Goal: Task Accomplishment & Management: Use online tool/utility

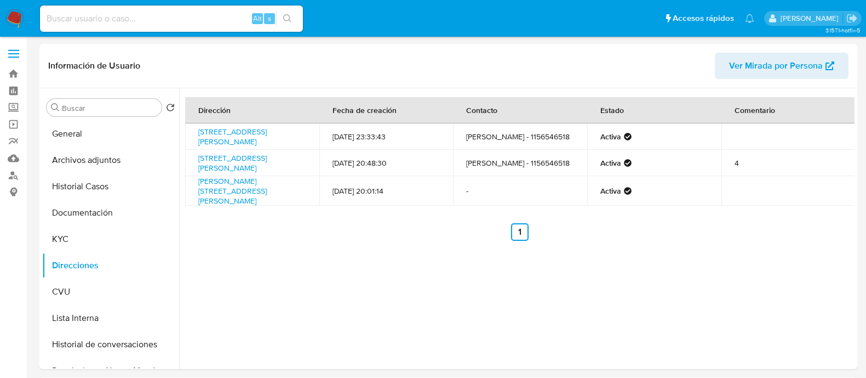
select select "10"
click at [189, 22] on input at bounding box center [171, 19] width 263 height 14
click at [14, 157] on link "Mulan" at bounding box center [65, 158] width 130 height 17
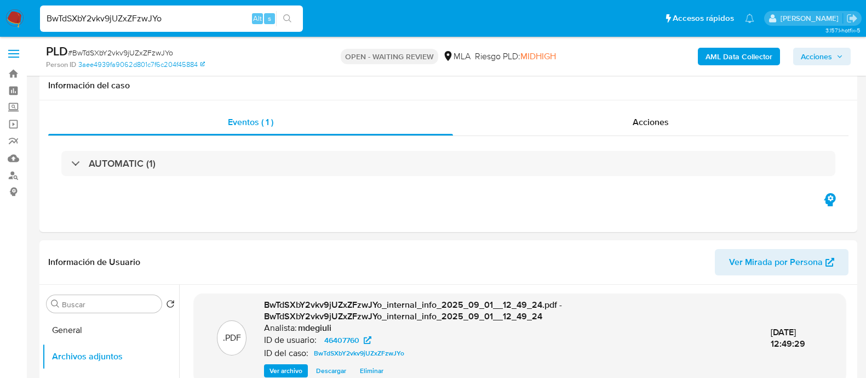
select select "10"
click at [145, 15] on input "BwTdSXbY2vkv9jUZxZFzwJYo" at bounding box center [171, 19] width 263 height 14
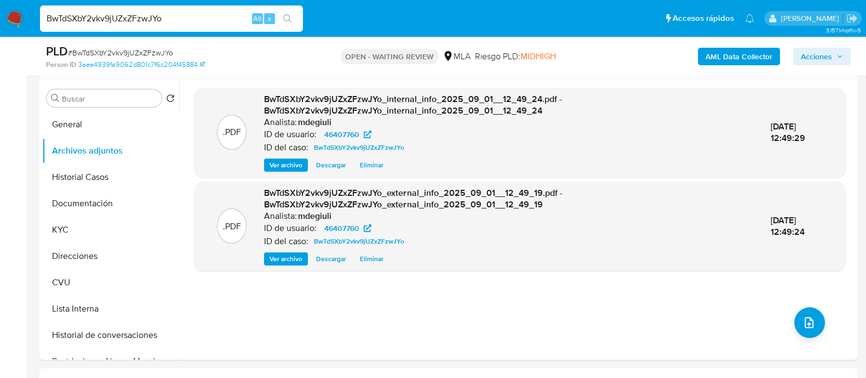
scroll to position [585, 0]
type input "HImiXsKnF2ERIPJ8RIBkl8fM"
click at [140, 19] on input "HImiXsKnF2ERIPJ8RIBkl8fM" at bounding box center [171, 19] width 263 height 14
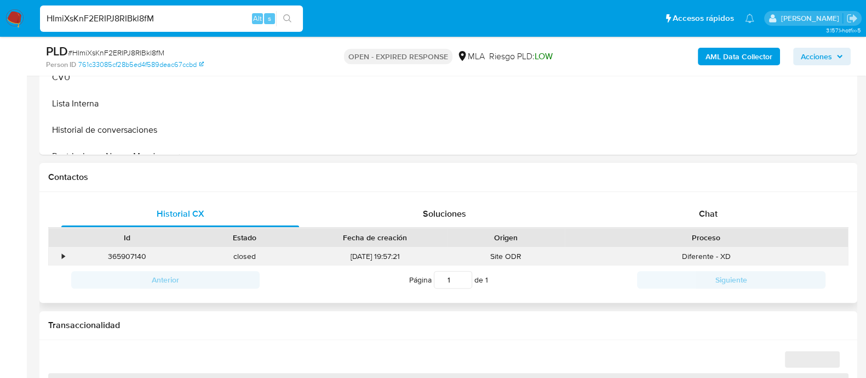
scroll to position [411, 0]
click at [663, 216] on div "Chat" at bounding box center [709, 213] width 238 height 26
select select "10"
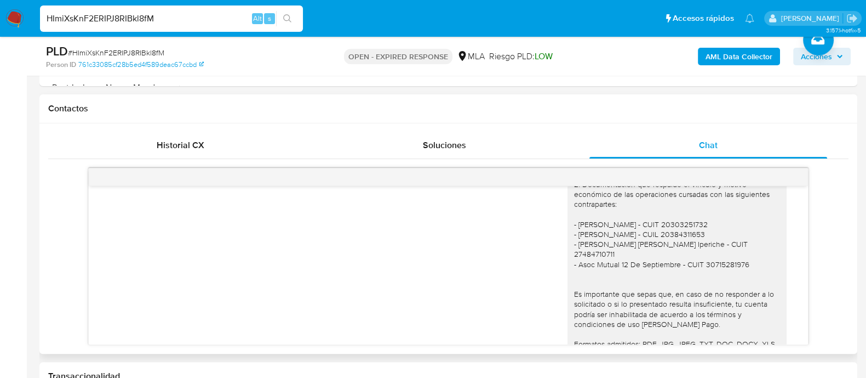
scroll to position [1261, 0]
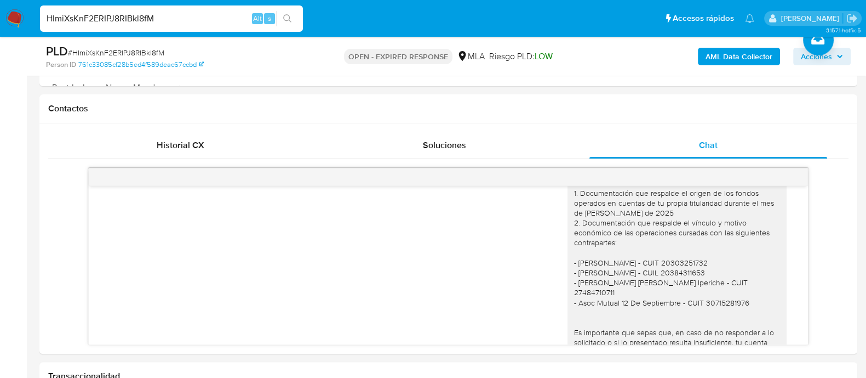
click at [132, 17] on input "HImiXsKnF2ERIPJ8RIBkl8fM" at bounding box center [171, 19] width 263 height 14
paste input "qisbEyxUCdRA2zXz9IeKUWrO"
type input "qisbEyxUCdRA2zXz9IeKUWrO"
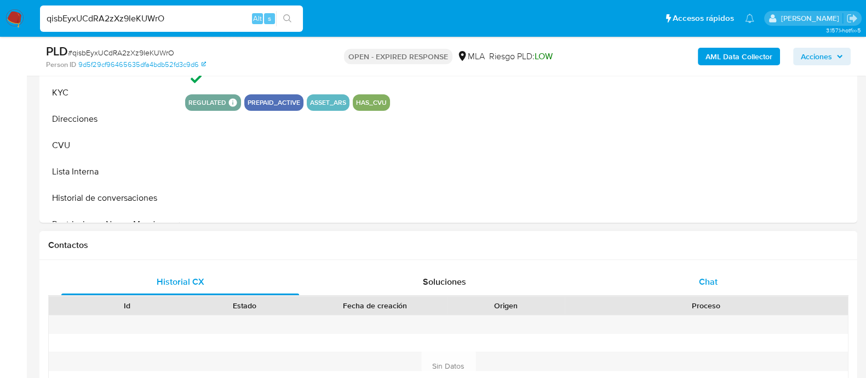
click at [623, 274] on div "Chat" at bounding box center [709, 282] width 238 height 26
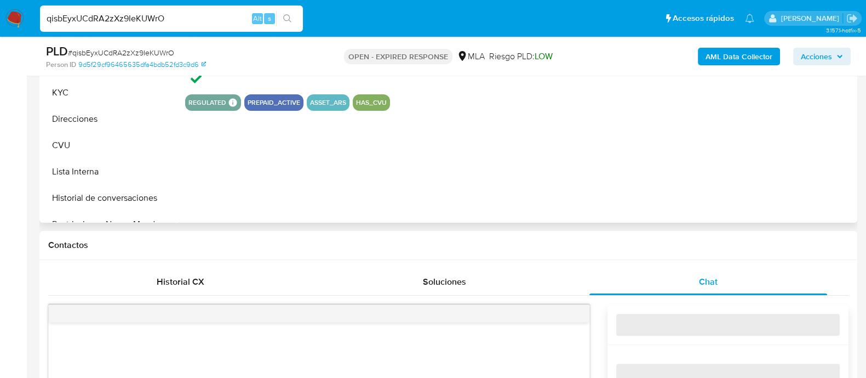
select select "10"
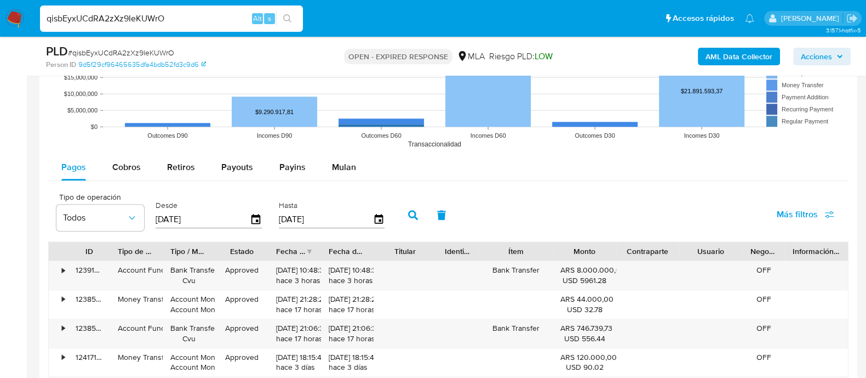
scroll to position [1233, 0]
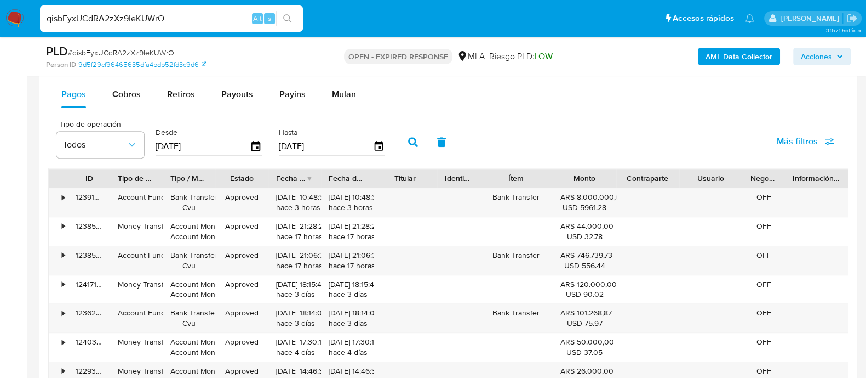
click at [117, 16] on input "qisbEyxUCdRA2zXz9IeKUWrO" at bounding box center [171, 19] width 263 height 14
paste input "mEd68ZWVvcujuU8pgSraOIAu"
type input "mEd68ZWVvcujuU8pgSraOIAu"
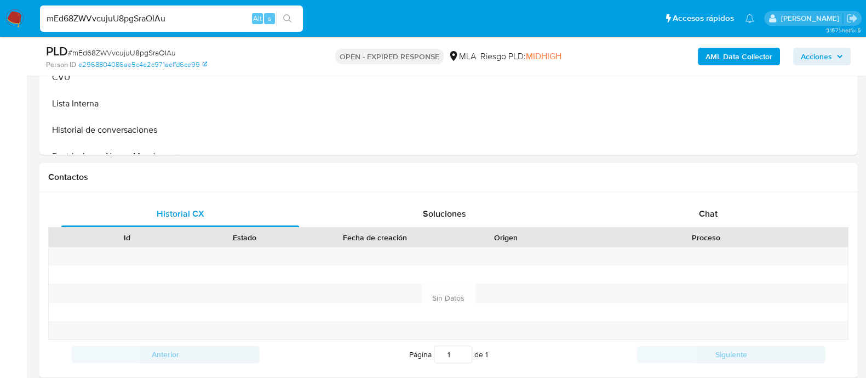
scroll to position [411, 0]
click at [676, 219] on div "Chat" at bounding box center [709, 213] width 238 height 26
select select "10"
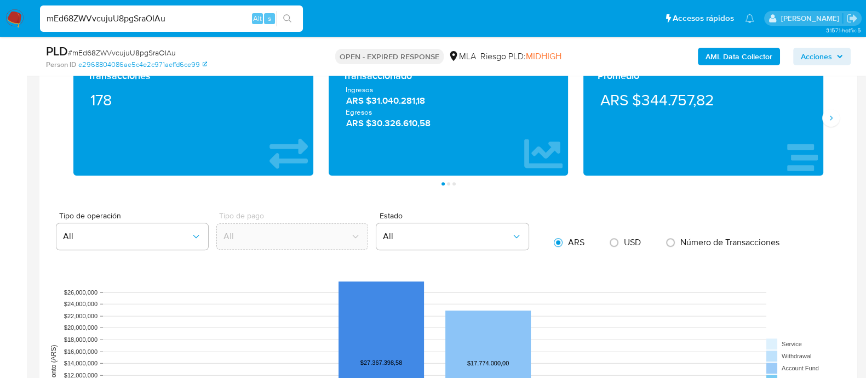
scroll to position [822, 0]
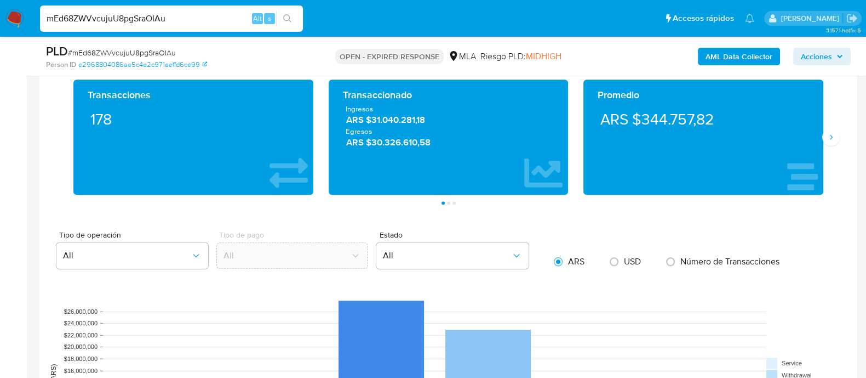
click at [827, 146] on div "Promedio ARS $344.757,82" at bounding box center [703, 136] width 255 height 115
click at [829, 135] on icon "Siguiente" at bounding box center [831, 137] width 9 height 9
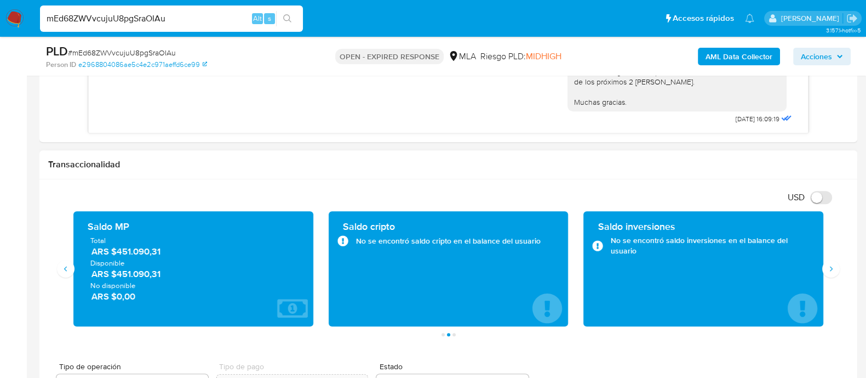
scroll to position [685, 0]
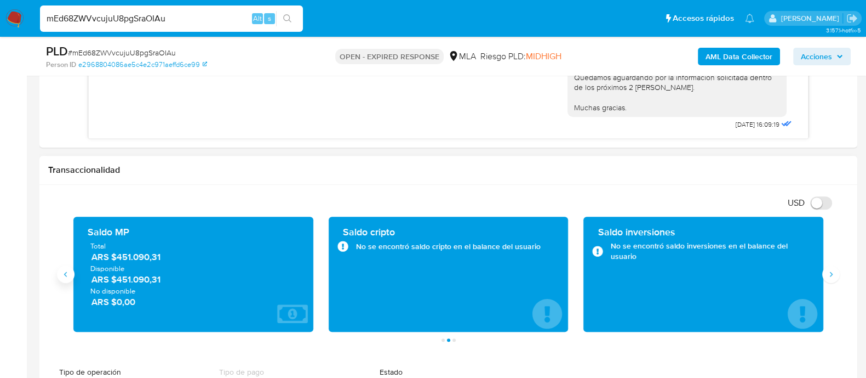
click at [72, 275] on button "Anterior" at bounding box center [66, 274] width 18 height 18
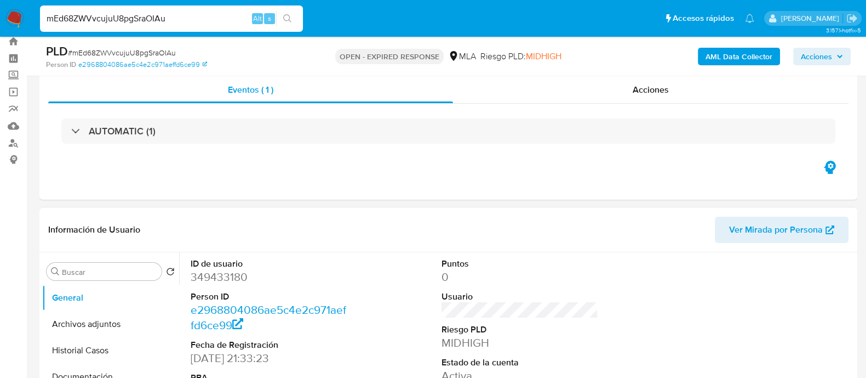
scroll to position [0, 0]
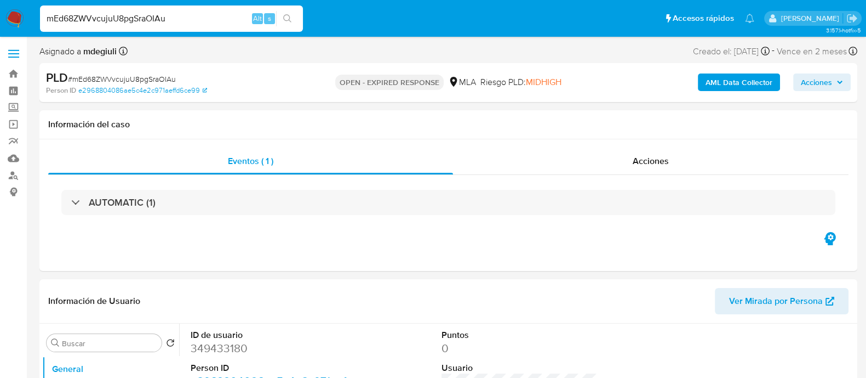
click at [17, 17] on img at bounding box center [14, 18] width 19 height 19
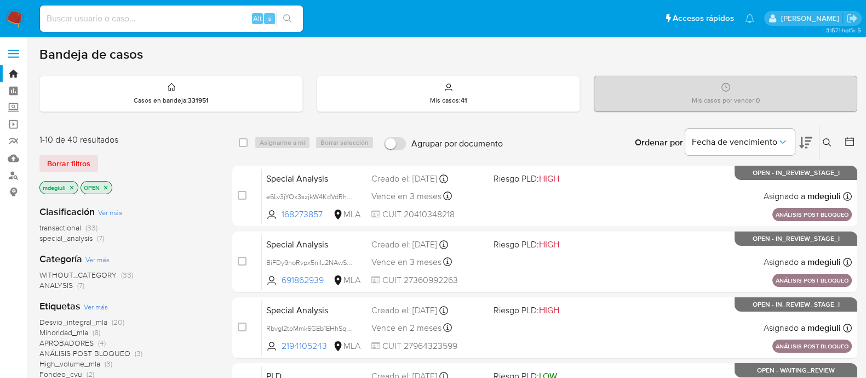
click at [830, 138] on icon at bounding box center [827, 142] width 9 height 9
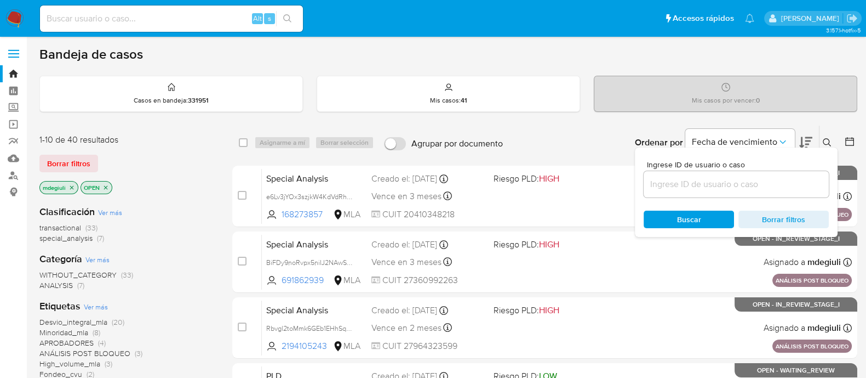
click at [668, 184] on input at bounding box center [736, 184] width 185 height 14
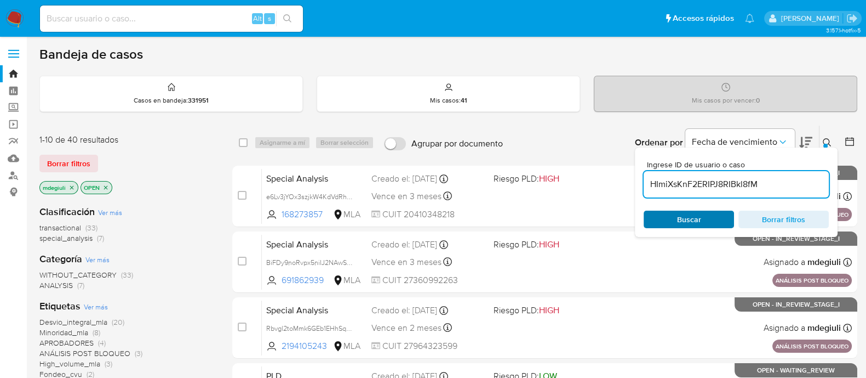
type input "HImiXsKnF2ERIPJ8RIBkl8fM"
click at [676, 221] on div "Buscar Borrar filtros" at bounding box center [736, 219] width 185 height 18
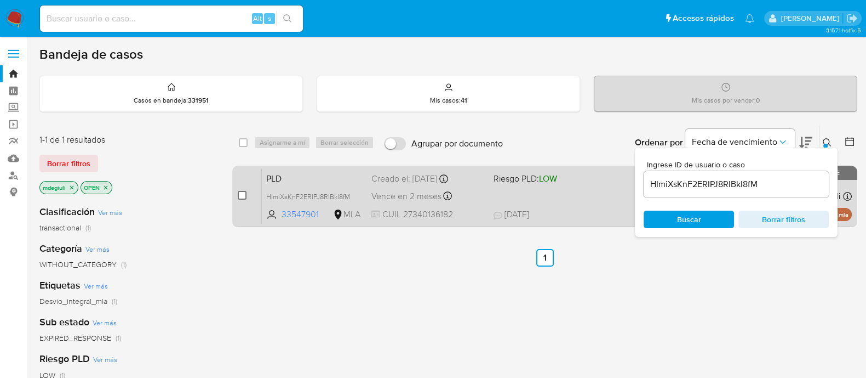
click at [243, 191] on input "checkbox" at bounding box center [242, 195] width 9 height 9
checkbox input "true"
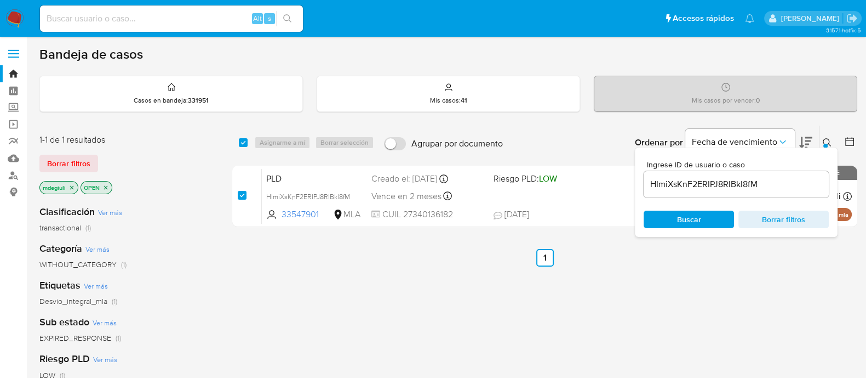
checkbox input "true"
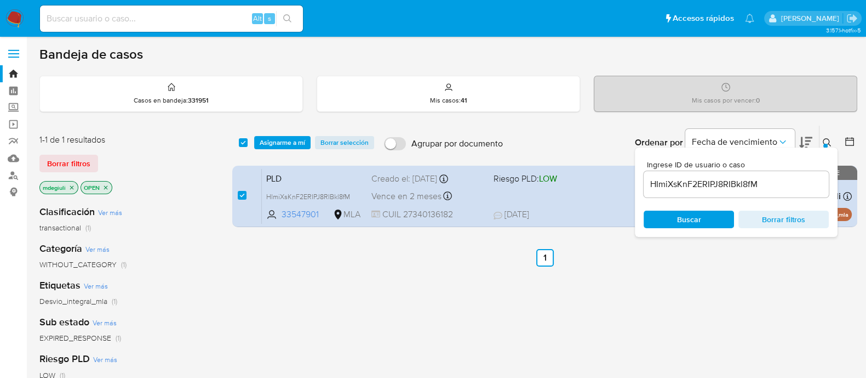
click at [290, 150] on div "select-all-cases-checkbox Asignarme a mí Borrar selección Agrupar por documento…" at bounding box center [544, 143] width 625 height 34
click at [292, 142] on span "Asignarme a mí" at bounding box center [282, 142] width 45 height 11
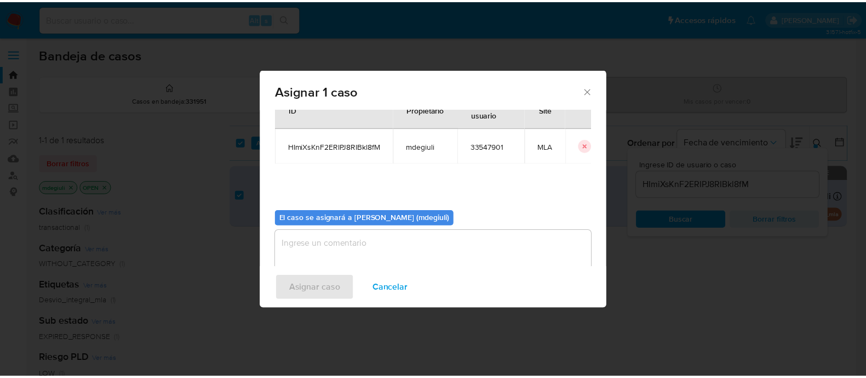
scroll to position [56, 0]
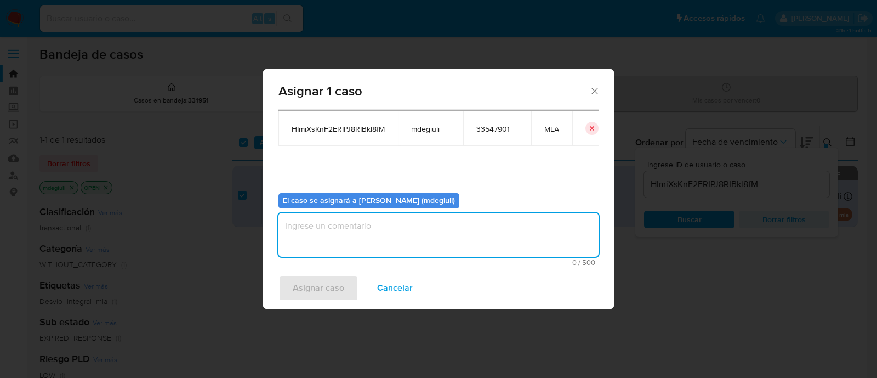
click at [375, 236] on textarea "assign-modal" at bounding box center [438, 235] width 320 height 44
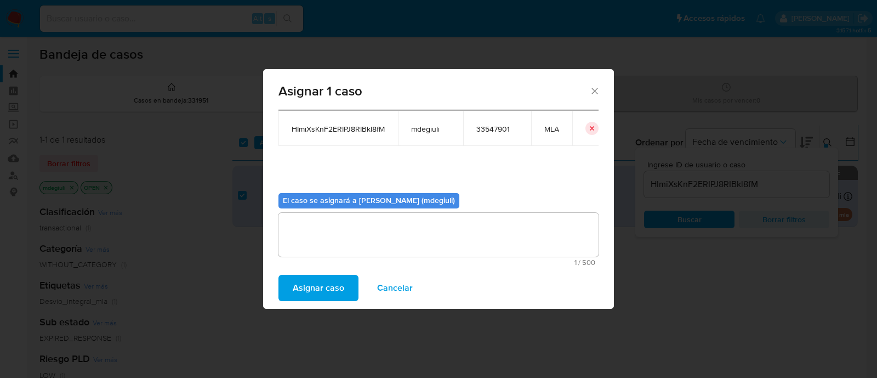
click at [335, 278] on span "Asignar caso" at bounding box center [319, 288] width 52 height 24
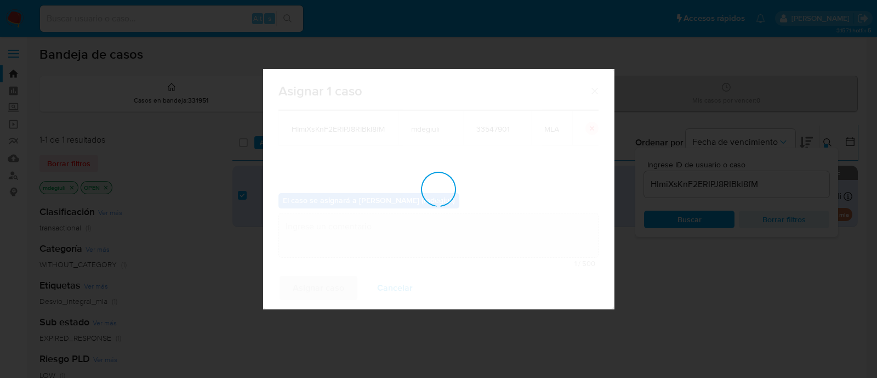
checkbox input "false"
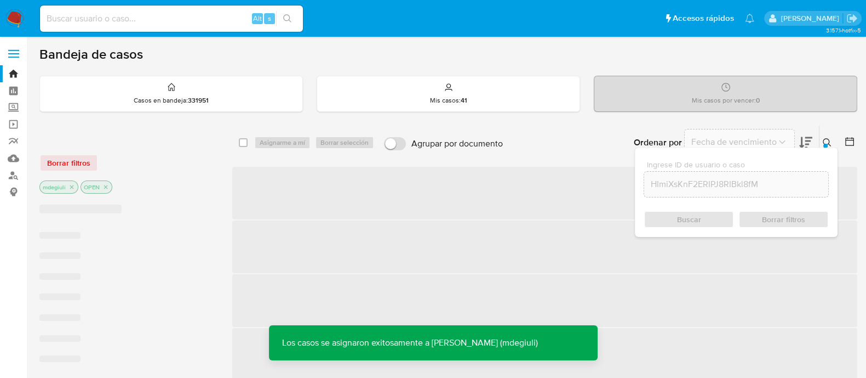
click at [96, 15] on input at bounding box center [171, 19] width 263 height 14
paste input "HImiXsKnF2ERIPJ8RIBkl8fM"
type input "HImiXsKnF2ERIPJ8RIBkl8fM"
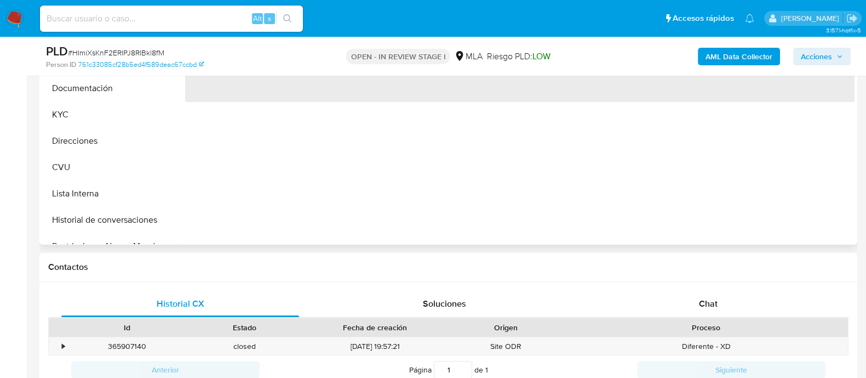
scroll to position [343, 0]
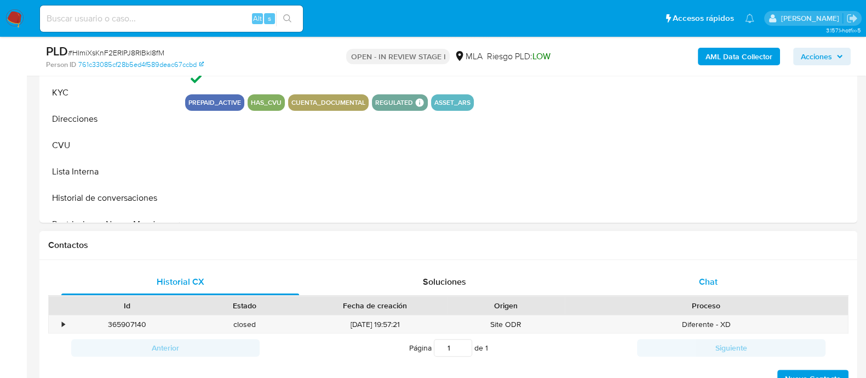
click at [691, 284] on div "Chat" at bounding box center [709, 282] width 238 height 26
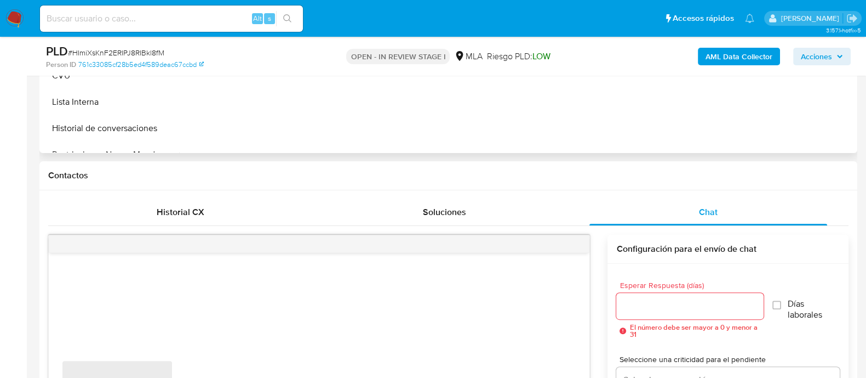
scroll to position [479, 0]
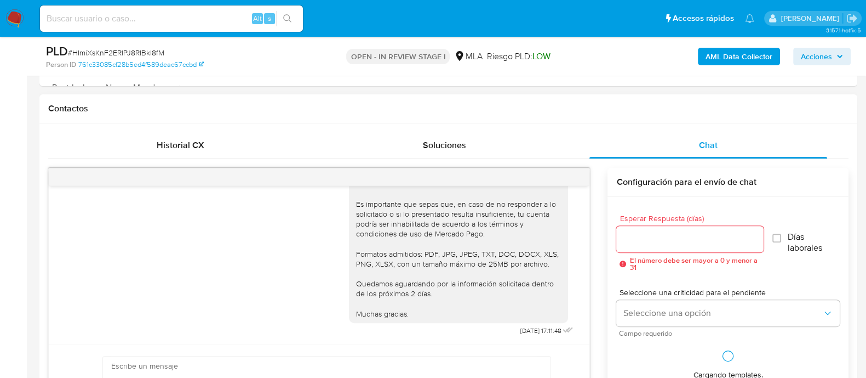
select select "10"
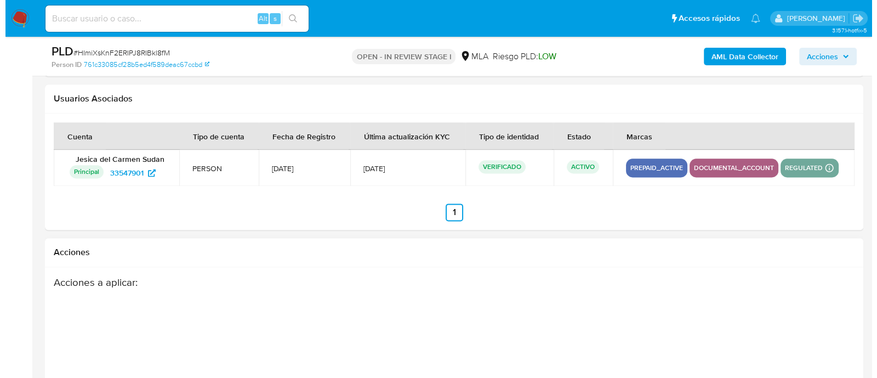
scroll to position [1925, 0]
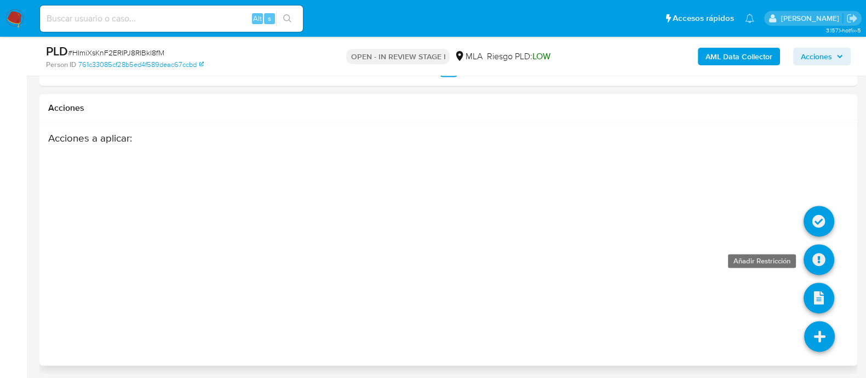
click at [818, 257] on icon at bounding box center [819, 259] width 31 height 31
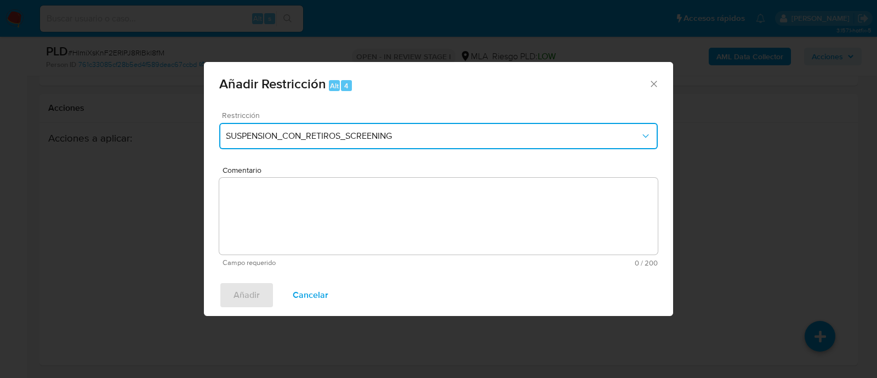
click at [342, 133] on span "SUSPENSION_CON_RETIROS_SCREENING" at bounding box center [433, 135] width 414 height 11
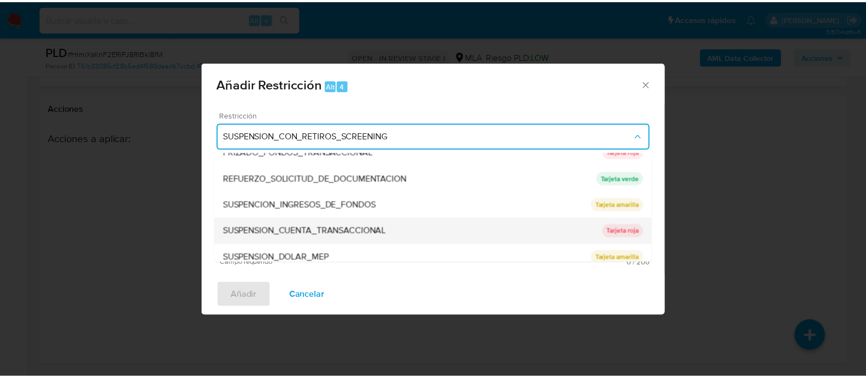
scroll to position [232, 0]
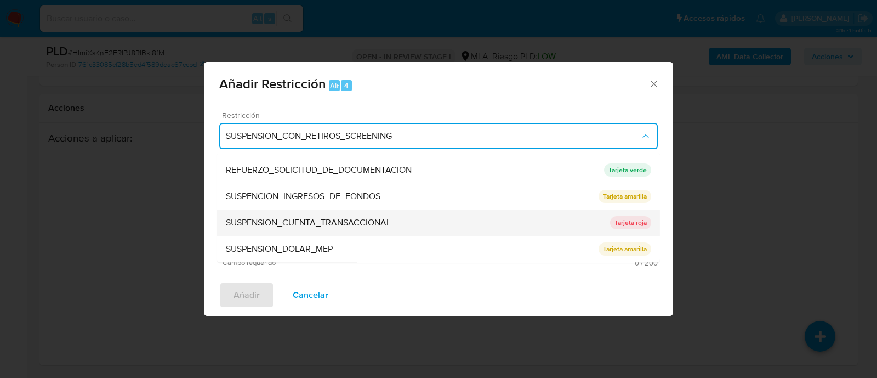
click at [303, 224] on span "SUSPENSION_CUENTA_TRANSACCIONAL" at bounding box center [308, 223] width 165 height 11
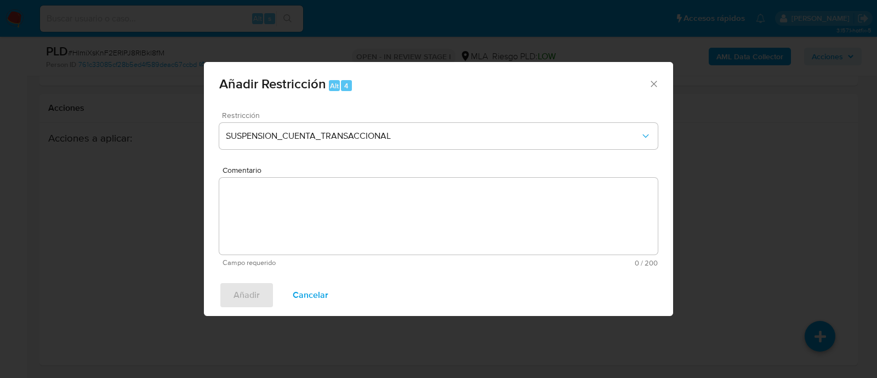
click at [311, 204] on textarea "Comentario" at bounding box center [438, 216] width 438 height 77
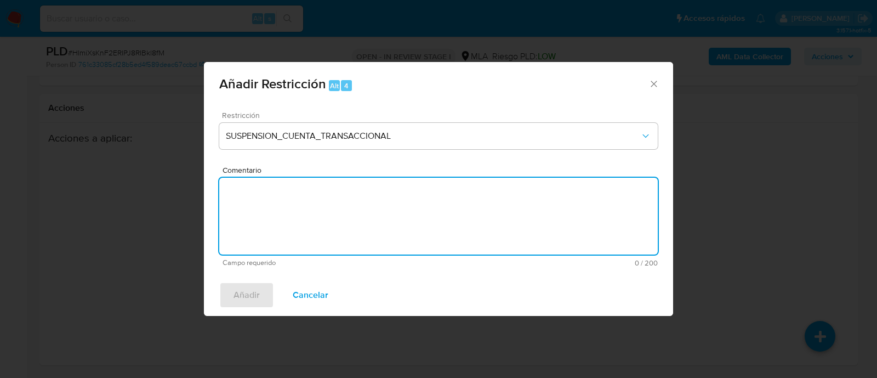
type textarea "a"
type textarea "AML"
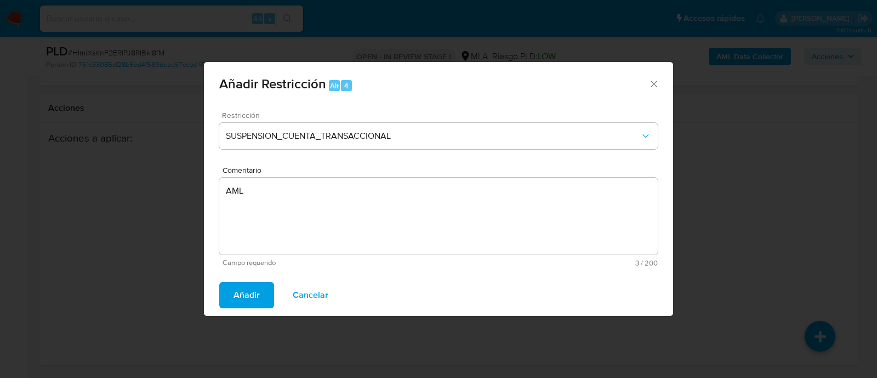
click at [260, 294] on button "Añadir" at bounding box center [246, 295] width 55 height 26
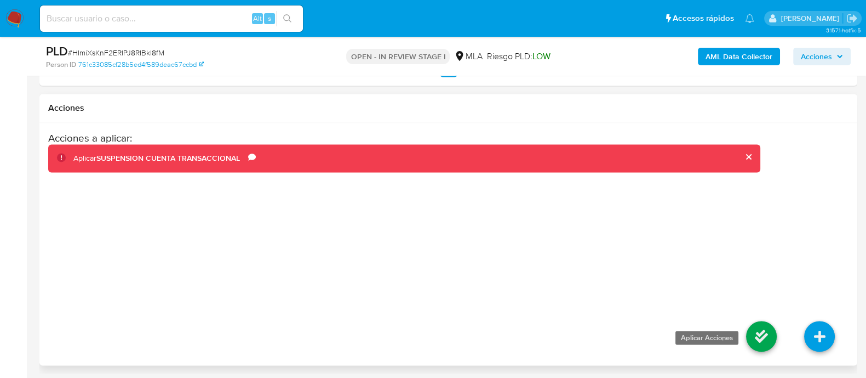
click at [762, 337] on icon at bounding box center [761, 336] width 31 height 31
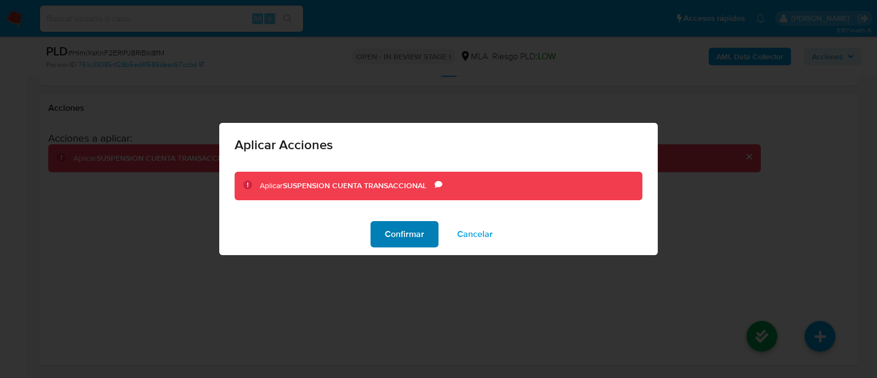
click at [414, 233] on span "Confirmar" at bounding box center [404, 234] width 39 height 24
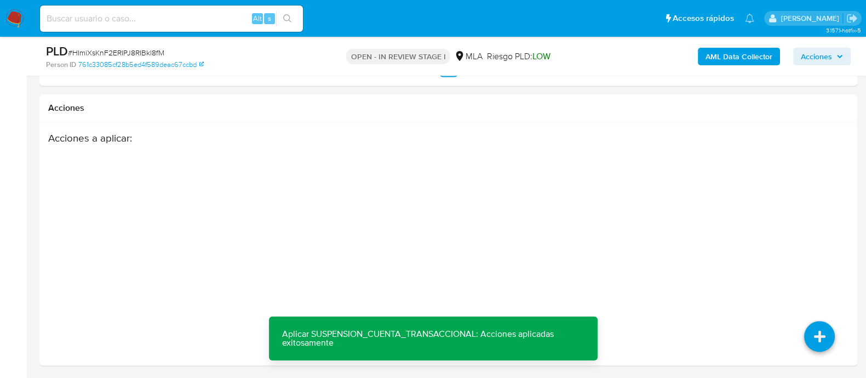
click at [11, 21] on img at bounding box center [14, 18] width 19 height 19
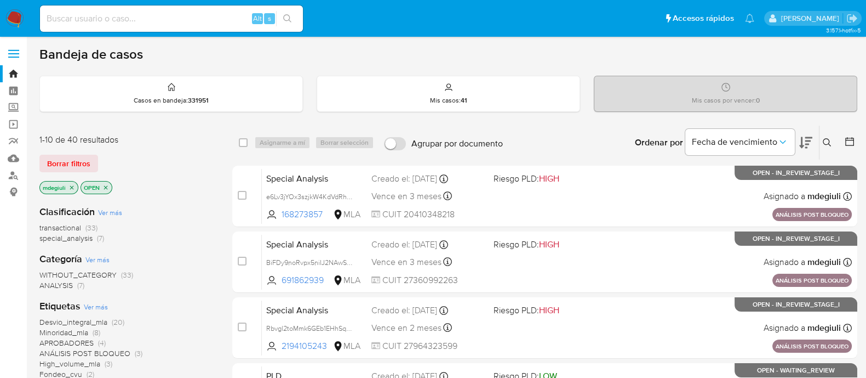
click at [836, 141] on button at bounding box center [829, 142] width 18 height 13
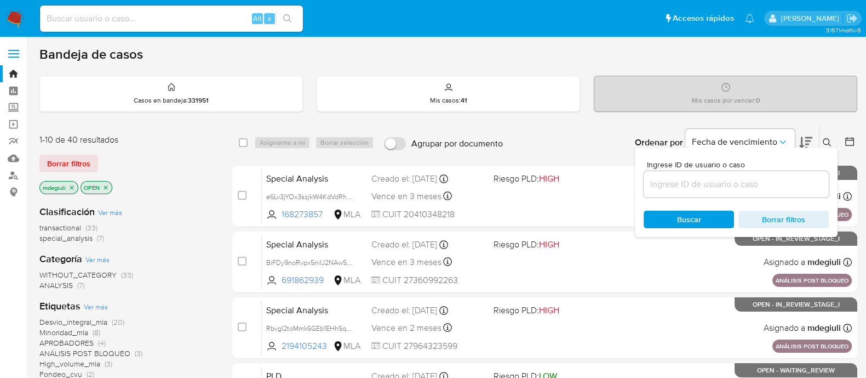
click at [721, 179] on input at bounding box center [736, 184] width 185 height 14
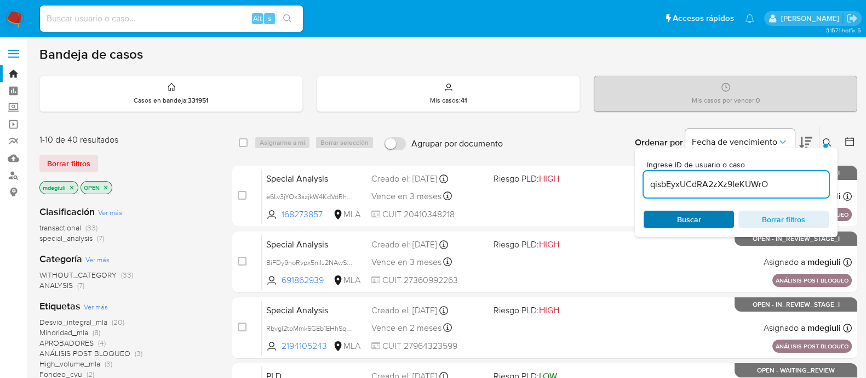
type input "qisbEyxUCdRA2zXz9IeKUWrO"
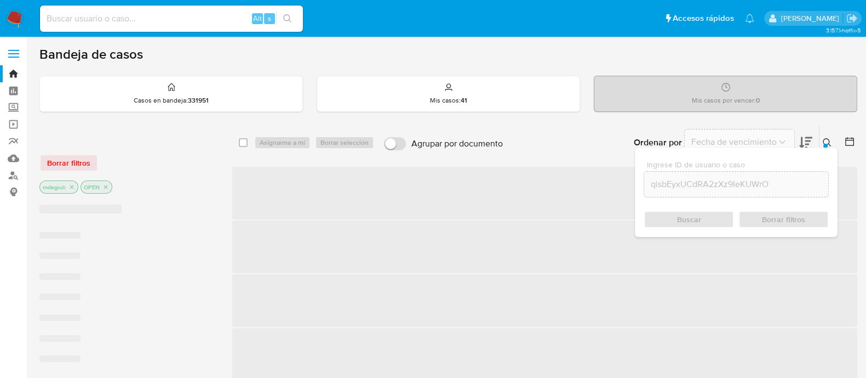
click at [688, 218] on div "Buscar Borrar filtros" at bounding box center [736, 219] width 185 height 18
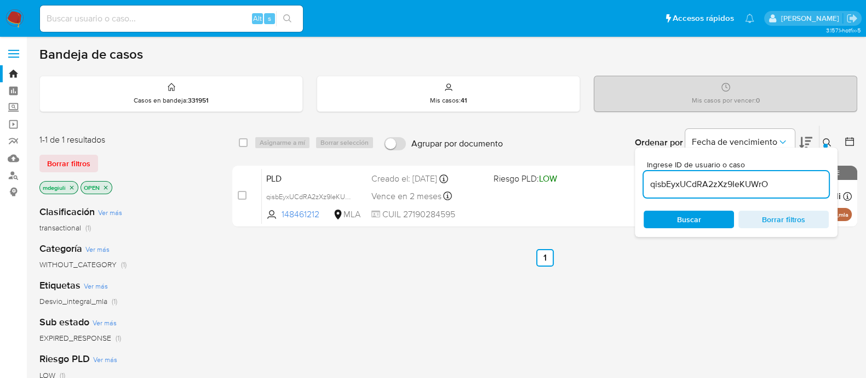
drag, startPoint x: 243, startPoint y: 190, endPoint x: 301, endPoint y: 151, distance: 70.7
click at [243, 191] on input "checkbox" at bounding box center [242, 195] width 9 height 9
checkbox input "true"
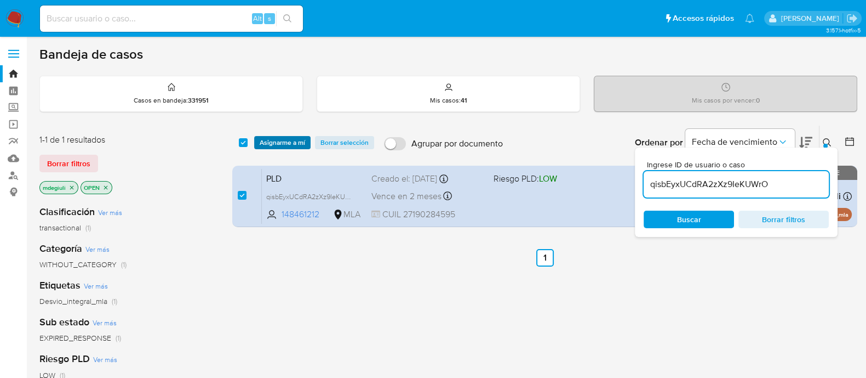
click at [301, 139] on span "Asignarme a mí" at bounding box center [282, 142] width 45 height 11
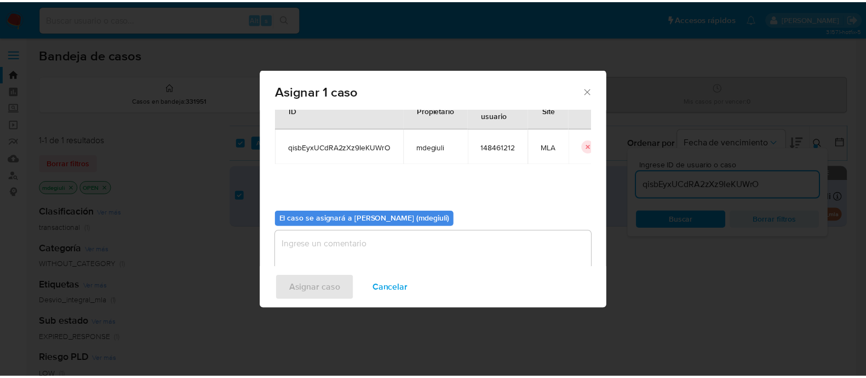
scroll to position [56, 0]
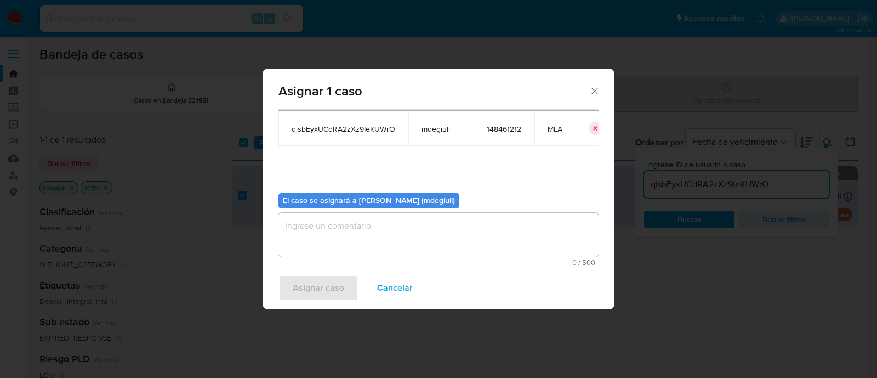
click at [385, 242] on textarea "assign-modal" at bounding box center [438, 235] width 320 height 44
click at [343, 289] on span "Asignar caso" at bounding box center [319, 288] width 52 height 24
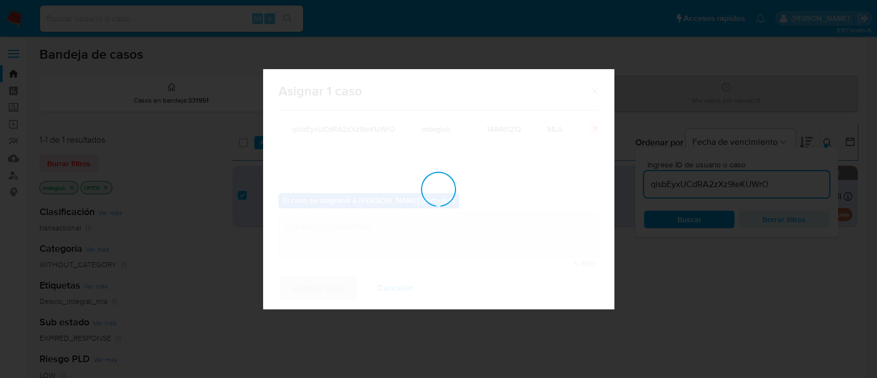
checkbox input "false"
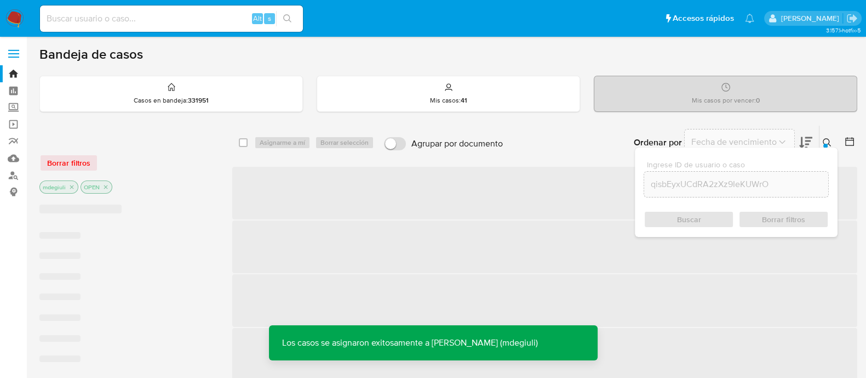
click at [134, 15] on input at bounding box center [171, 19] width 263 height 14
paste input "qisbEyxUCdRA2zXz9IeKUWrO"
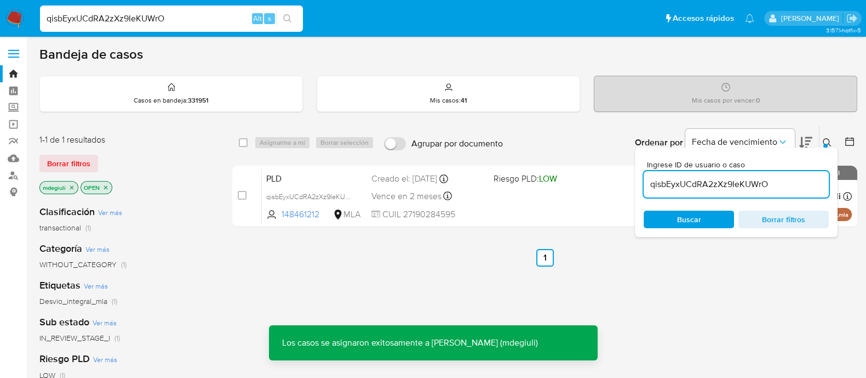
type input "qisbEyxUCdRA2zXz9IeKUWrO"
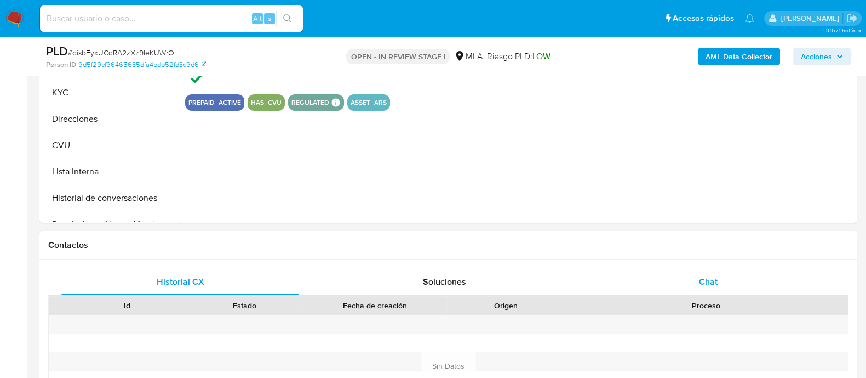
click at [674, 270] on div "Chat" at bounding box center [709, 282] width 238 height 26
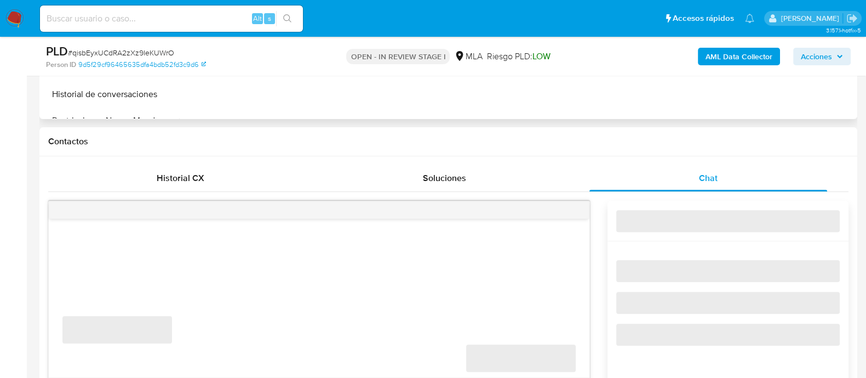
select select "10"
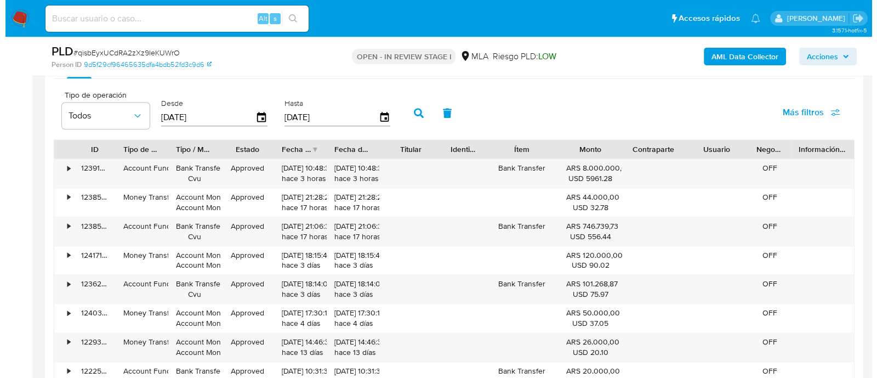
scroll to position [1925, 0]
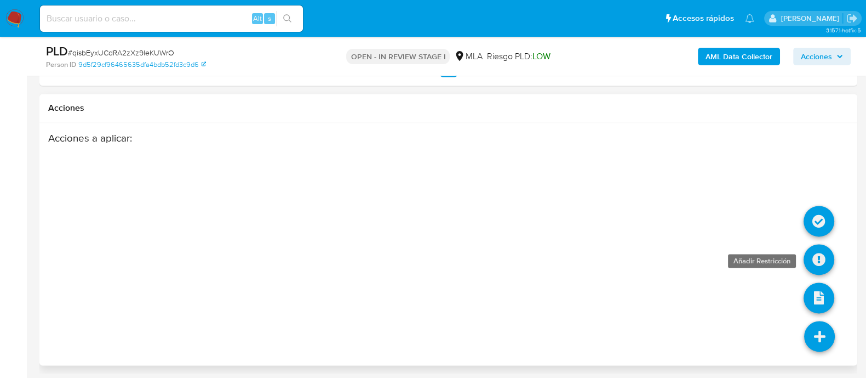
click at [814, 250] on icon at bounding box center [819, 259] width 31 height 31
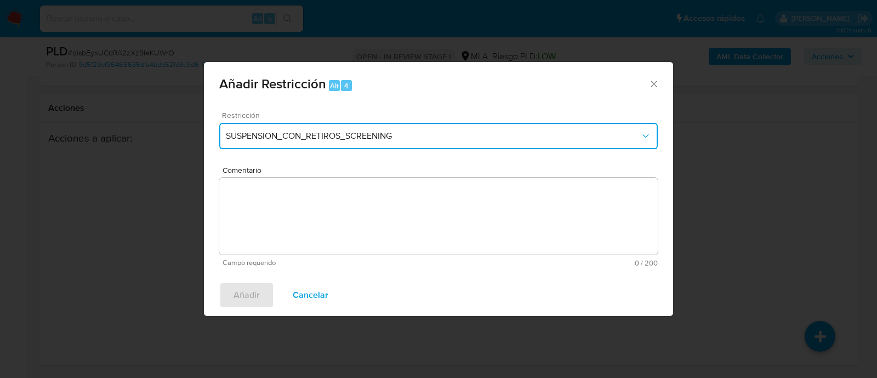
click at [412, 138] on span "SUSPENSION_CON_RETIROS_SCREENING" at bounding box center [433, 135] width 414 height 11
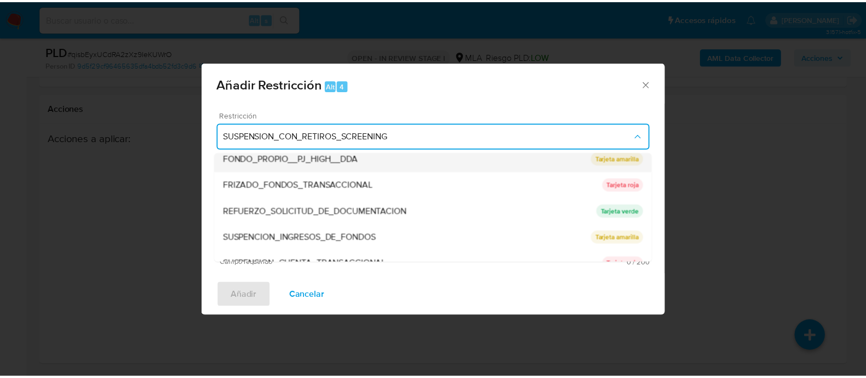
scroll to position [232, 0]
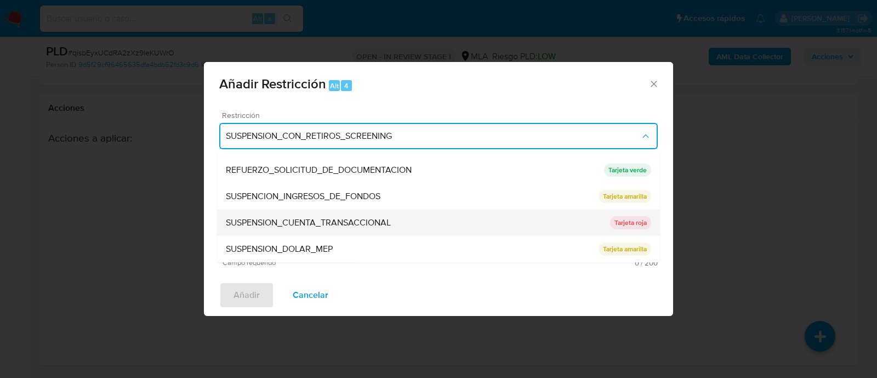
click at [356, 221] on span "SUSPENSION_CUENTA_TRANSACCIONAL" at bounding box center [308, 223] width 165 height 11
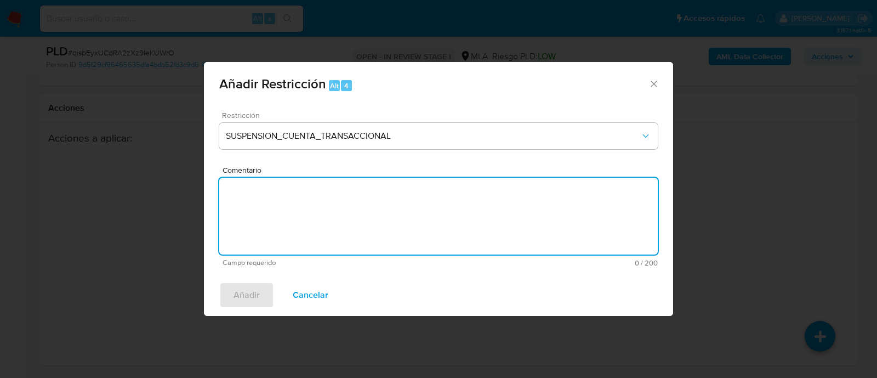
click at [361, 203] on textarea "Comentario" at bounding box center [438, 216] width 438 height 77
type textarea "AML"
click at [256, 292] on span "Añadir" at bounding box center [246, 295] width 26 height 24
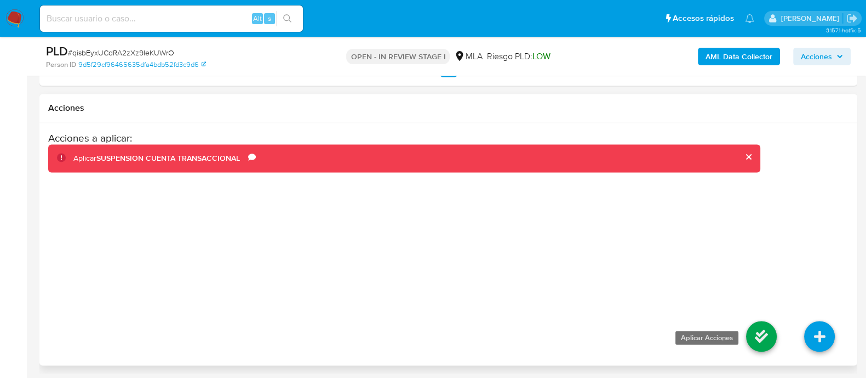
click at [762, 337] on icon at bounding box center [761, 336] width 31 height 31
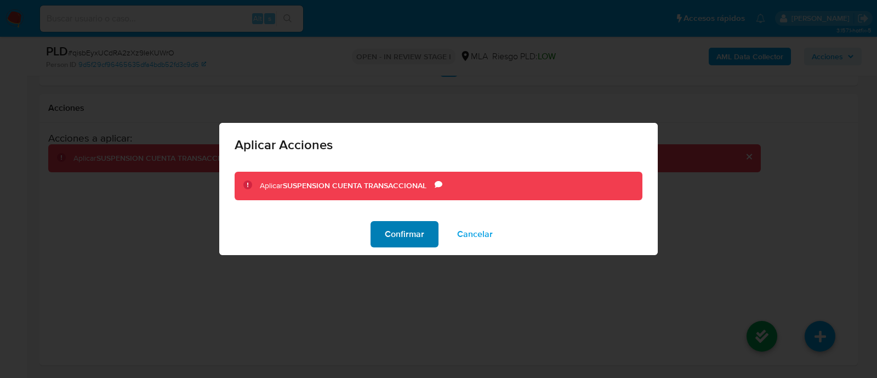
click at [404, 234] on span "Confirmar" at bounding box center [404, 234] width 39 height 24
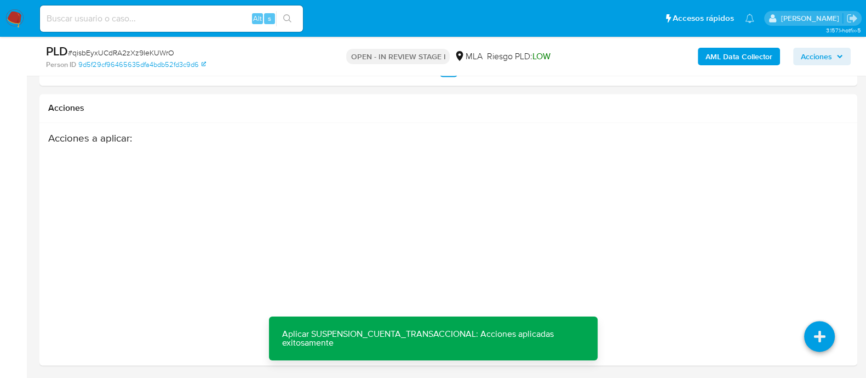
click at [178, 12] on input at bounding box center [171, 19] width 263 height 14
paste input "mEd68ZWVvcujuU8pgSraOIAu"
type input "mEd68ZWVvcujuU8pgSraOIAu"
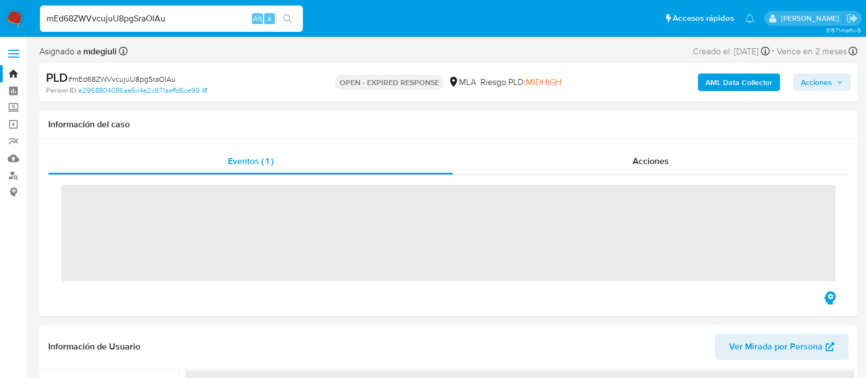
click at [23, 18] on img at bounding box center [14, 18] width 19 height 19
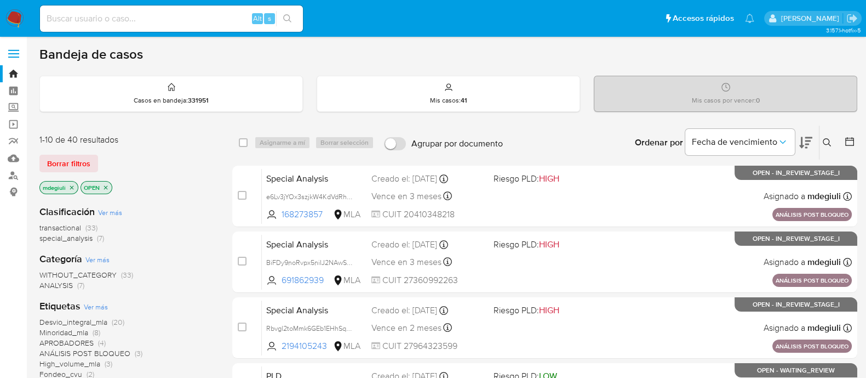
click at [828, 146] on button at bounding box center [829, 142] width 18 height 13
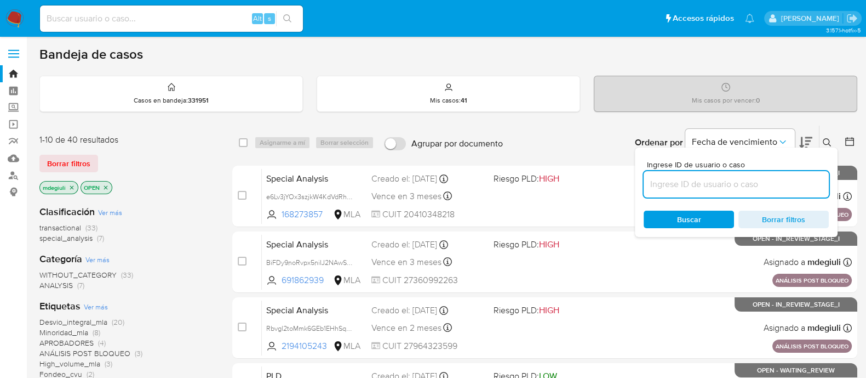
click at [762, 180] on input at bounding box center [736, 184] width 185 height 14
type input "mEd68ZWVvcujuU8pgSraOIAu"
click at [702, 221] on div "Buscar Borrar filtros" at bounding box center [736, 219] width 185 height 18
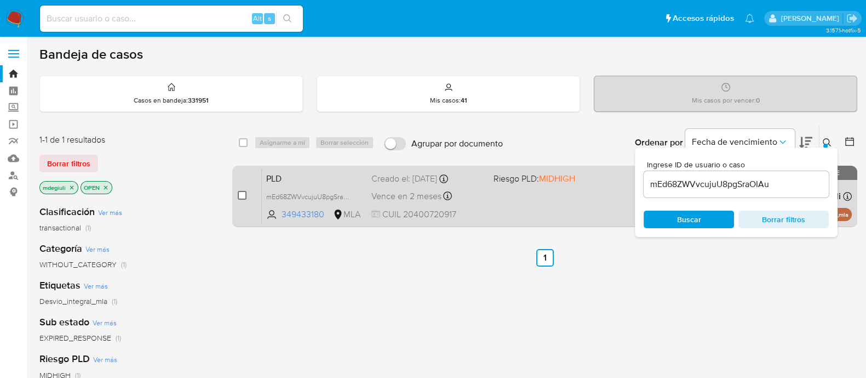
click at [244, 196] on input "checkbox" at bounding box center [242, 195] width 9 height 9
checkbox input "true"
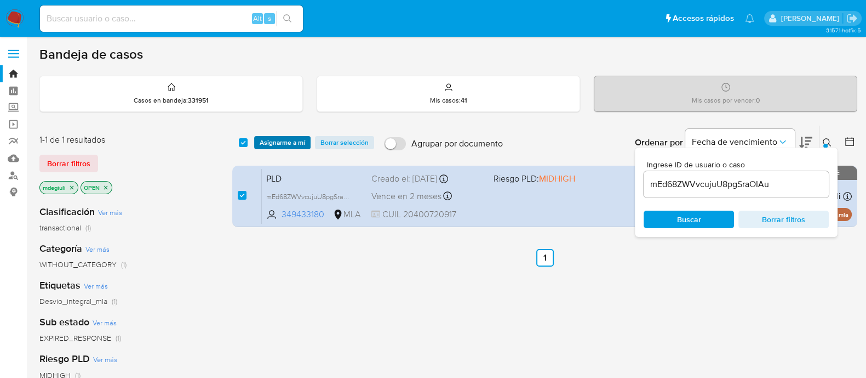
click at [269, 144] on span "Asignarme a mí" at bounding box center [282, 142] width 45 height 11
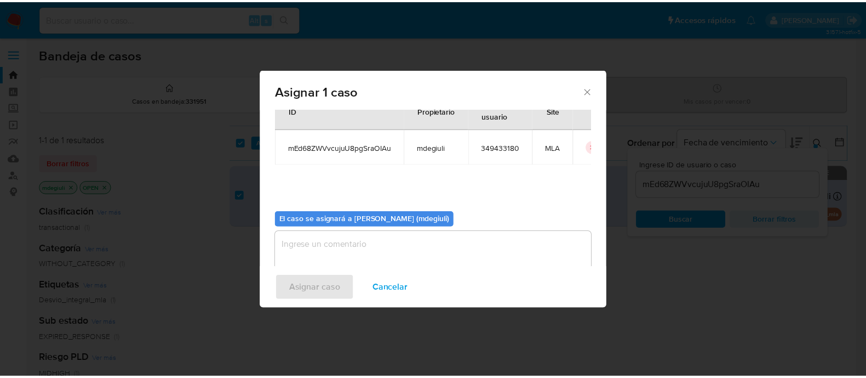
scroll to position [56, 0]
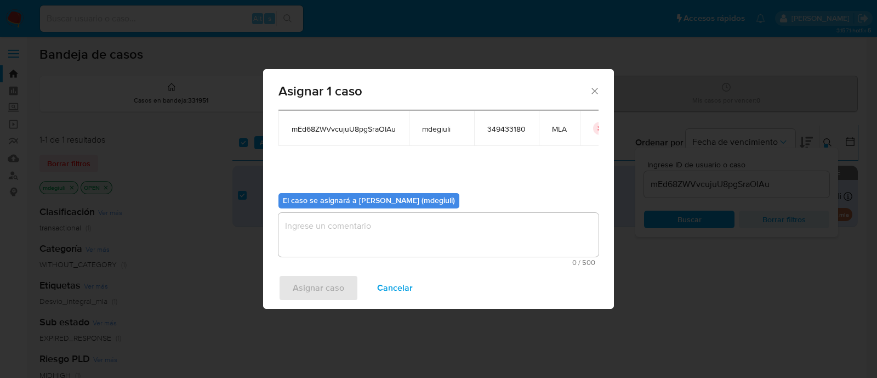
click at [341, 229] on textarea "assign-modal" at bounding box center [438, 235] width 320 height 44
click at [338, 286] on span "Asignar caso" at bounding box center [319, 288] width 52 height 24
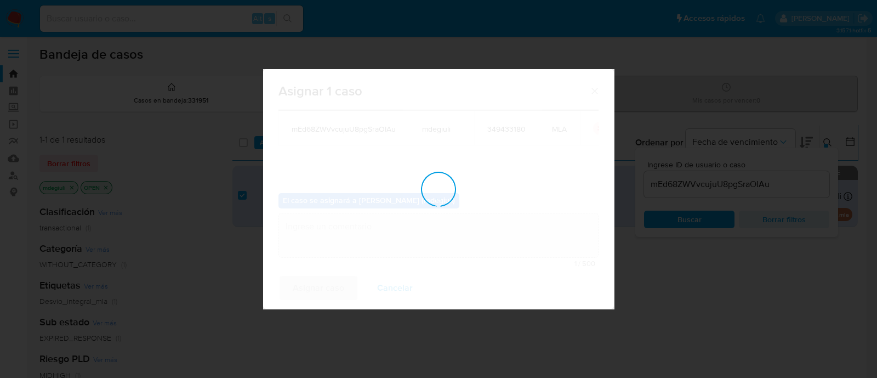
checkbox input "false"
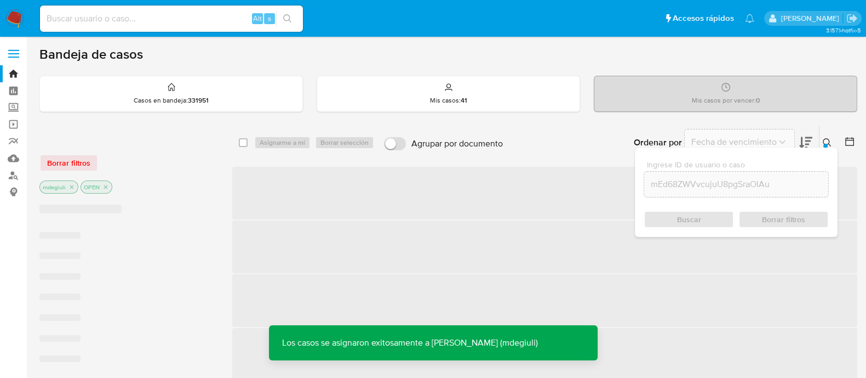
click at [159, 22] on input at bounding box center [171, 19] width 263 height 14
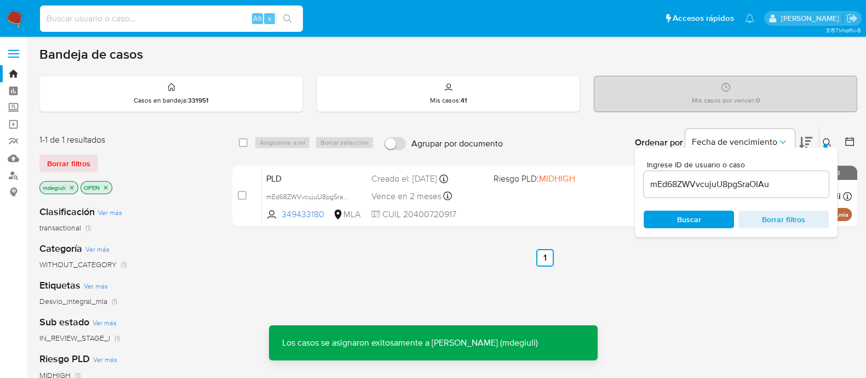
paste input "mEd68ZWVvcujuU8pgSraOIAu"
type input "mEd68ZWVvcujuU8pgSraOIAu"
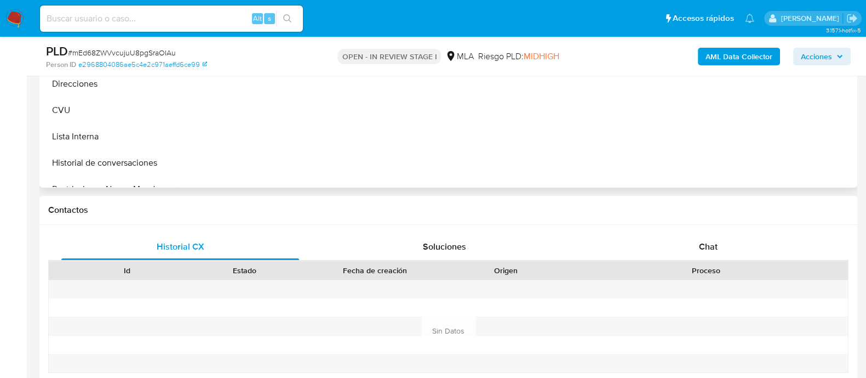
scroll to position [479, 0]
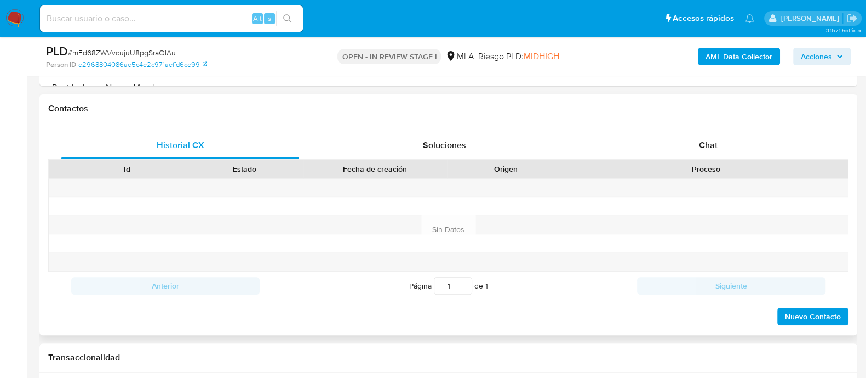
select select "10"
drag, startPoint x: 663, startPoint y: 116, endPoint x: 663, endPoint y: 143, distance: 27.4
click at [663, 122] on div "Contactos Historial CX Soluciones Chat Id Estado Fecha de creación Origen Proce…" at bounding box center [448, 214] width 818 height 241
click at [663, 143] on div "Chat" at bounding box center [709, 145] width 238 height 26
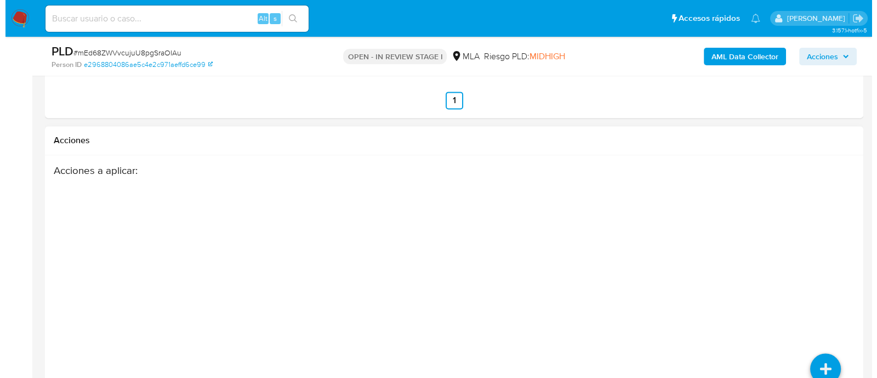
scroll to position [1925, 0]
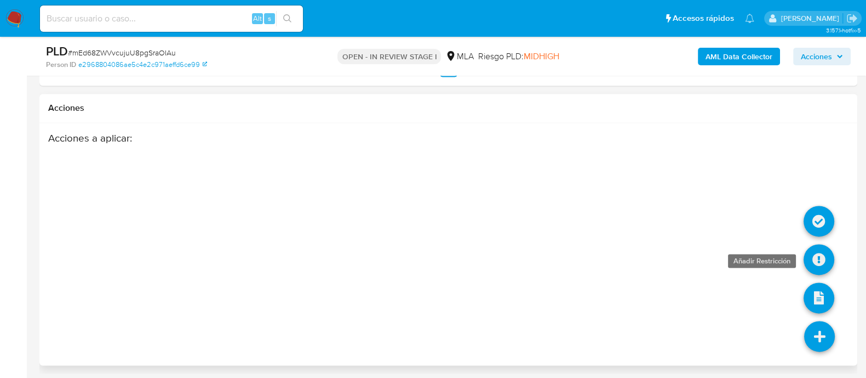
click at [815, 256] on icon at bounding box center [819, 259] width 31 height 31
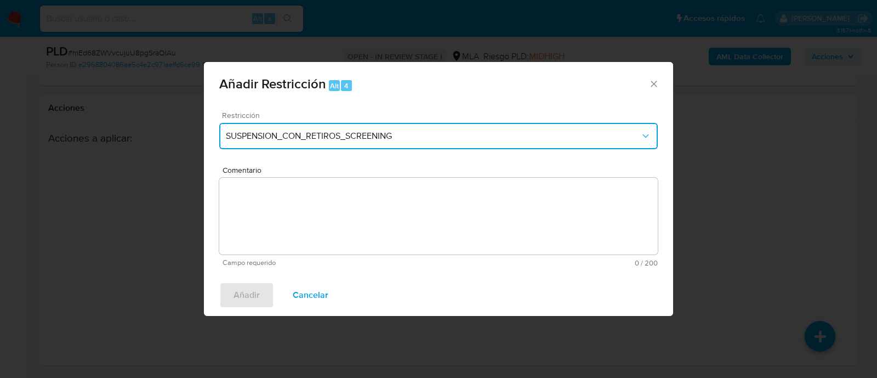
click at [373, 138] on span "SUSPENSION_CON_RETIROS_SCREENING" at bounding box center [433, 135] width 414 height 11
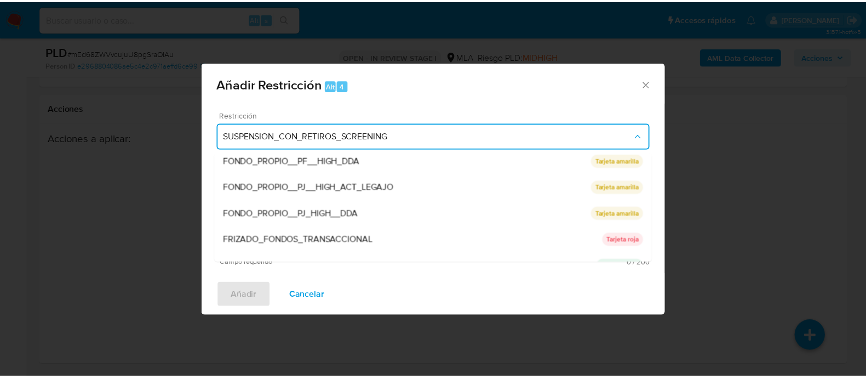
scroll to position [232, 0]
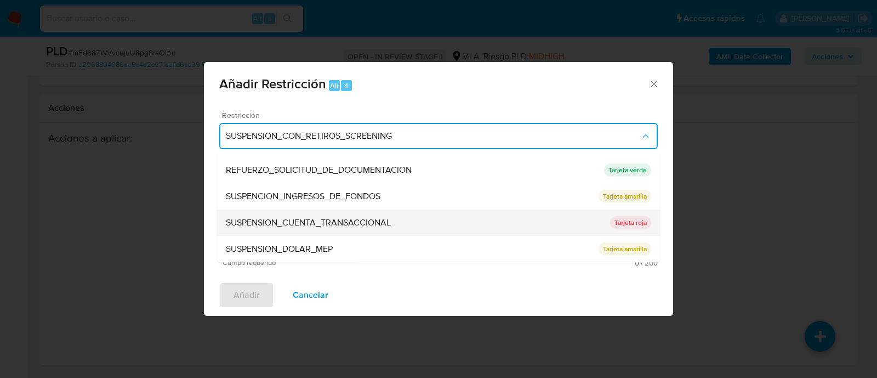
click at [367, 224] on span "SUSPENSION_CUENTA_TRANSACCIONAL" at bounding box center [308, 223] width 165 height 11
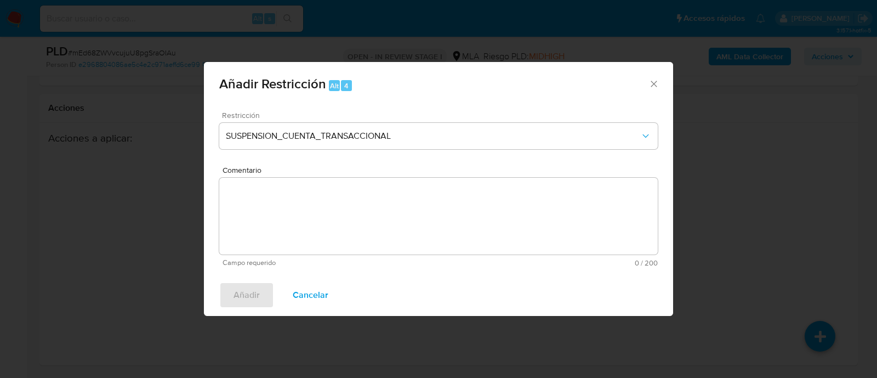
click at [364, 199] on textarea "Comentario" at bounding box center [438, 216] width 438 height 77
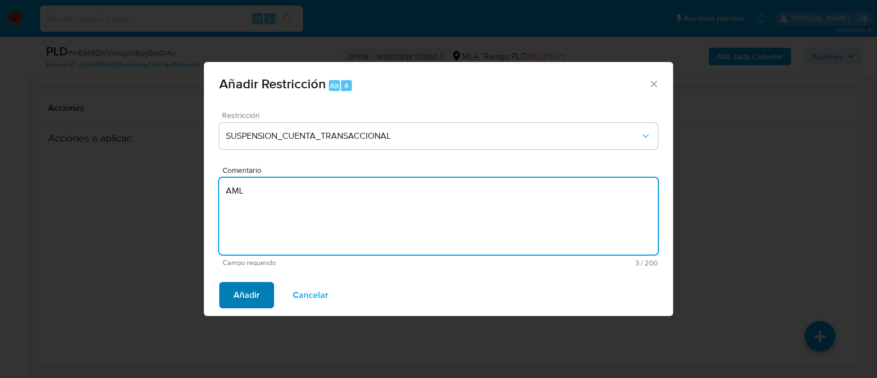
type textarea "AML"
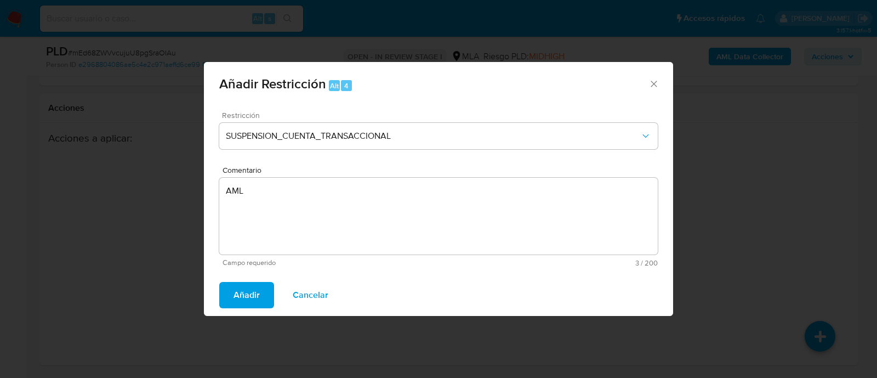
click at [235, 303] on span "Añadir" at bounding box center [246, 295] width 26 height 24
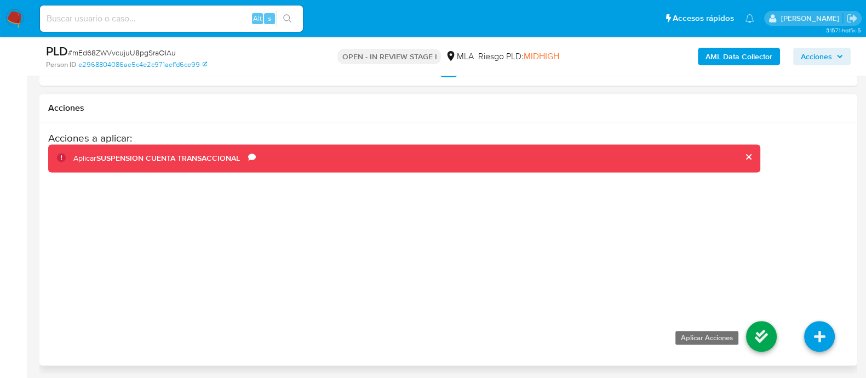
click at [767, 330] on icon at bounding box center [761, 336] width 31 height 31
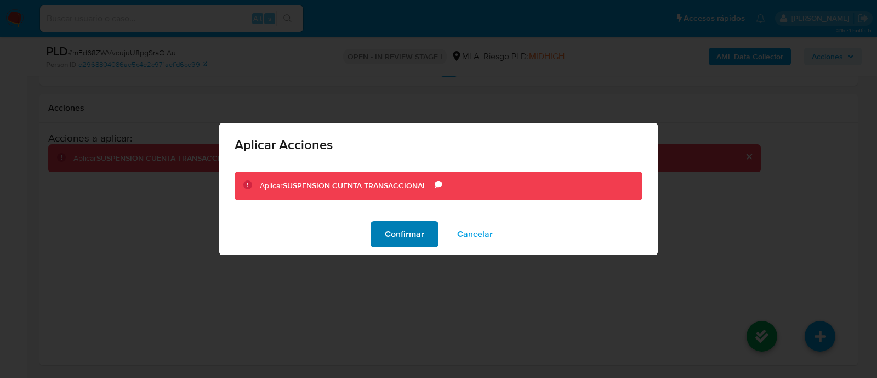
click at [394, 232] on span "Confirmar" at bounding box center [404, 234] width 39 height 24
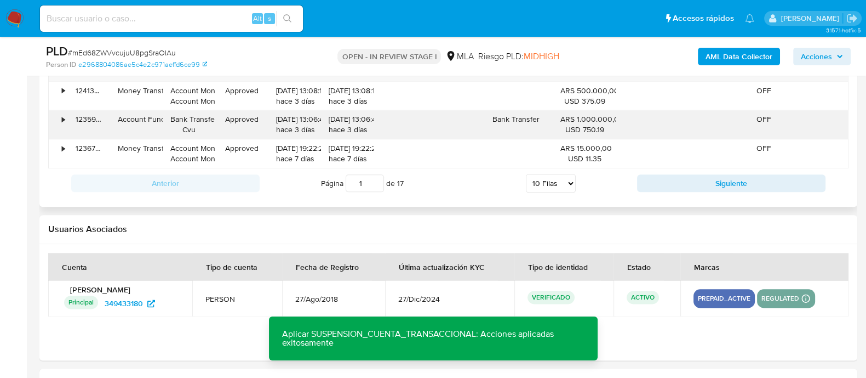
scroll to position [1445, 0]
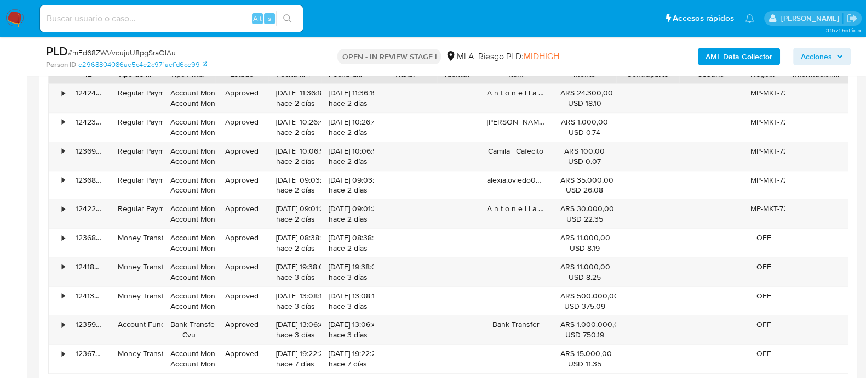
click at [175, 24] on input at bounding box center [171, 19] width 263 height 14
paste input "Cea1yPvkhExRbxOORtXdmnwl"
type input "Cea1yPvkhExRbxOORtXdmnwl"
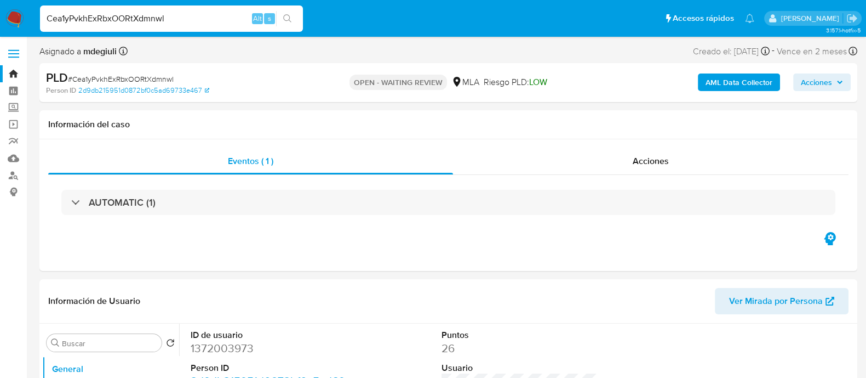
select select "10"
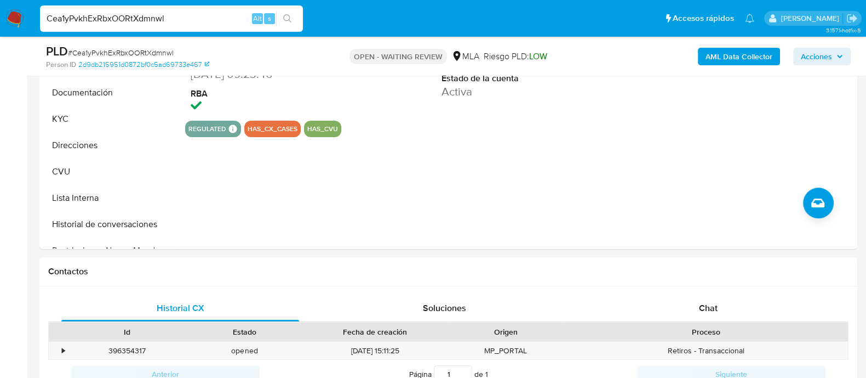
scroll to position [479, 0]
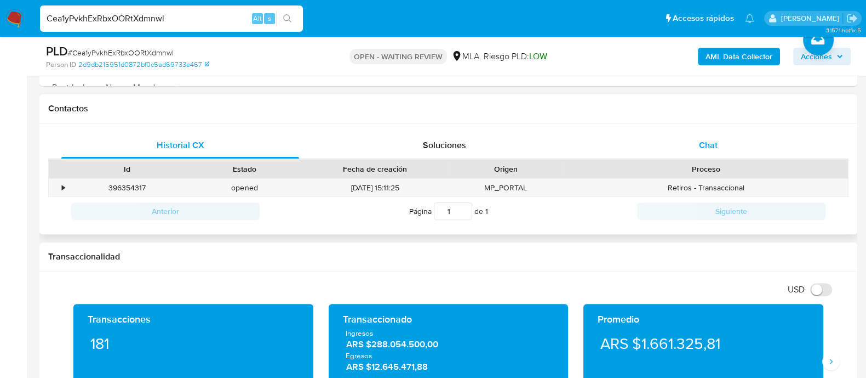
click at [635, 147] on div "Chat" at bounding box center [709, 145] width 238 height 26
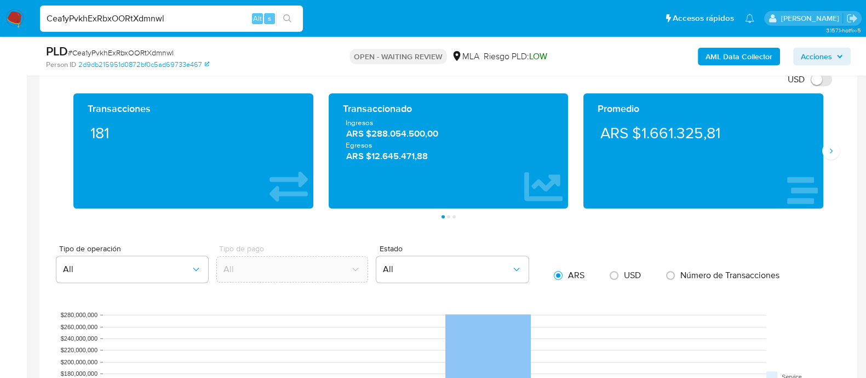
scroll to position [754, 0]
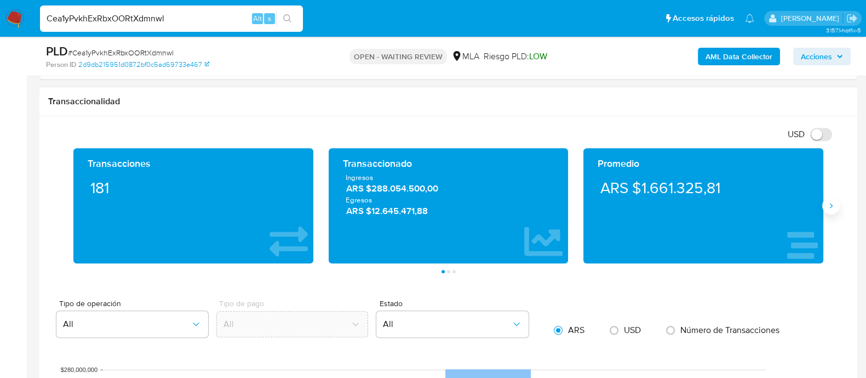
click at [831, 207] on icon "Siguiente" at bounding box center [831, 205] width 3 height 5
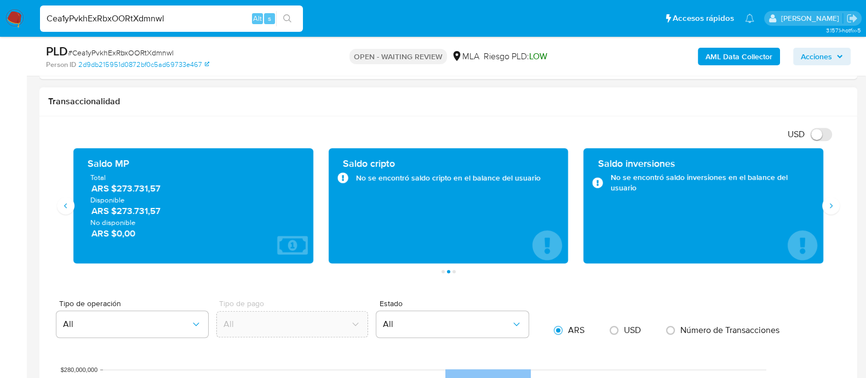
click at [74, 209] on div "Saldo MP Total ARS $273.731,57 Disponible ARS $273.731,57 No disponible ARS $0,…" at bounding box center [193, 205] width 240 height 115
click at [66, 207] on icon "Anterior" at bounding box center [65, 205] width 9 height 9
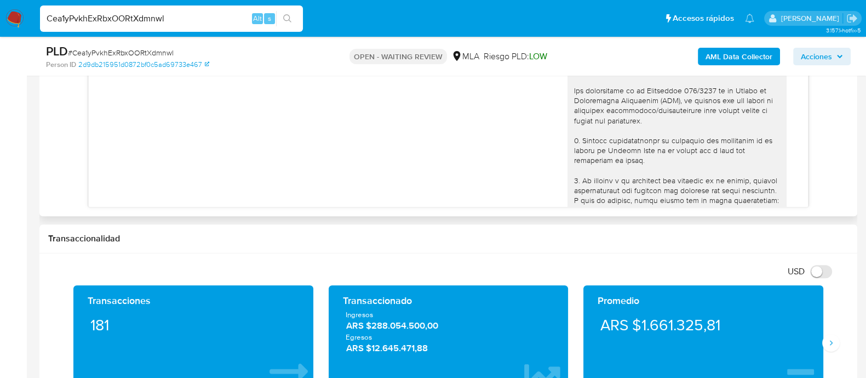
scroll to position [273, 0]
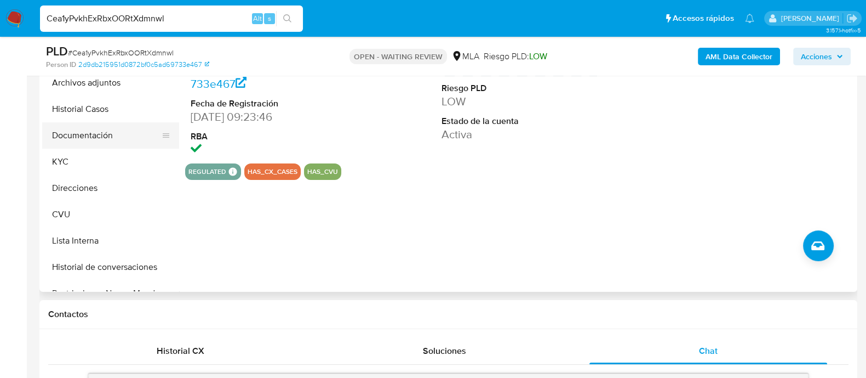
click at [88, 136] on button "Documentación" at bounding box center [106, 135] width 128 height 26
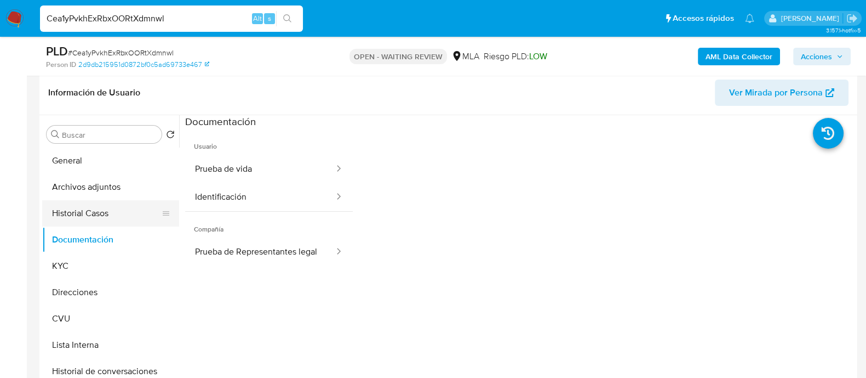
scroll to position [136, 0]
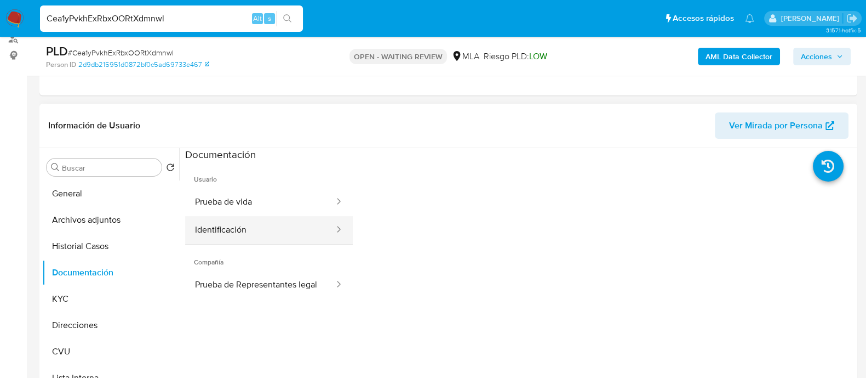
click at [224, 225] on button "Identificación" at bounding box center [260, 230] width 150 height 28
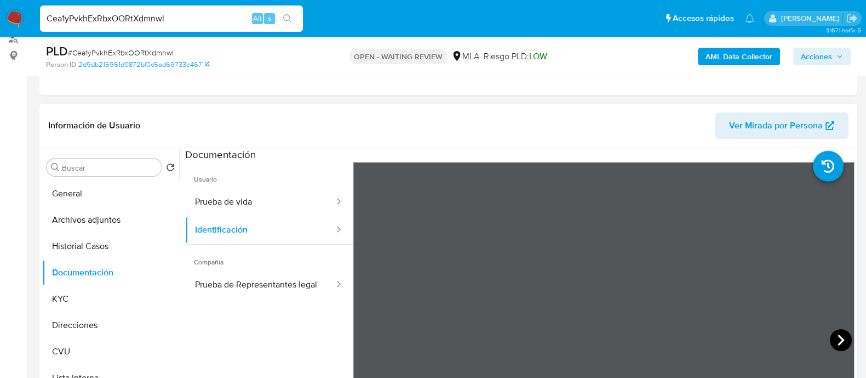
click at [836, 331] on icon at bounding box center [841, 340] width 22 height 22
click at [266, 208] on button "Prueba de vida" at bounding box center [260, 202] width 150 height 28
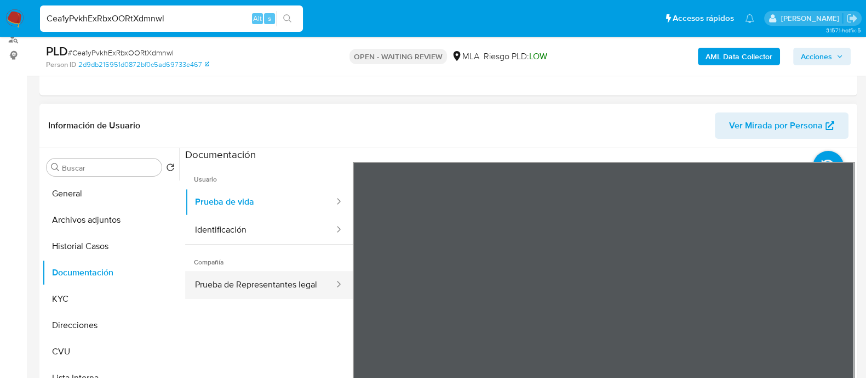
click at [222, 288] on button "Prueba de Representantes legal" at bounding box center [260, 285] width 150 height 28
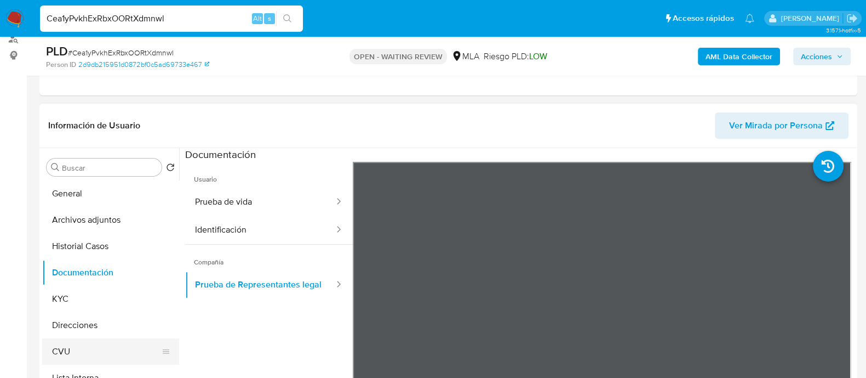
click at [79, 358] on button "CVU" at bounding box center [106, 351] width 128 height 26
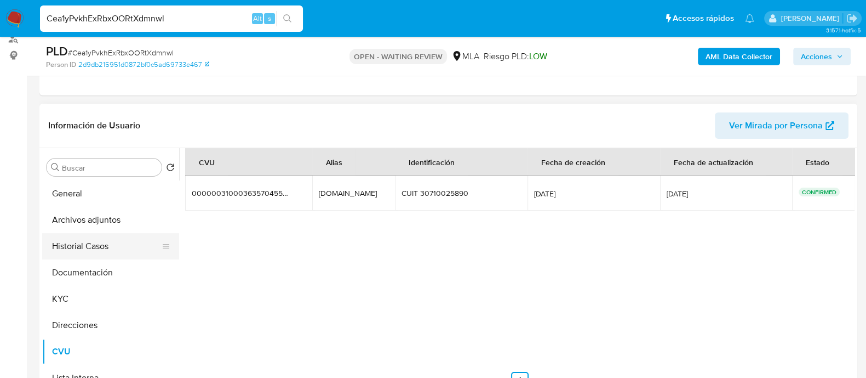
click at [89, 248] on button "Historial Casos" at bounding box center [106, 246] width 128 height 26
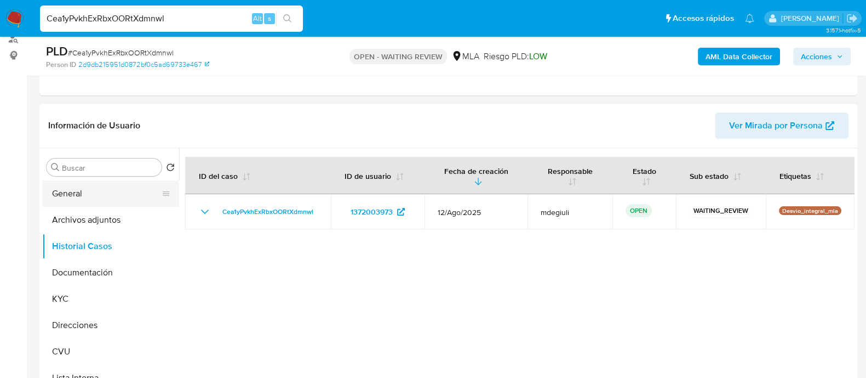
click at [83, 190] on button "General" at bounding box center [106, 193] width 128 height 26
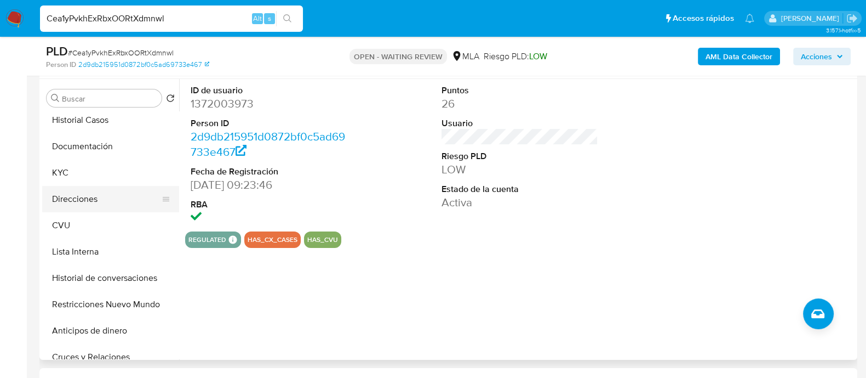
scroll to position [36, 0]
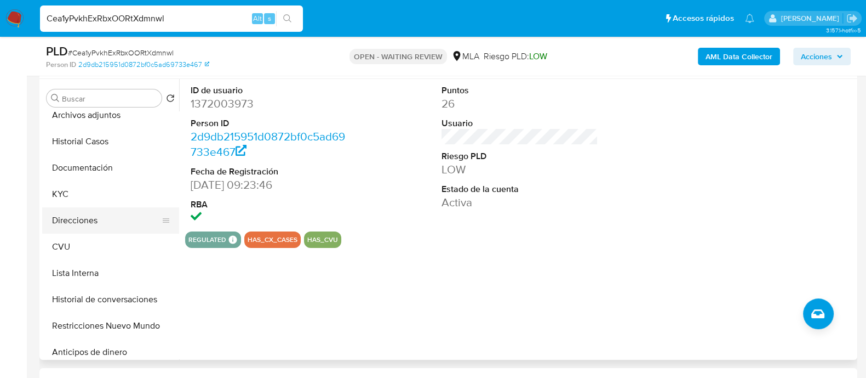
click at [81, 219] on button "Direcciones" at bounding box center [106, 220] width 128 height 26
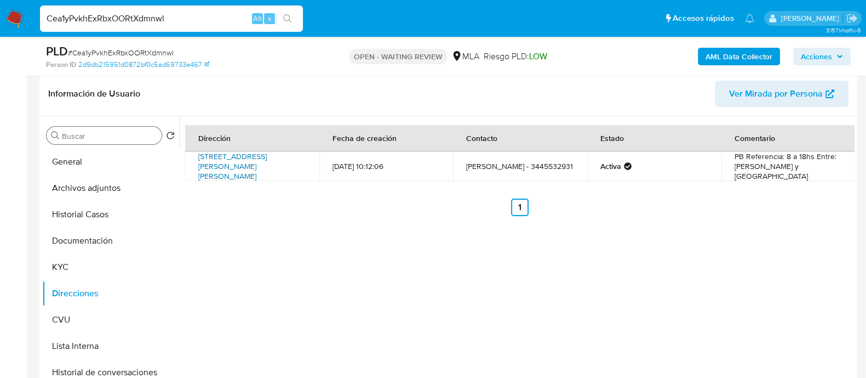
scroll to position [136, 0]
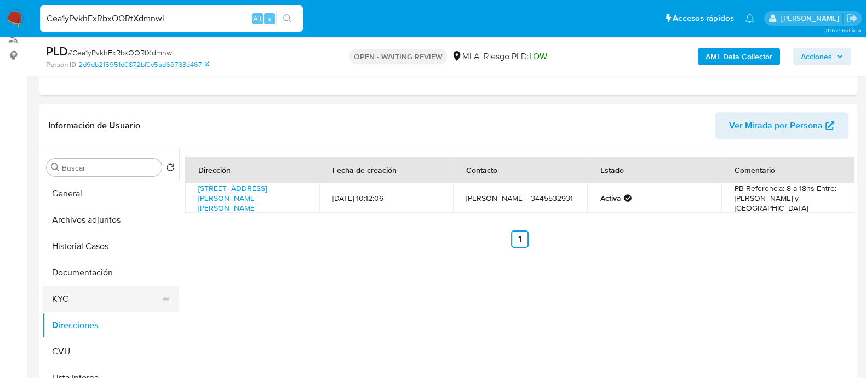
click at [85, 302] on button "KYC" at bounding box center [106, 299] width 128 height 26
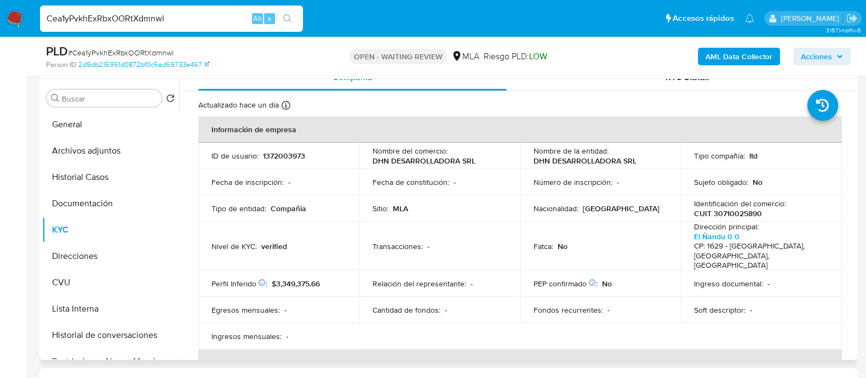
scroll to position [0, 0]
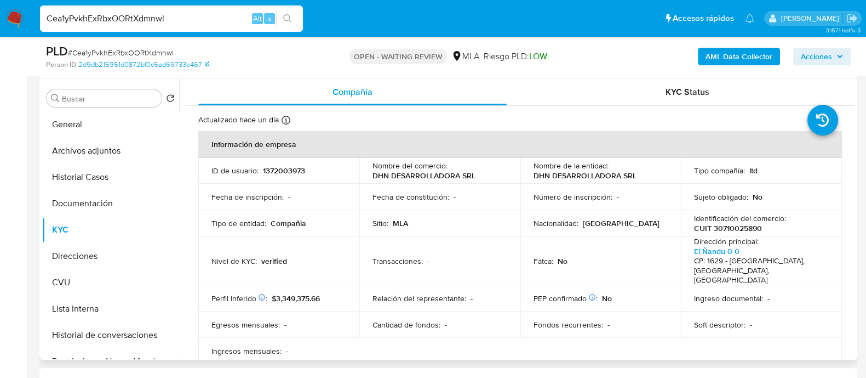
click at [299, 170] on p "1372003973" at bounding box center [284, 171] width 42 height 10
copy p "1372003973"
click at [292, 174] on p "1372003973" at bounding box center [284, 171] width 42 height 10
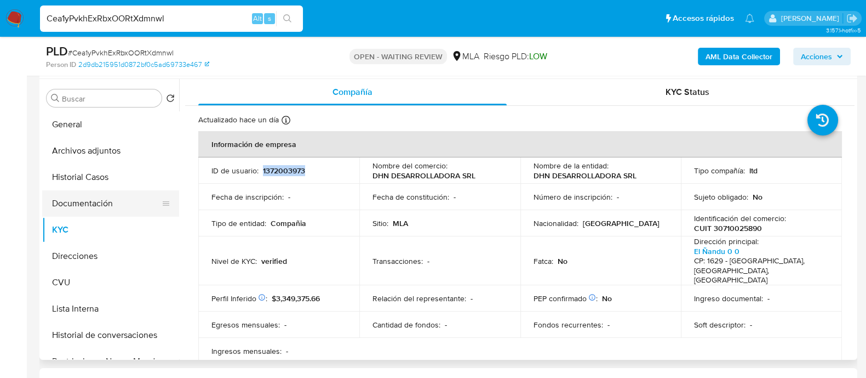
click at [103, 201] on button "Documentación" at bounding box center [106, 203] width 128 height 26
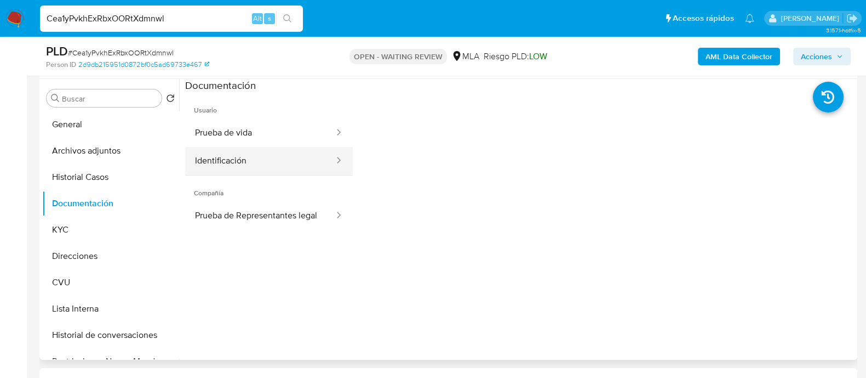
click at [243, 155] on button "Identificación" at bounding box center [260, 161] width 150 height 28
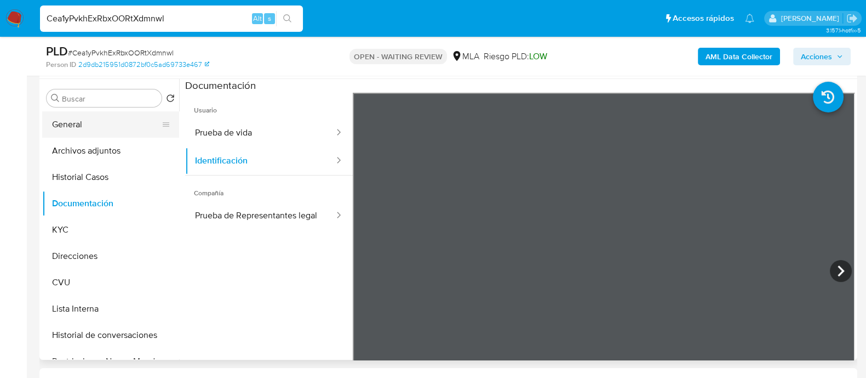
click at [119, 133] on button "General" at bounding box center [106, 124] width 128 height 26
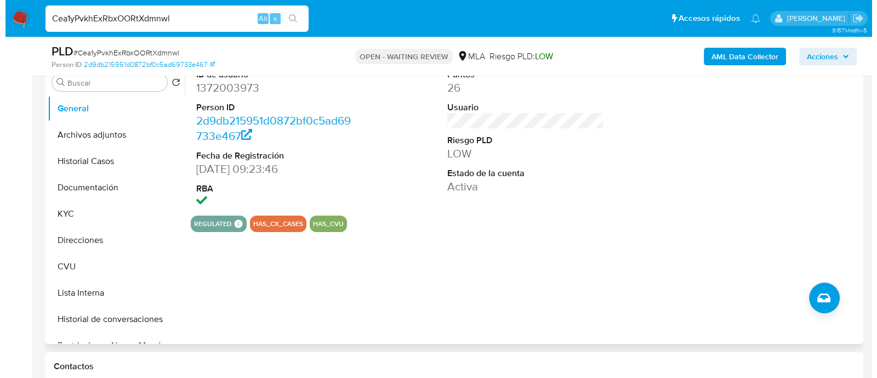
scroll to position [136, 0]
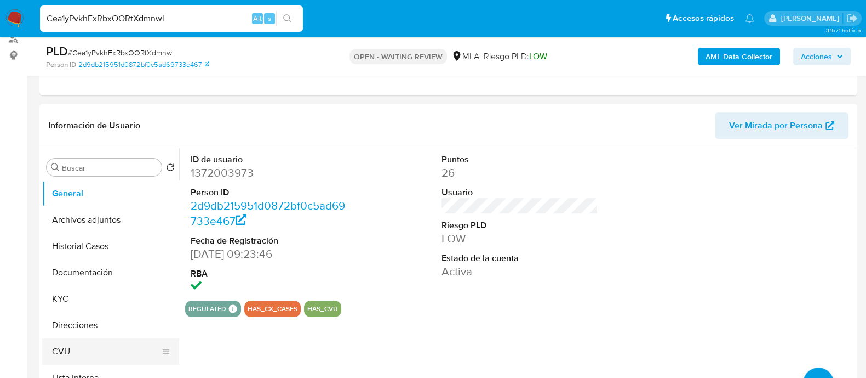
click at [58, 352] on button "CVU" at bounding box center [106, 351] width 128 height 26
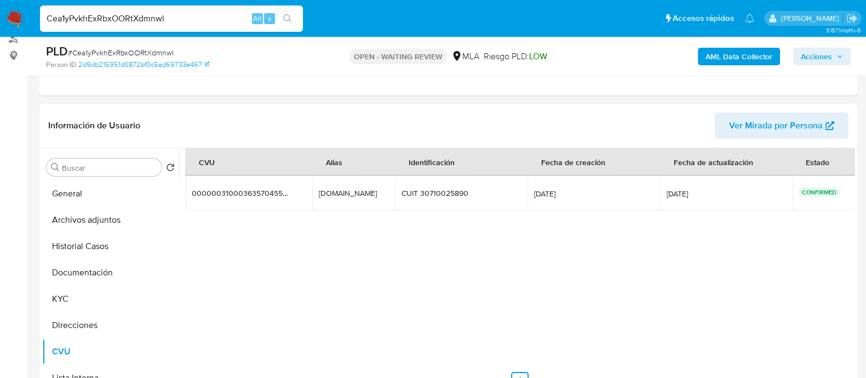
click at [747, 55] on b "AML Data Collector" at bounding box center [739, 57] width 67 height 18
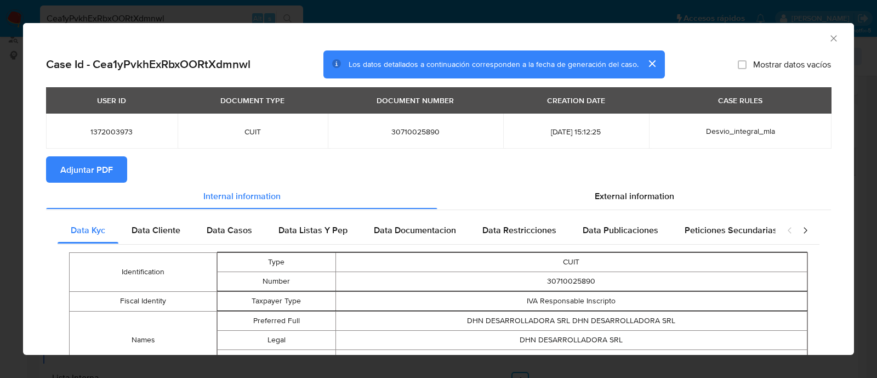
click at [76, 165] on span "Adjuntar PDF" at bounding box center [86, 169] width 53 height 24
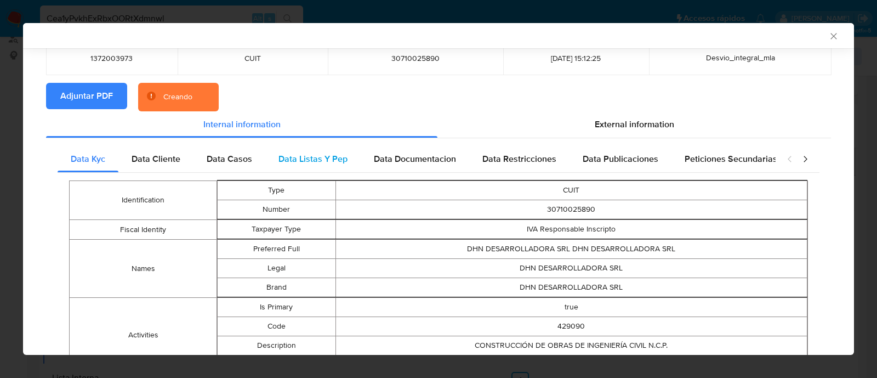
scroll to position [40, 0]
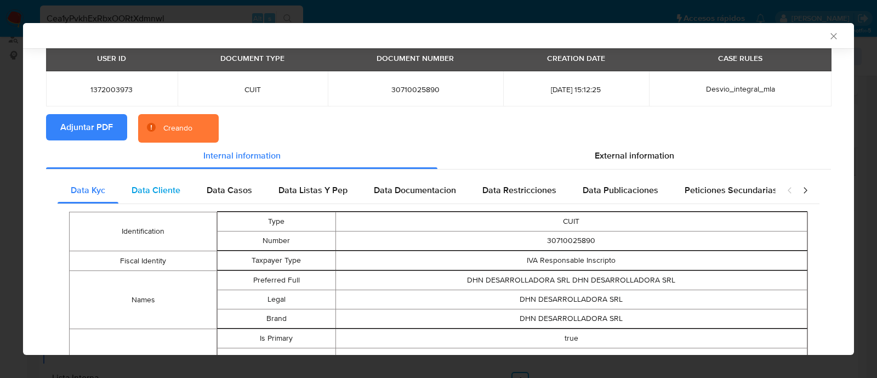
click at [187, 193] on div "Data Cliente" at bounding box center [155, 190] width 75 height 26
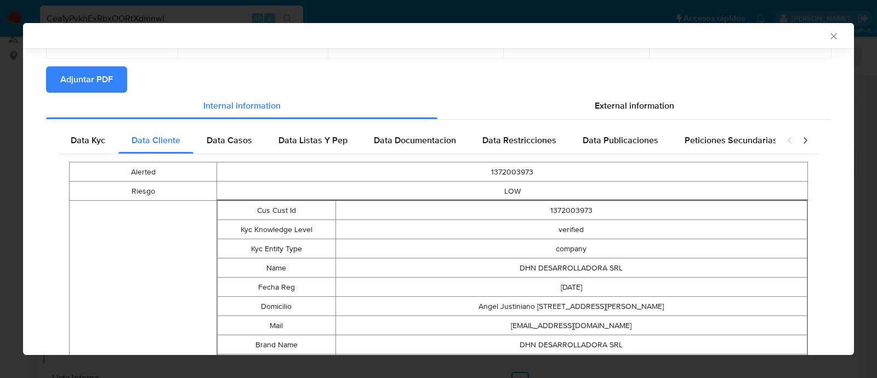
scroll to position [83, 0]
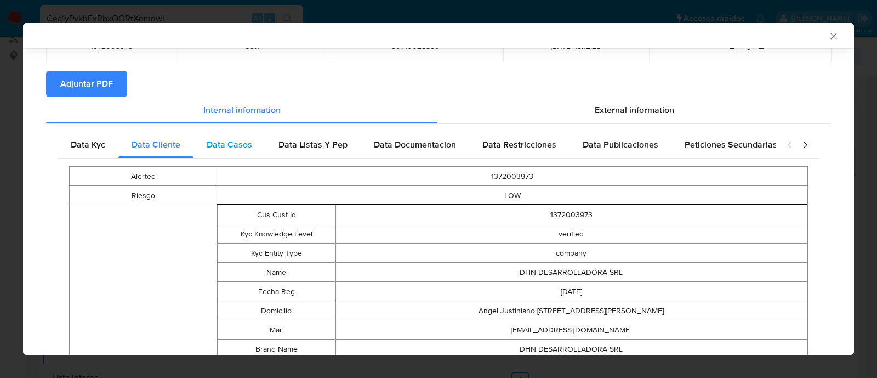
click at [260, 147] on div "Data Casos" at bounding box center [229, 145] width 72 height 26
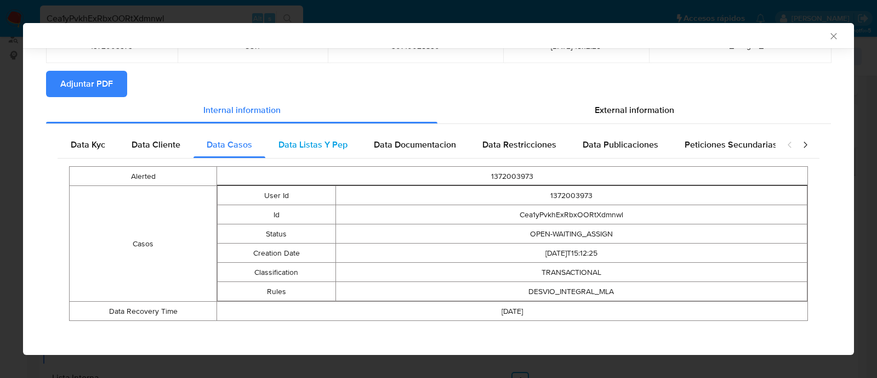
click at [311, 138] on span "Data Listas Y Pep" at bounding box center [312, 144] width 69 height 13
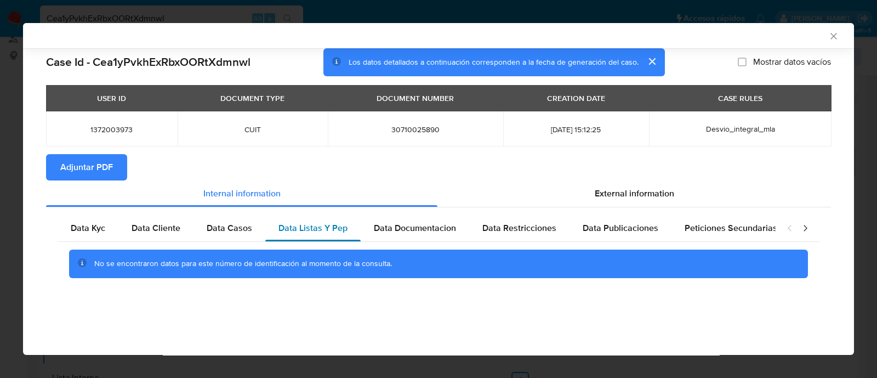
scroll to position [0, 0]
click at [328, 133] on td "30710025890" at bounding box center [415, 128] width 175 height 35
drag, startPoint x: 441, startPoint y: 230, endPoint x: 534, endPoint y: 232, distance: 93.2
click at [443, 231] on span "Data Documentacion" at bounding box center [415, 227] width 82 height 13
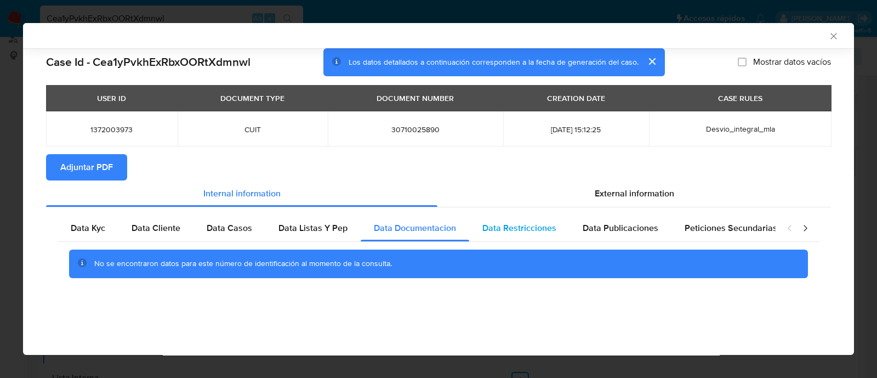
click at [535, 232] on span "Data Restricciones" at bounding box center [519, 227] width 74 height 13
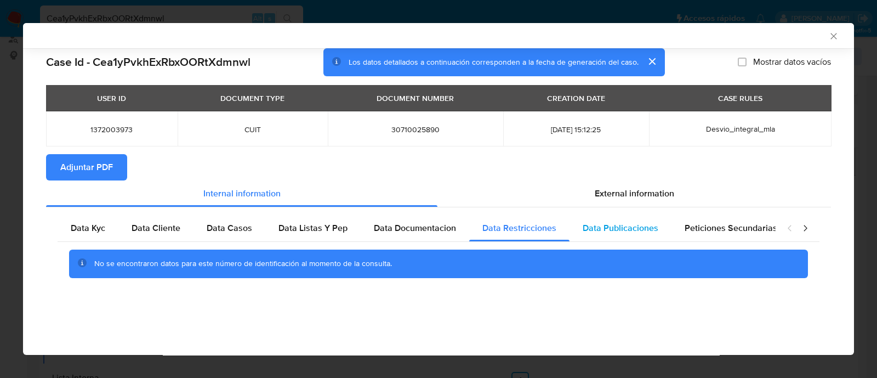
click at [635, 229] on span "Data Publicaciones" at bounding box center [621, 227] width 76 height 13
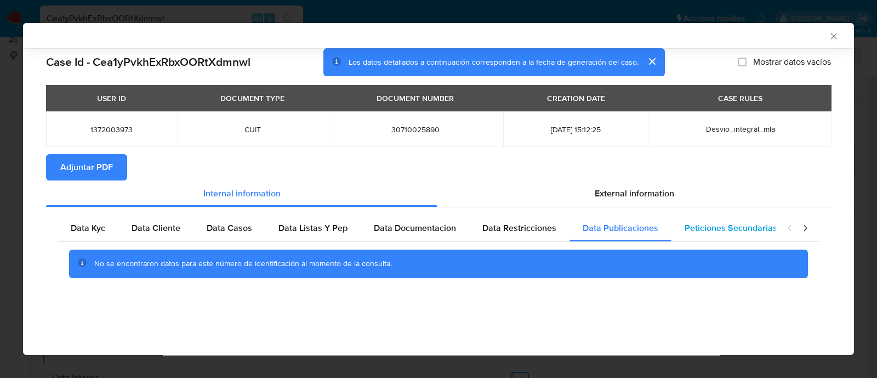
click at [752, 230] on span "Peticiones Secundarias" at bounding box center [731, 227] width 93 height 13
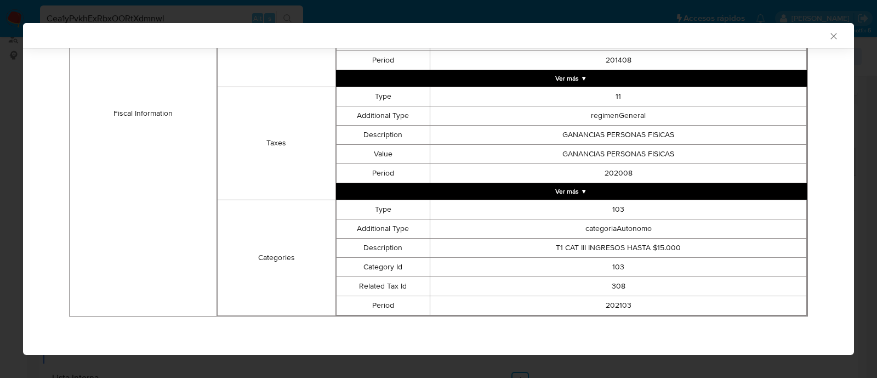
scroll to position [105, 0]
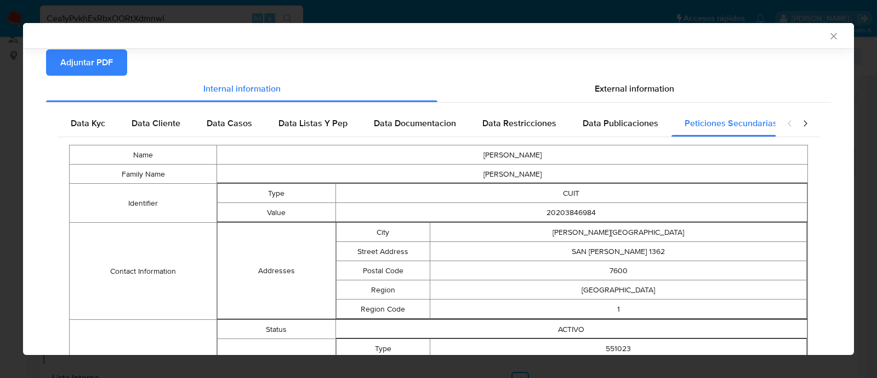
click at [800, 122] on icon "closure-recommendation-modal" at bounding box center [805, 123] width 11 height 11
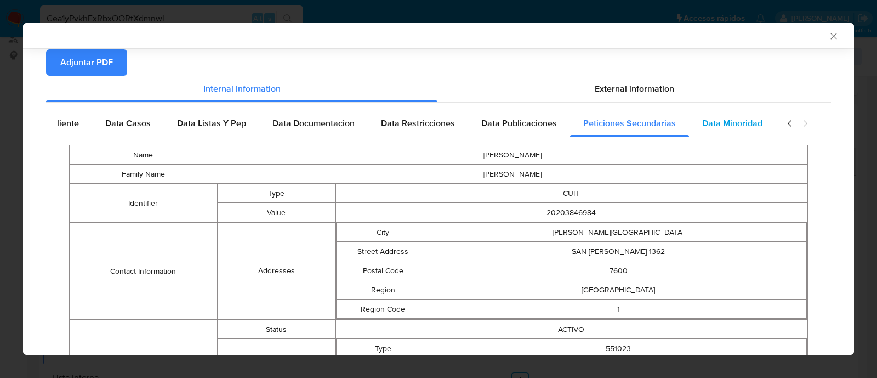
click at [713, 126] on span "Data Minoridad" at bounding box center [732, 123] width 60 height 13
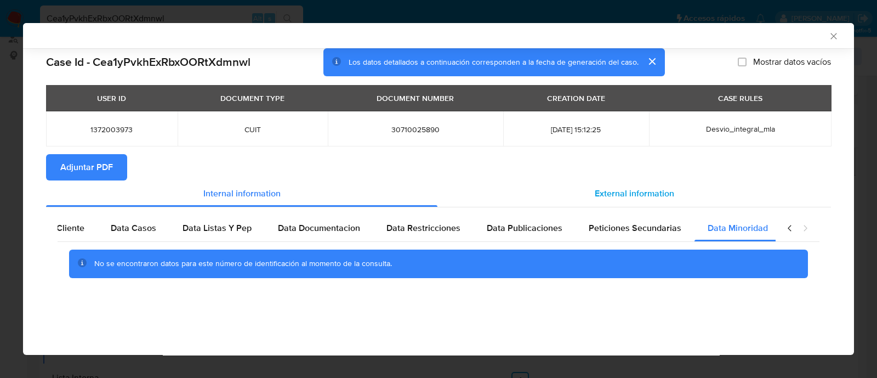
click at [594, 199] on div "External information" at bounding box center [634, 193] width 394 height 26
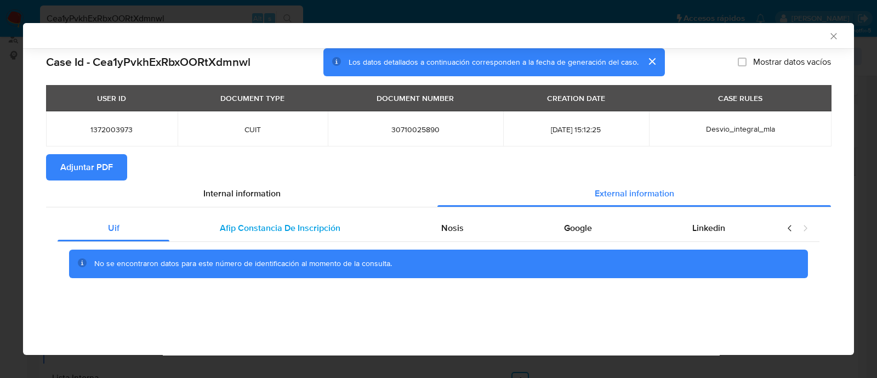
click at [319, 229] on span "Afip Constancia De Inscripción" at bounding box center [280, 227] width 121 height 13
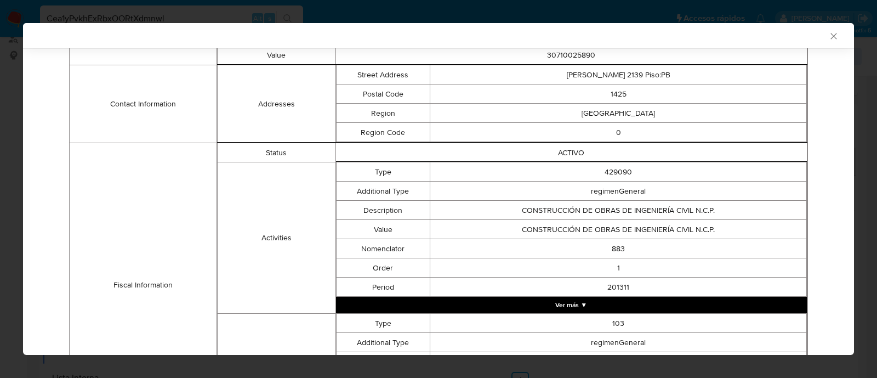
scroll to position [101, 0]
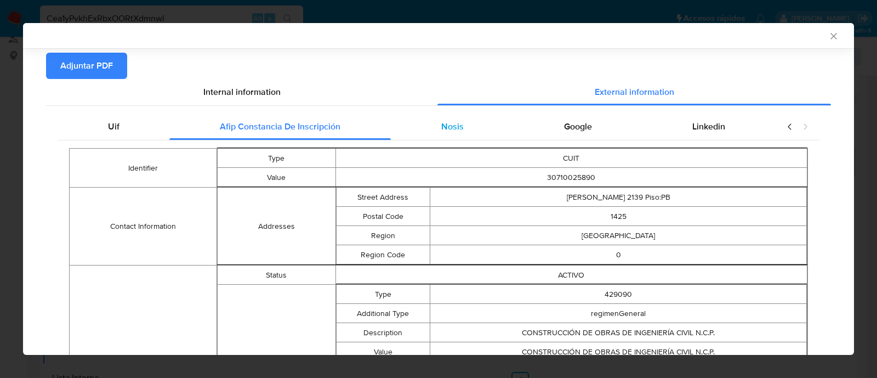
click at [442, 128] on span "Nosis" at bounding box center [452, 126] width 22 height 13
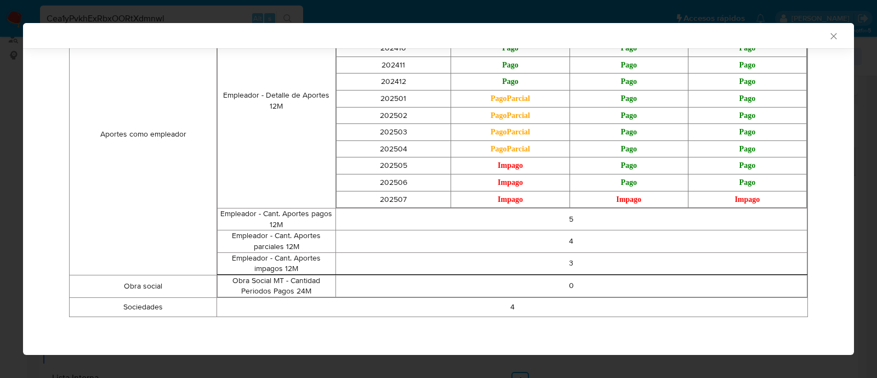
scroll to position [0, 0]
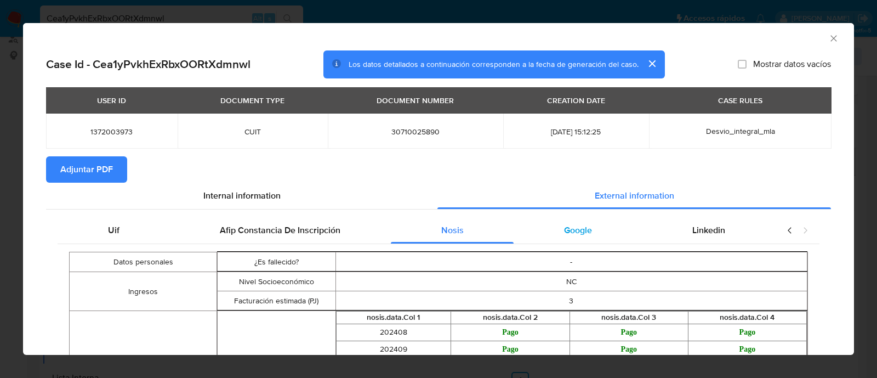
click at [534, 230] on div "Google" at bounding box center [578, 230] width 128 height 26
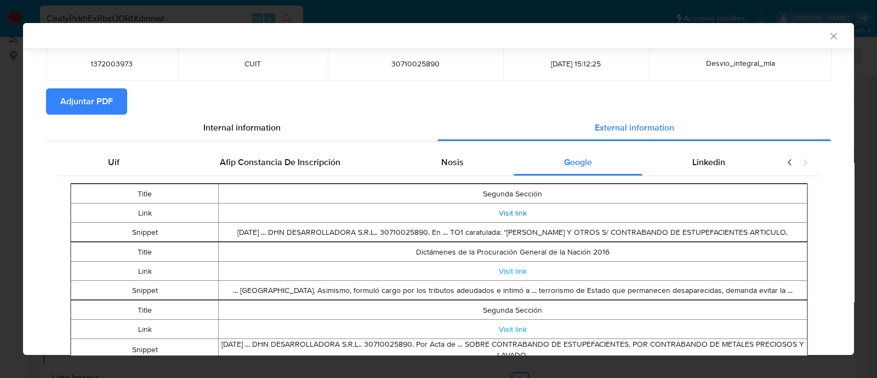
scroll to position [134, 0]
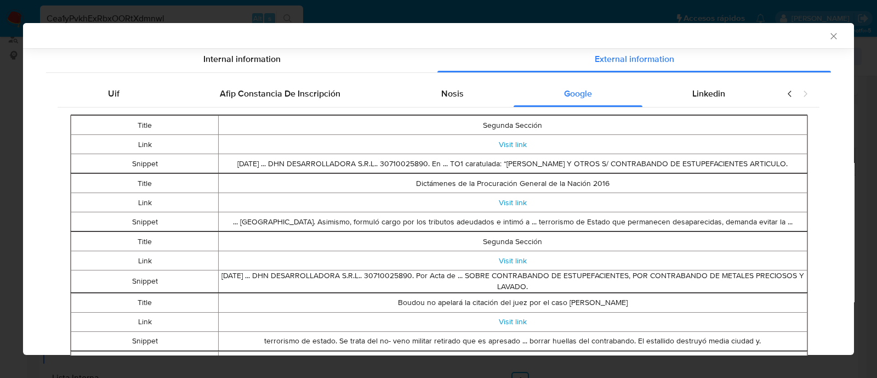
click at [369, 283] on td "May 3, 2023 ... DHN DESARROLLADORA S.R.L.. 30710025890. Por Acta de ... SOBRE C…" at bounding box center [512, 281] width 589 height 22
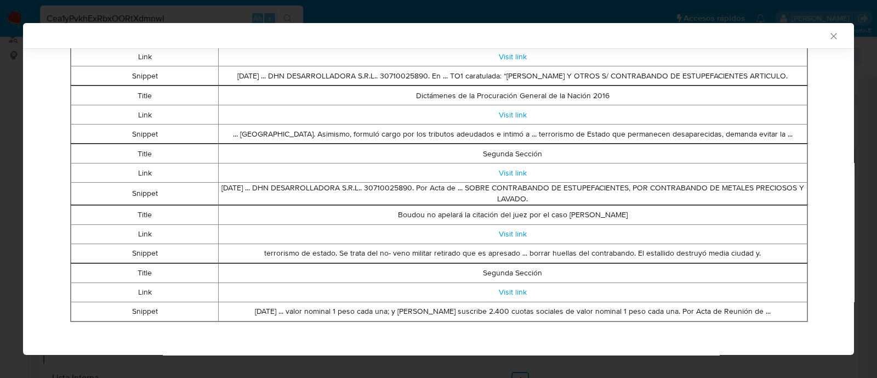
scroll to position [232, 0]
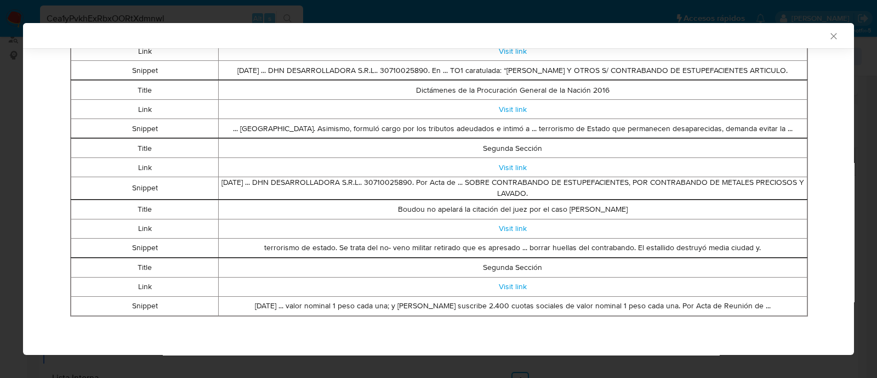
click at [828, 37] on icon "Cerrar ventana" at bounding box center [833, 36] width 11 height 11
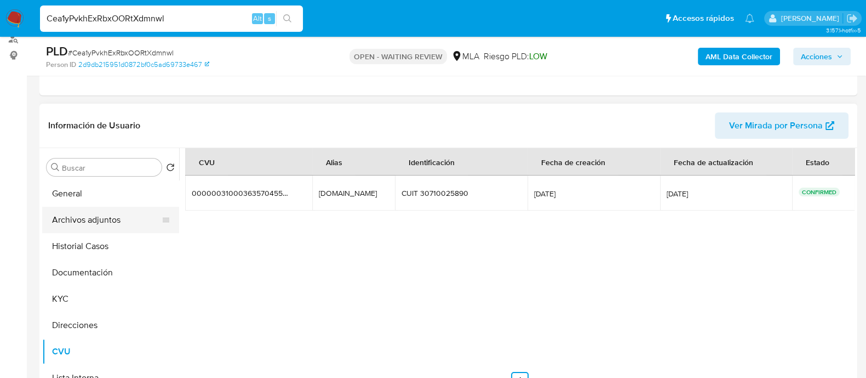
click at [95, 220] on button "Archivos adjuntos" at bounding box center [106, 220] width 128 height 26
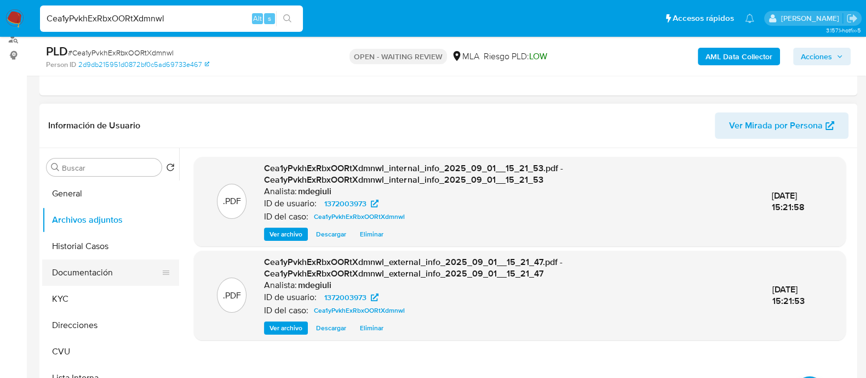
click at [87, 280] on button "Documentación" at bounding box center [106, 272] width 128 height 26
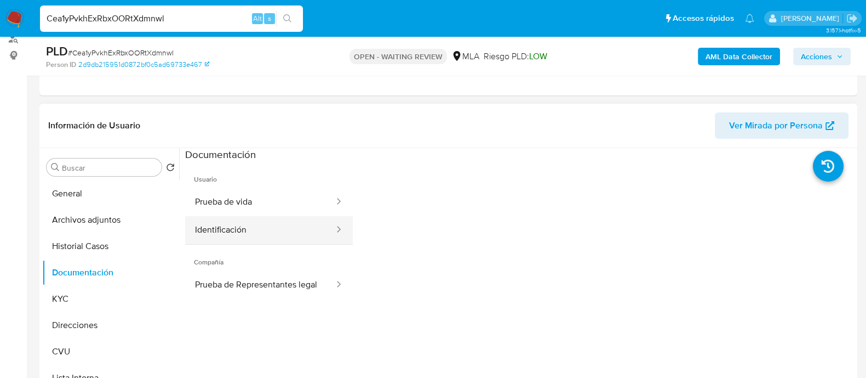
click at [242, 234] on button "Identificación" at bounding box center [260, 230] width 150 height 28
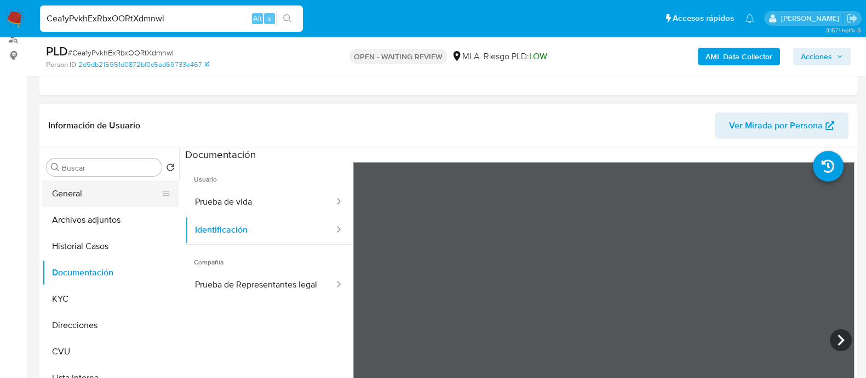
click at [118, 196] on button "General" at bounding box center [106, 193] width 128 height 26
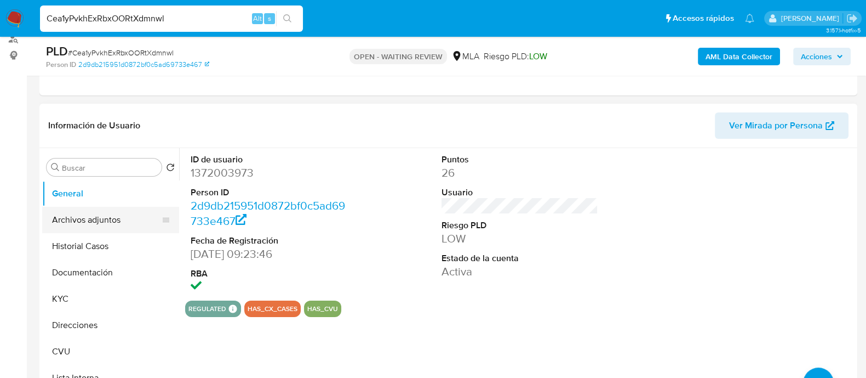
click at [100, 220] on button "Archivos adjuntos" at bounding box center [106, 220] width 128 height 26
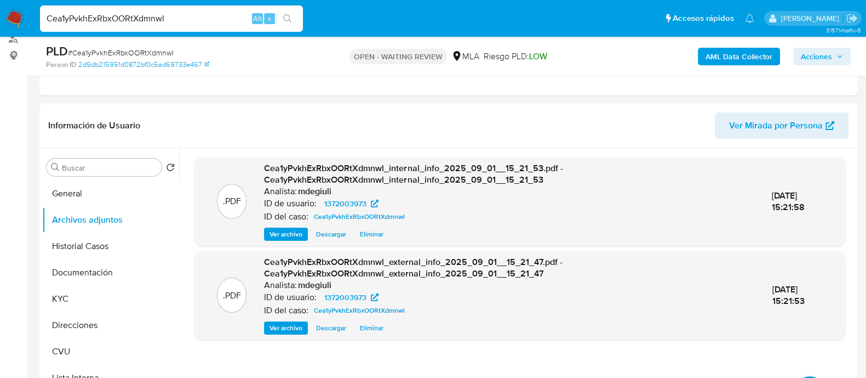
click at [740, 56] on b "AML Data Collector" at bounding box center [739, 57] width 67 height 18
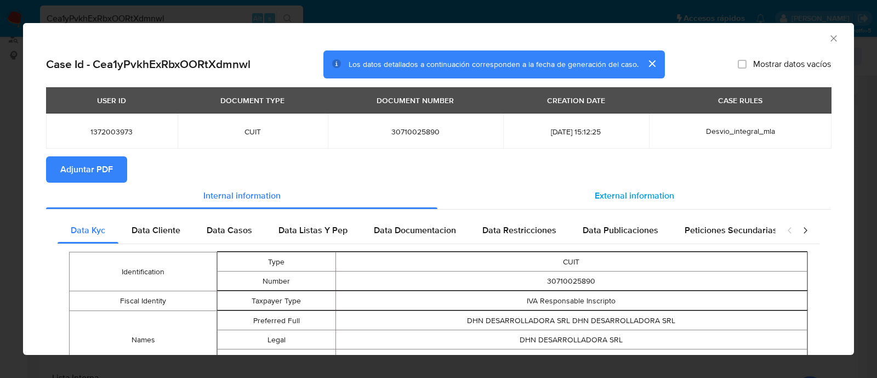
click at [614, 191] on span "External information" at bounding box center [634, 195] width 79 height 13
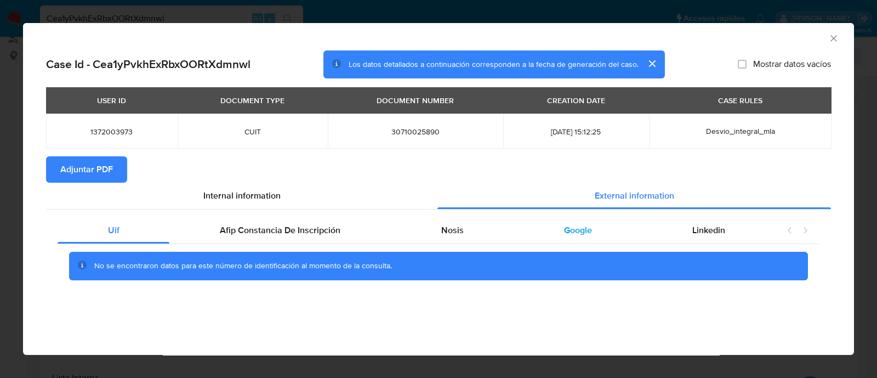
click at [534, 226] on div "Google" at bounding box center [578, 230] width 128 height 26
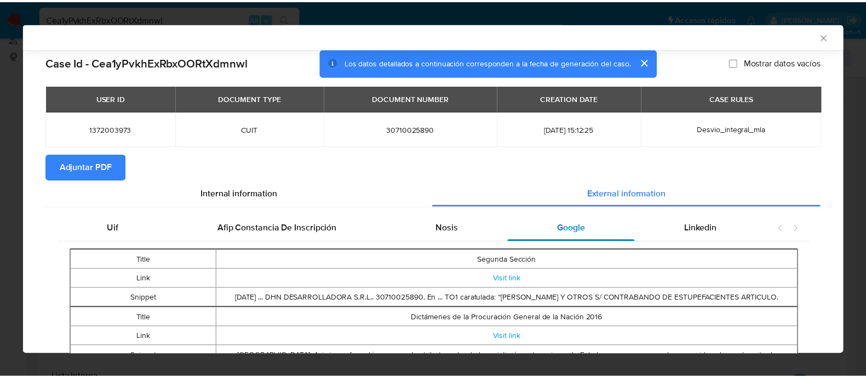
scroll to position [66, 0]
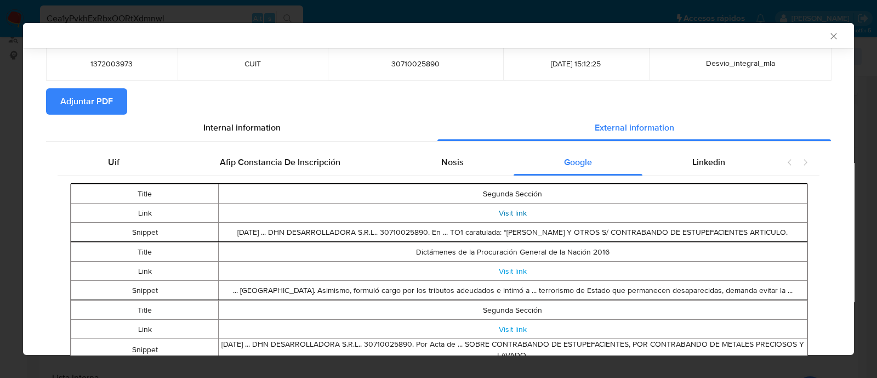
click at [515, 207] on link "Visit link" at bounding box center [513, 212] width 28 height 11
click at [828, 34] on icon "Cerrar ventana" at bounding box center [833, 36] width 11 height 11
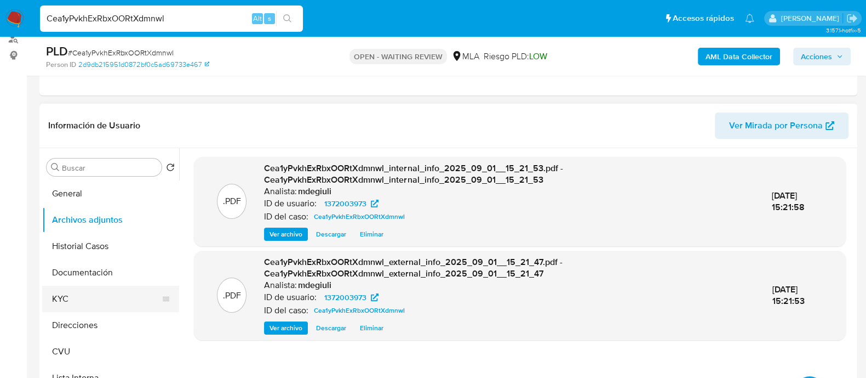
click at [89, 296] on button "KYC" at bounding box center [106, 299] width 128 height 26
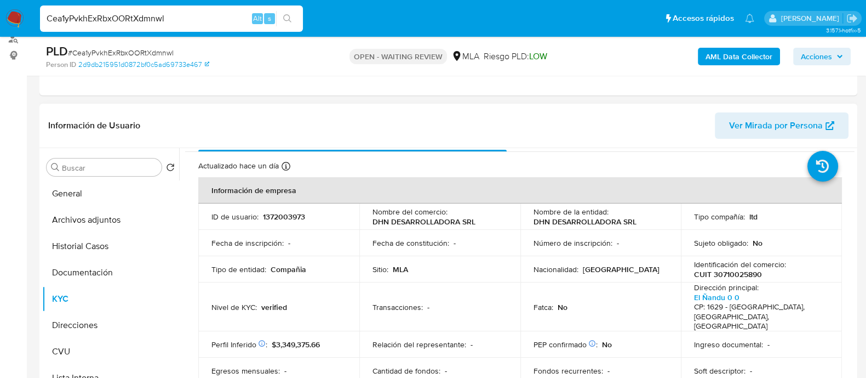
scroll to position [0, 0]
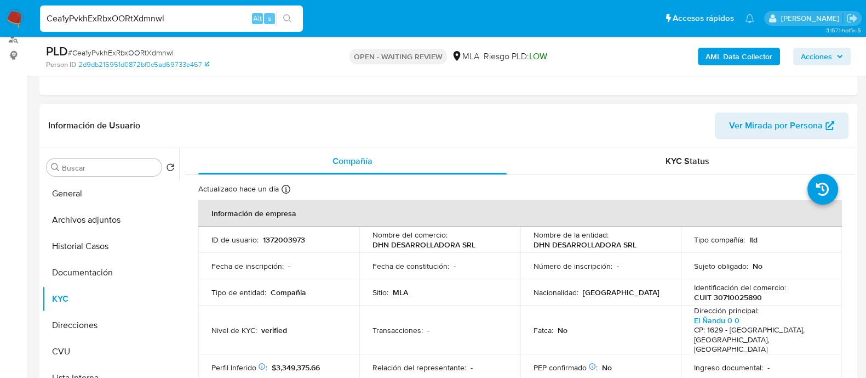
click at [725, 298] on p "CUIT 30710025890" at bounding box center [728, 297] width 68 height 10
copy p "30710025890"
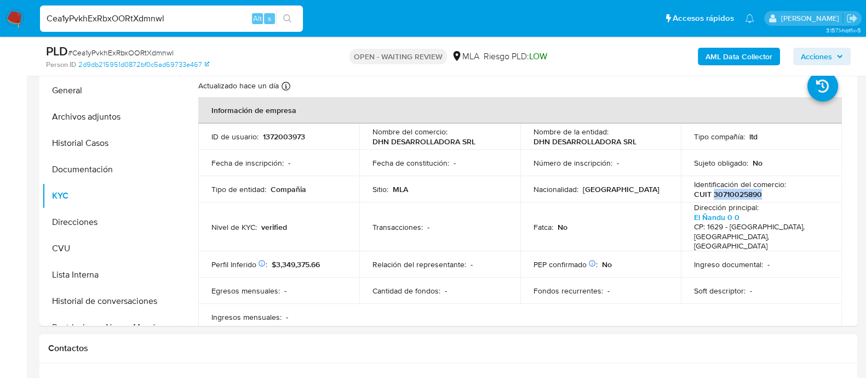
scroll to position [206, 0]
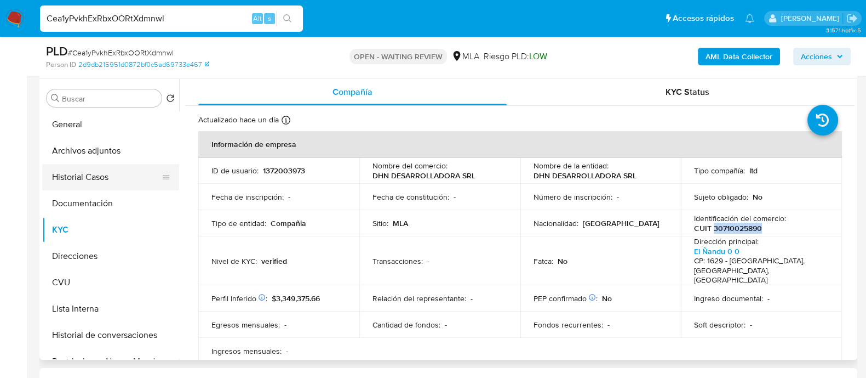
click at [89, 179] on button "Historial Casos" at bounding box center [106, 177] width 128 height 26
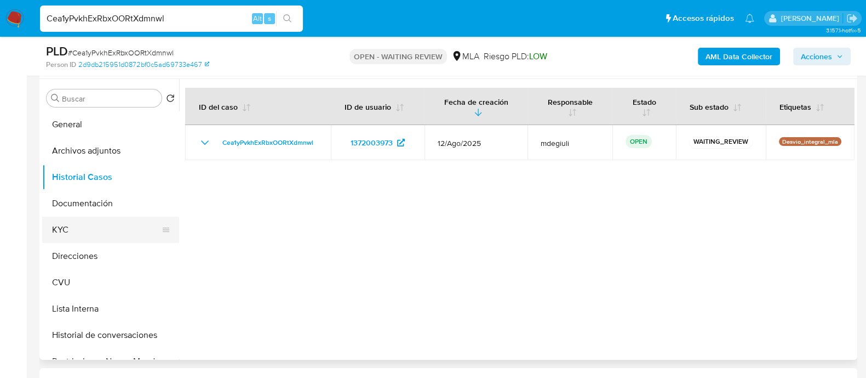
click at [99, 234] on button "KYC" at bounding box center [106, 229] width 128 height 26
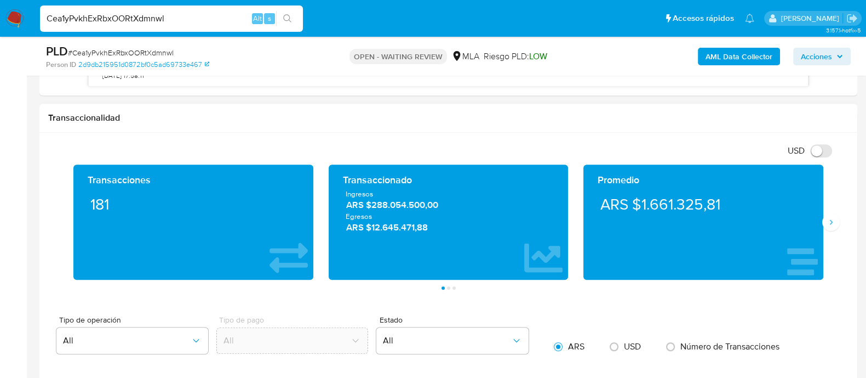
scroll to position [754, 0]
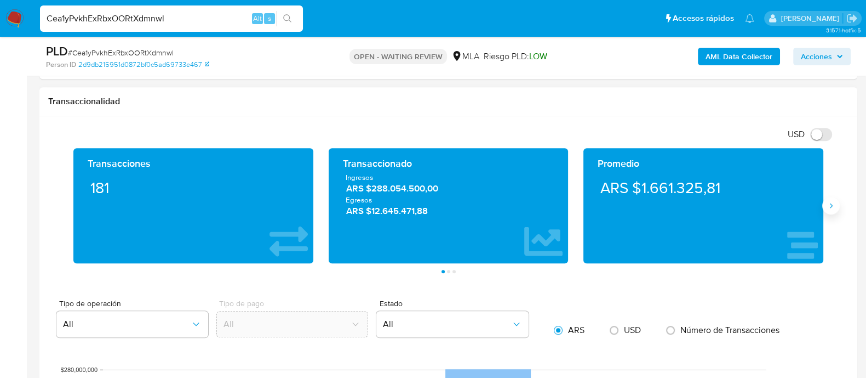
click at [834, 209] on icon "Siguiente" at bounding box center [831, 205] width 9 height 9
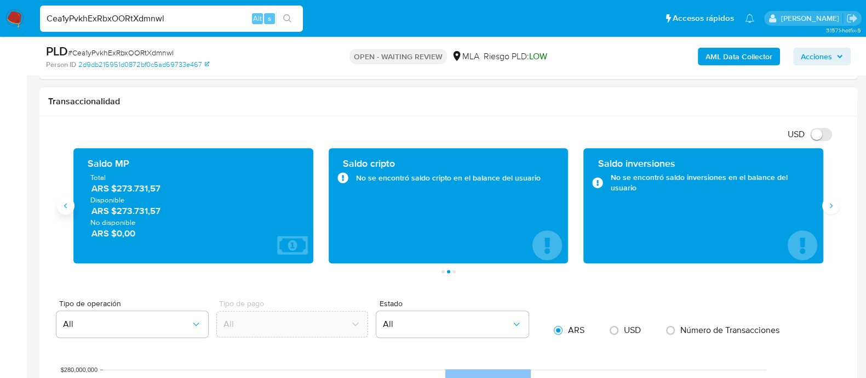
click at [65, 208] on icon "Anterior" at bounding box center [65, 205] width 9 height 9
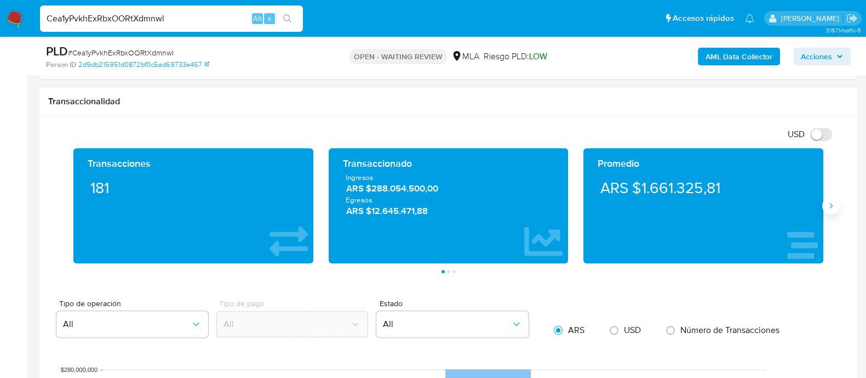
click at [830, 212] on button "Siguiente" at bounding box center [832, 206] width 18 height 18
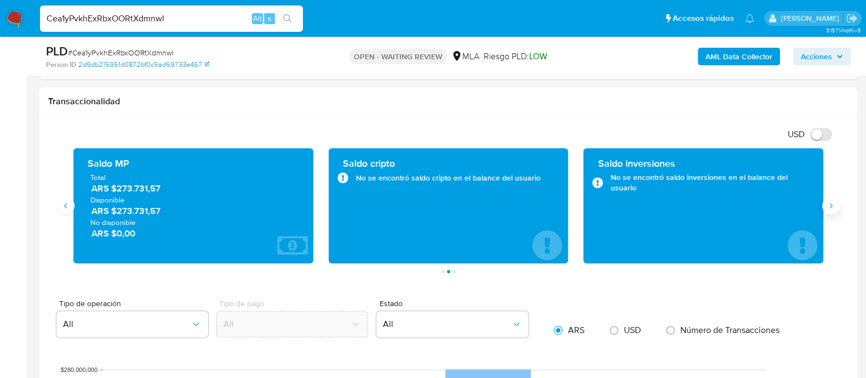
click at [830, 212] on button "Siguiente" at bounding box center [832, 206] width 18 height 18
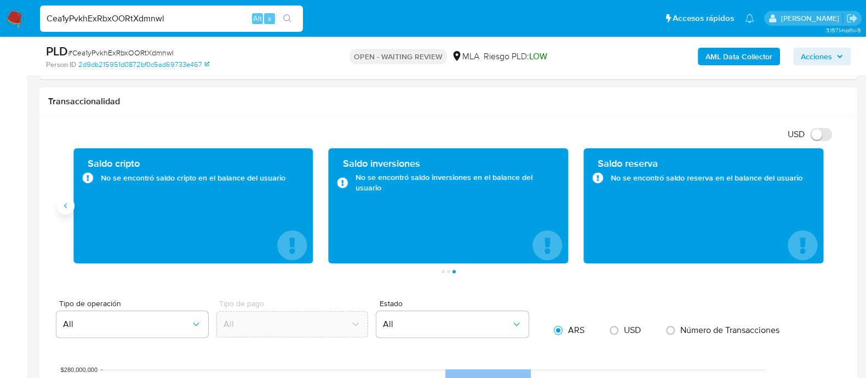
click at [67, 199] on button "Anterior" at bounding box center [66, 206] width 18 height 18
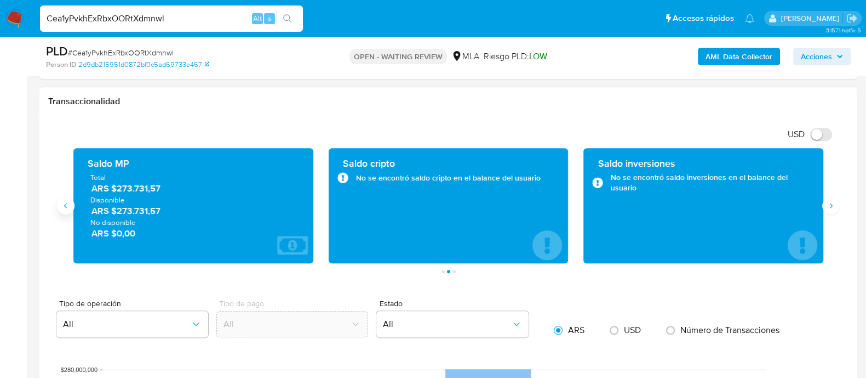
click at [67, 199] on button "Anterior" at bounding box center [66, 206] width 18 height 18
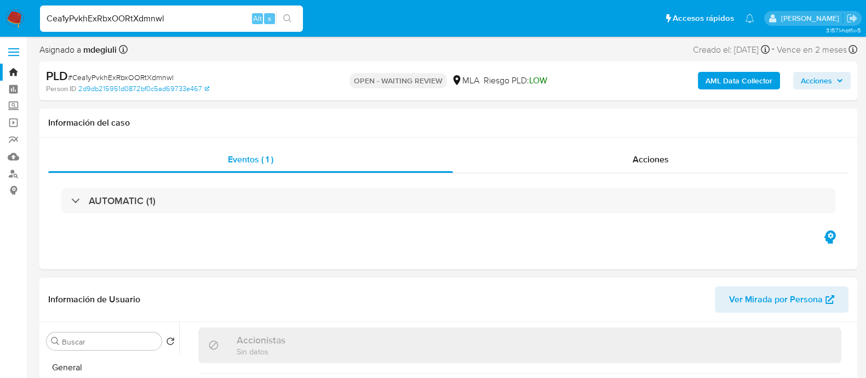
scroll to position [0, 0]
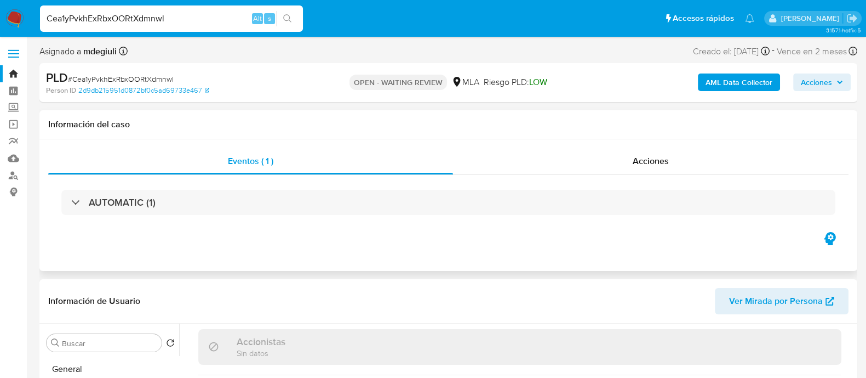
click at [165, 139] on div "Eventos ( 1 ) Acciones AUTOMATIC (1)" at bounding box center [448, 205] width 818 height 132
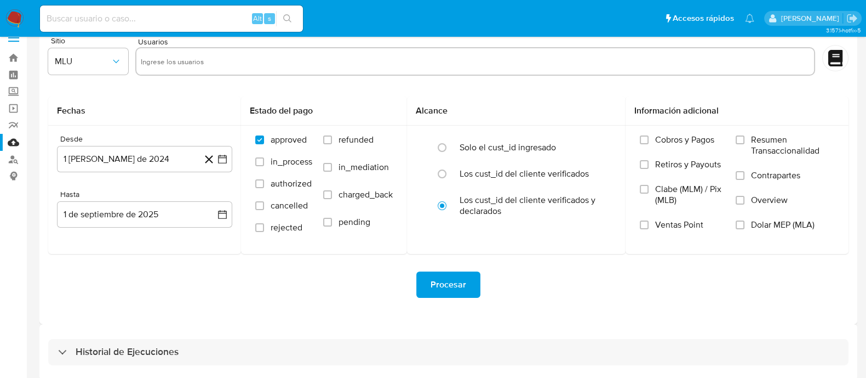
scroll to position [25, 0]
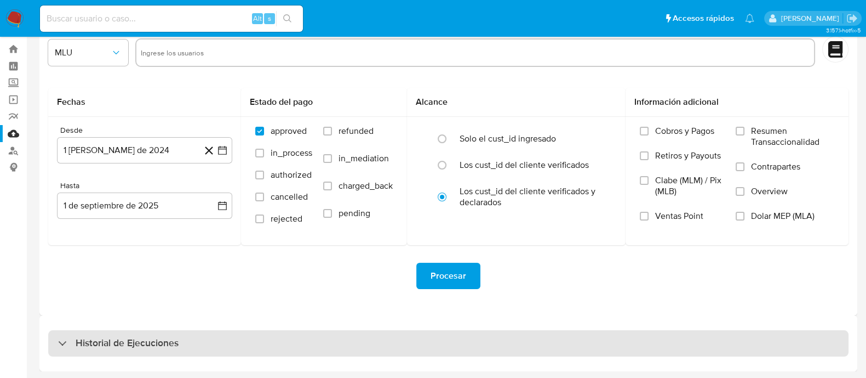
click at [93, 341] on h3 "Historial de Ejecuciones" at bounding box center [127, 343] width 103 height 13
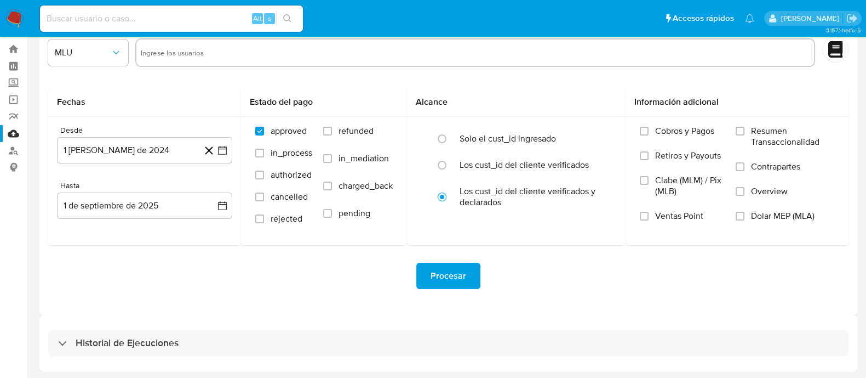
select select "10"
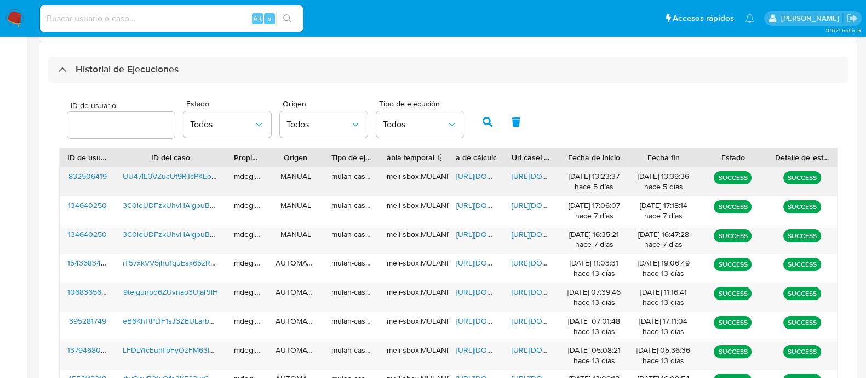
scroll to position [299, 0]
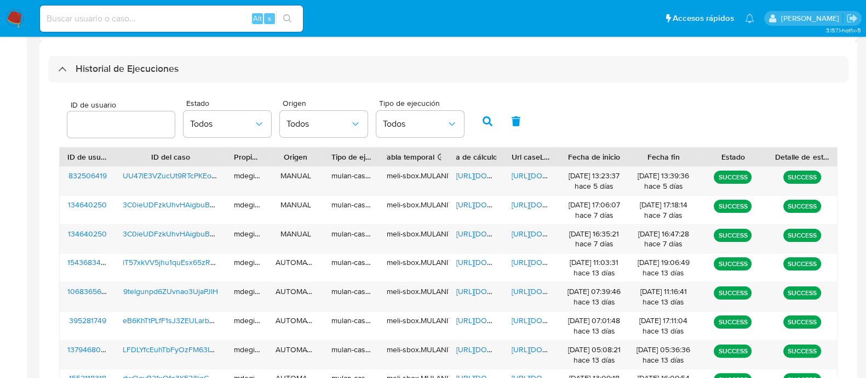
click at [130, 128] on input "number" at bounding box center [120, 124] width 107 height 14
type input "1372003973"
click at [485, 126] on button "button" at bounding box center [488, 121] width 28 height 26
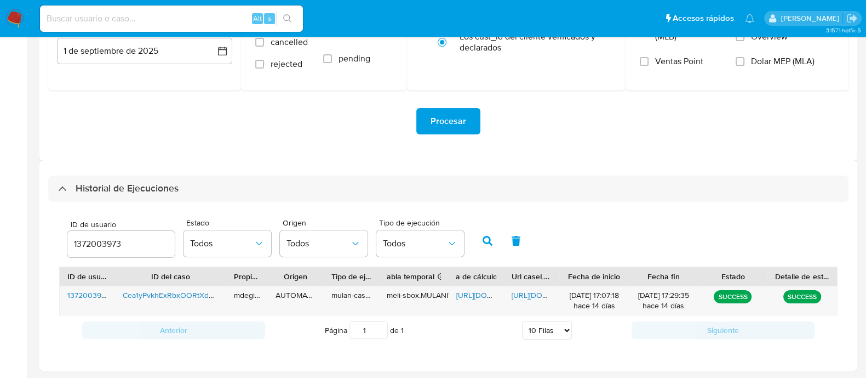
scroll to position [178, 0]
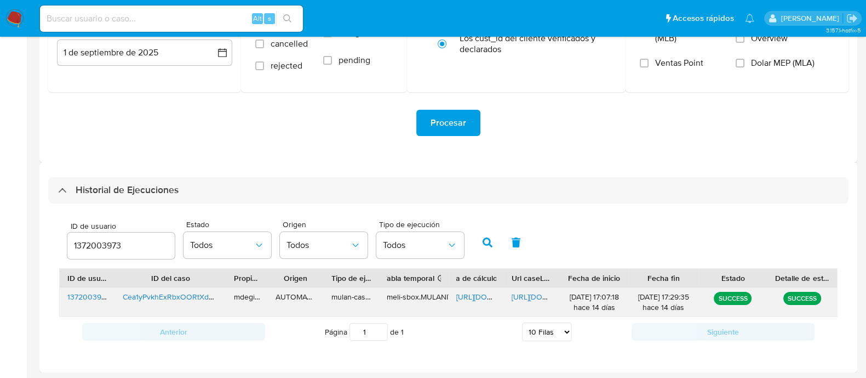
click at [482, 299] on span "https://docs.google.com/spreadsheets/d/1c_n7OfgLsrOnp9iK2kqapOfztbYexhr0XtYP2TG…" at bounding box center [495, 296] width 76 height 11
click at [526, 295] on span "https://docs.google.com/document/d/1StkqPkuIbxNw0c5PkU9c3rK5iXMGKS94BXPUAE6Cw_Y…" at bounding box center [550, 296] width 76 height 11
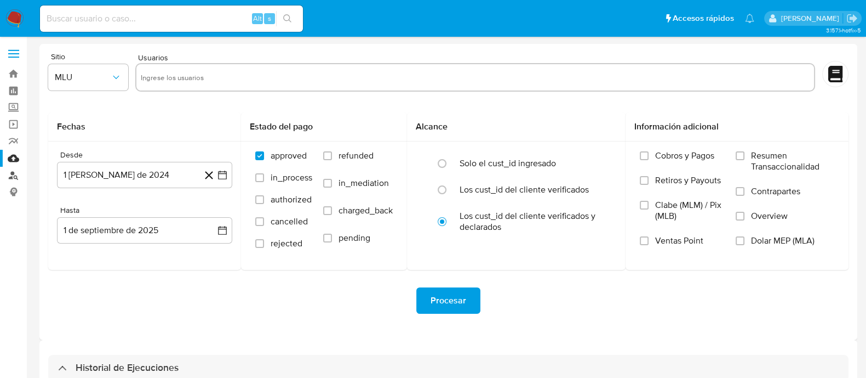
click at [19, 176] on link "Buscador de personas" at bounding box center [65, 175] width 130 height 17
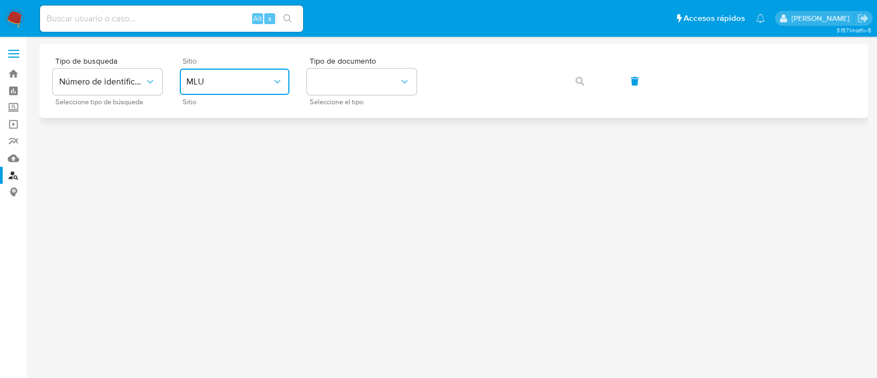
click at [239, 83] on span "MLU" at bounding box center [228, 81] width 85 height 11
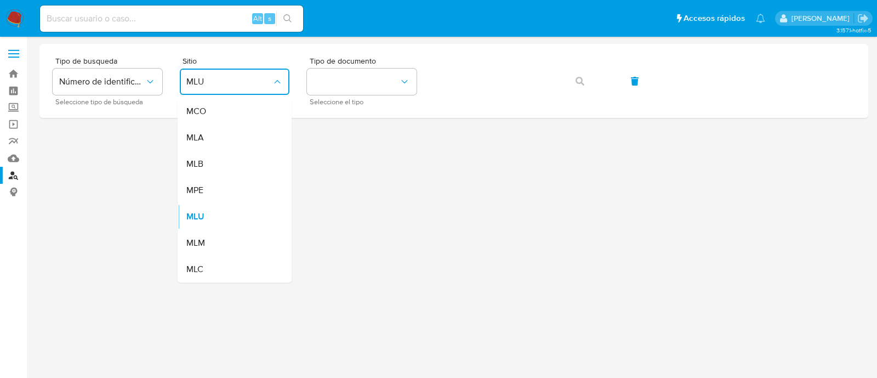
click at [227, 136] on div "MLA" at bounding box center [231, 137] width 90 height 26
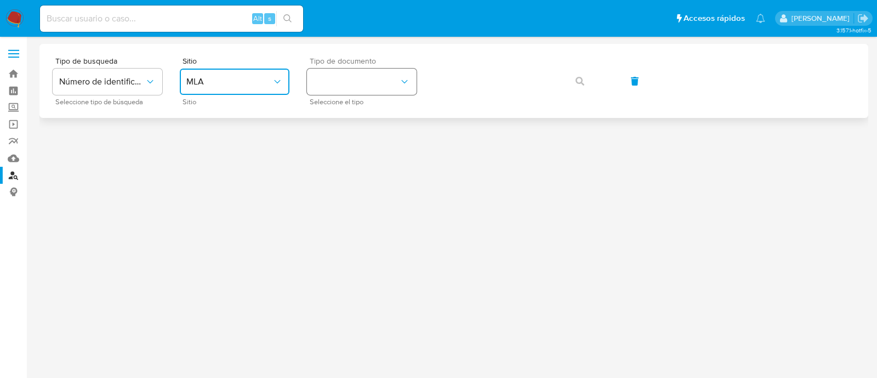
click at [326, 85] on button "identificationType" at bounding box center [362, 82] width 110 height 26
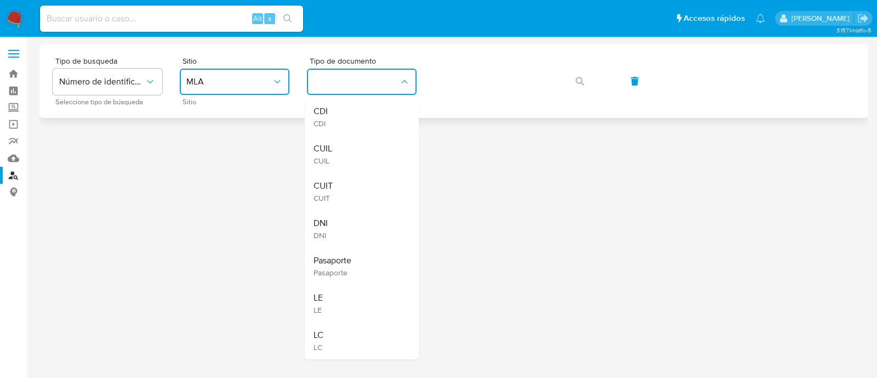
drag, startPoint x: 343, startPoint y: 155, endPoint x: 426, endPoint y: 98, distance: 100.6
click at [343, 155] on div "CUIL CUIL" at bounding box center [358, 153] width 90 height 37
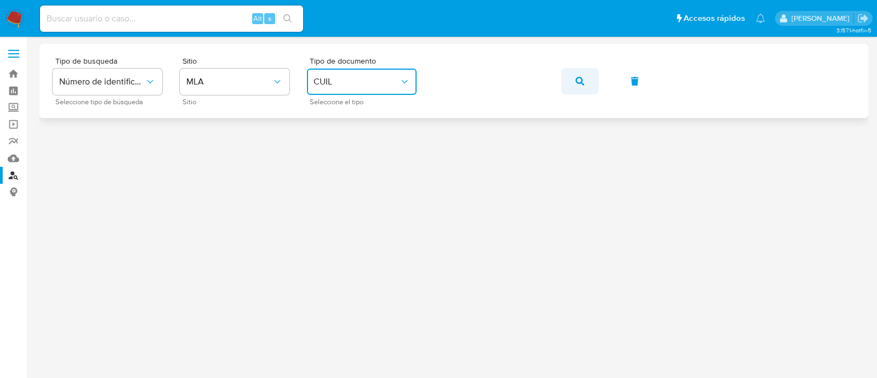
click at [585, 80] on button "button" at bounding box center [579, 81] width 37 height 26
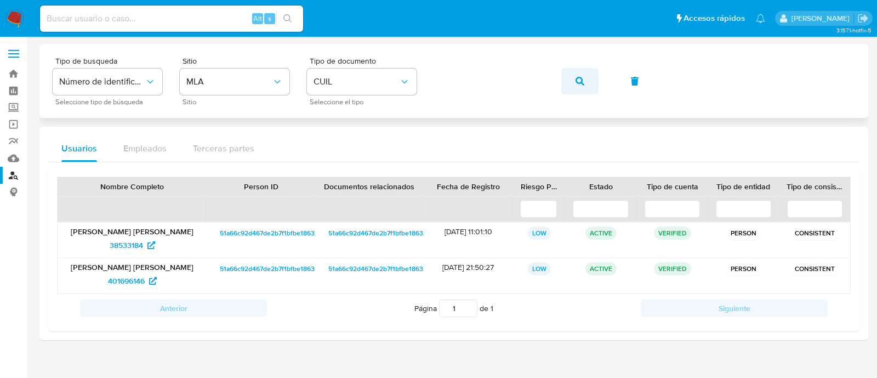
click at [577, 78] on icon "button" at bounding box center [579, 81] width 9 height 9
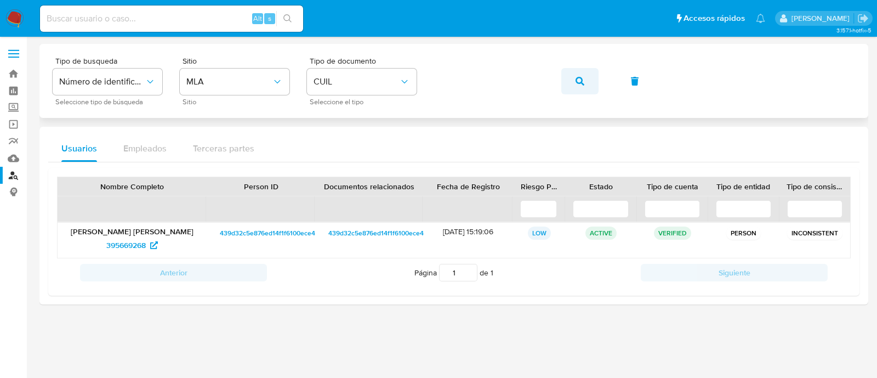
click at [573, 78] on button "button" at bounding box center [579, 81] width 37 height 26
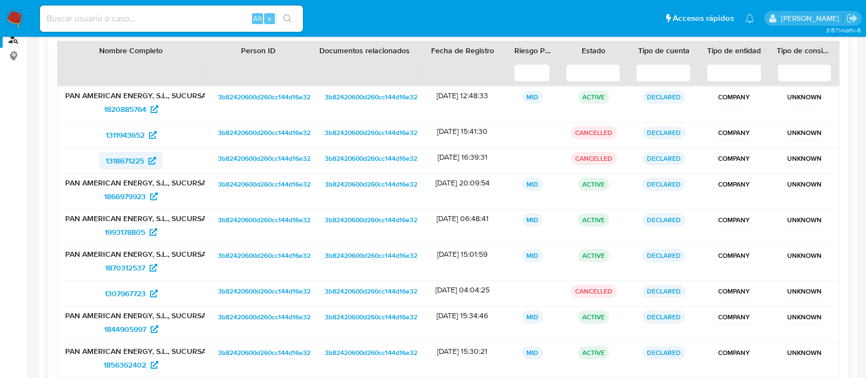
scroll to position [136, 0]
click at [129, 106] on span "1820885764" at bounding box center [125, 109] width 42 height 18
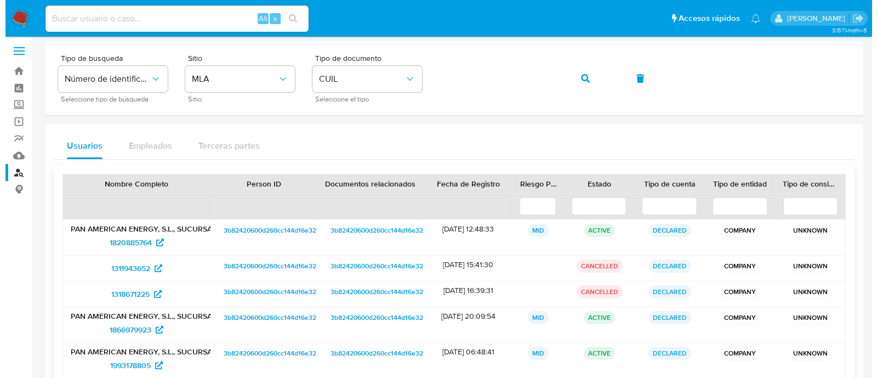
scroll to position [0, 0]
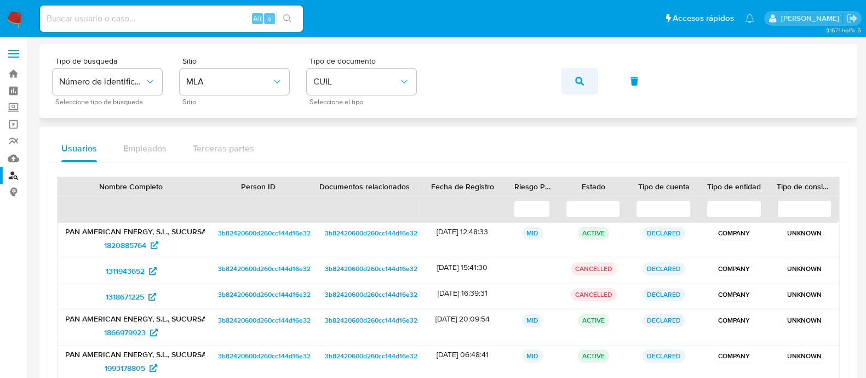
click at [581, 78] on icon "button" at bounding box center [579, 81] width 9 height 9
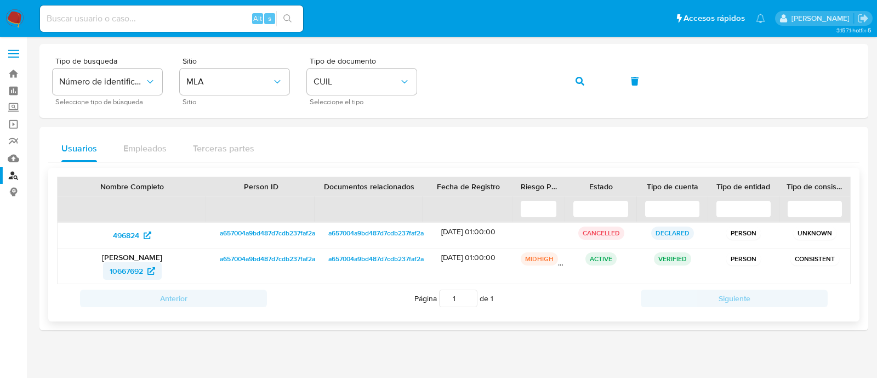
click at [132, 270] on span "10667692" at bounding box center [126, 271] width 33 height 18
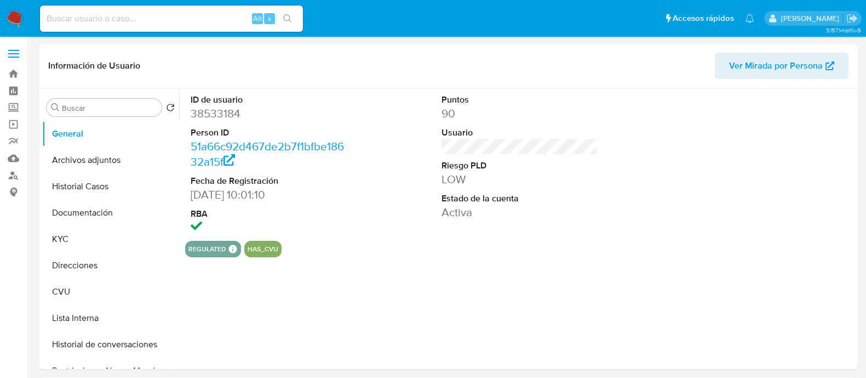
select select "10"
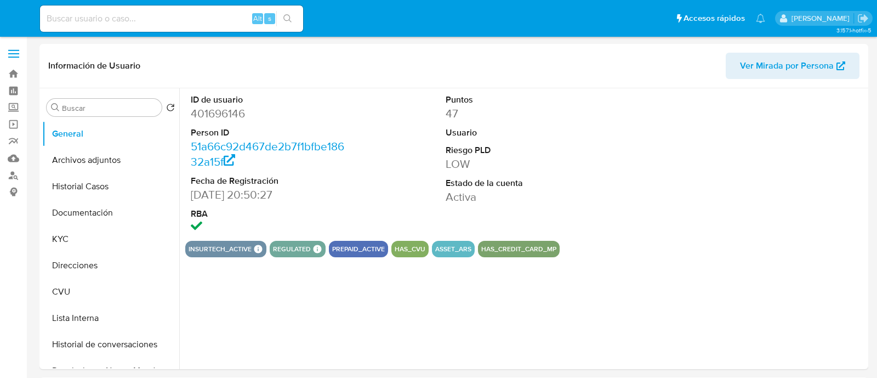
select select "10"
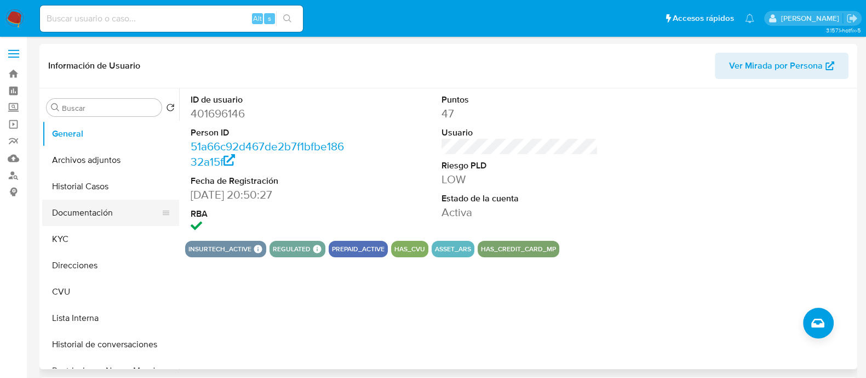
click at [85, 215] on button "Documentación" at bounding box center [106, 212] width 128 height 26
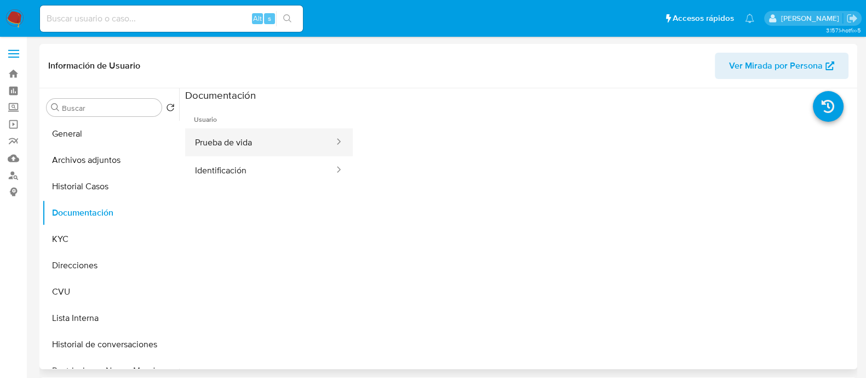
click at [261, 144] on button "Prueba de vida" at bounding box center [260, 142] width 150 height 28
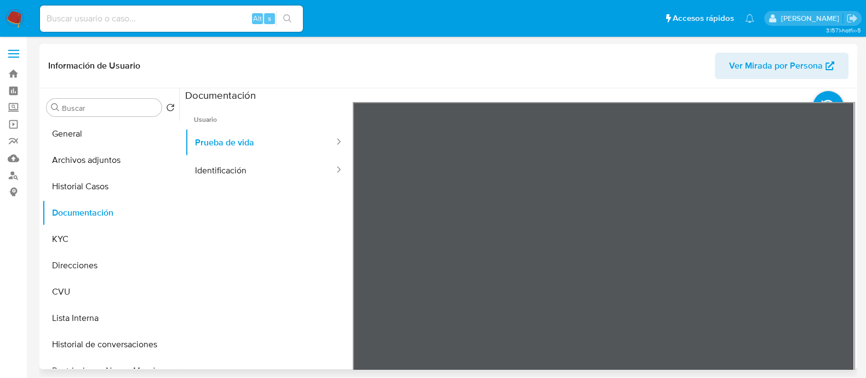
scroll to position [13, 0]
click at [267, 169] on button "Identificación" at bounding box center [260, 170] width 150 height 28
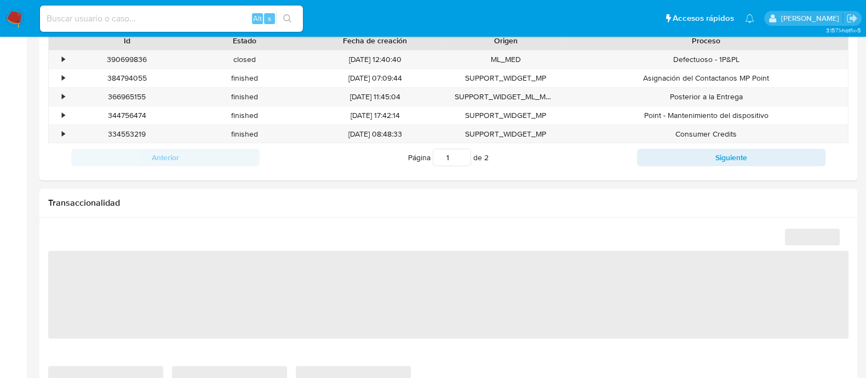
scroll to position [890, 0]
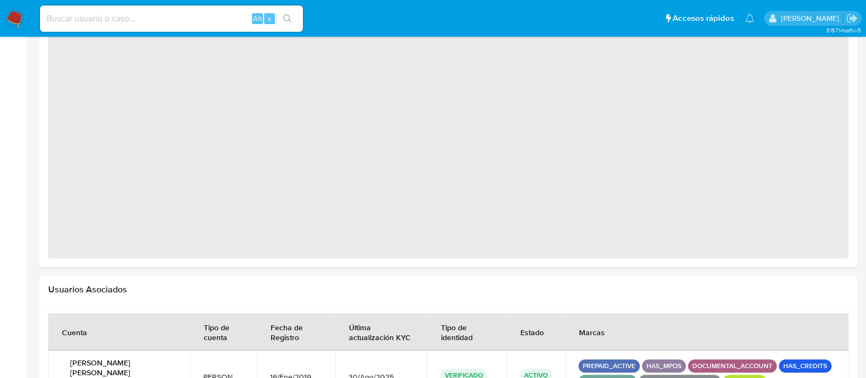
select select "10"
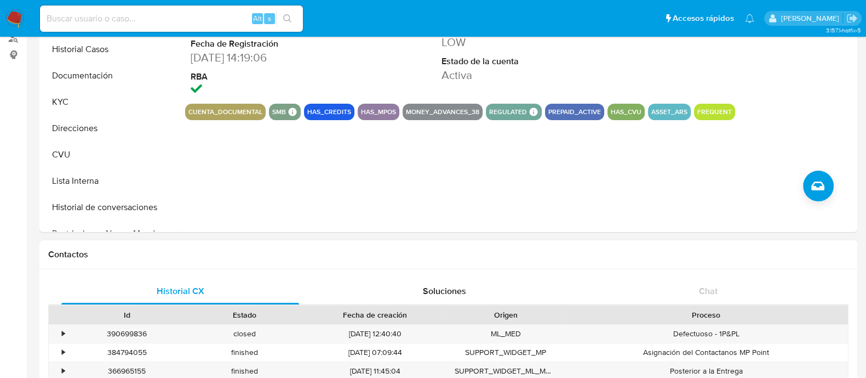
scroll to position [0, 0]
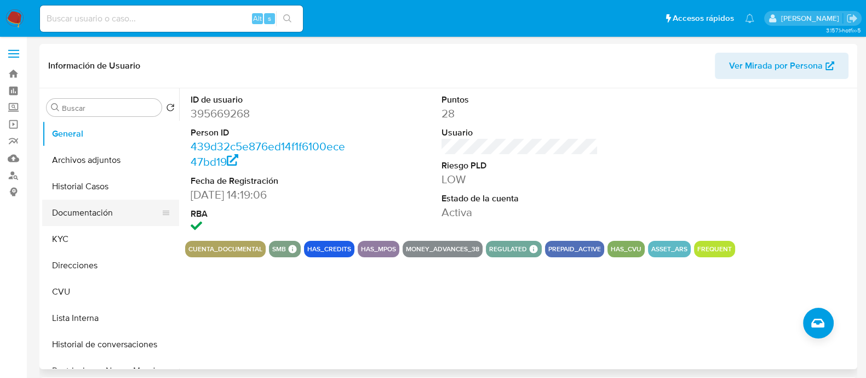
click at [98, 218] on button "Documentación" at bounding box center [106, 212] width 128 height 26
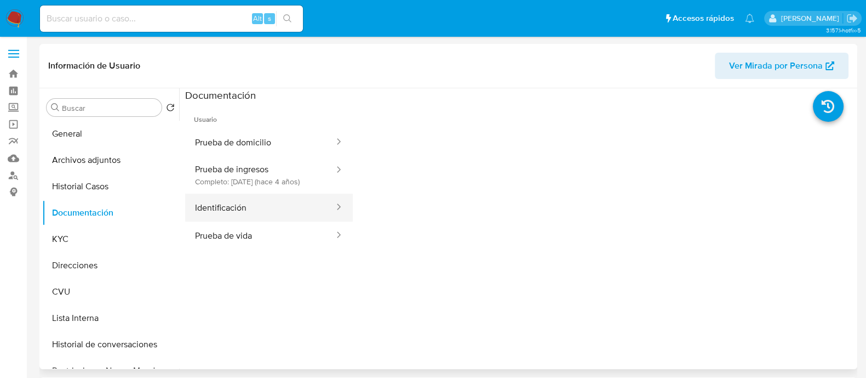
click at [256, 218] on button "Identificación" at bounding box center [260, 207] width 150 height 28
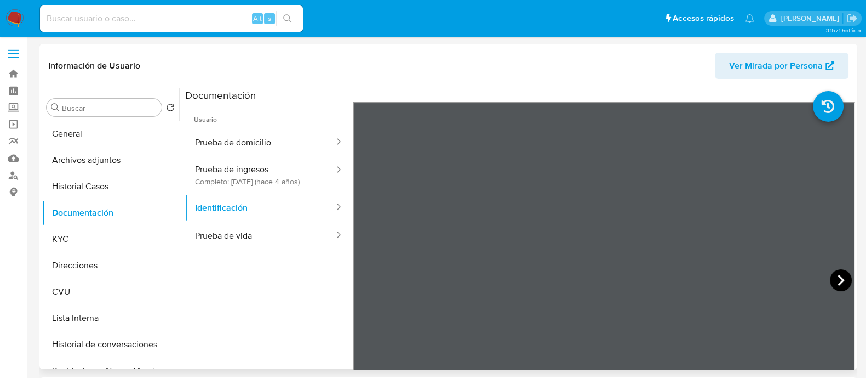
click at [833, 281] on icon at bounding box center [841, 280] width 22 height 22
click at [366, 283] on icon at bounding box center [366, 280] width 7 height 11
drag, startPoint x: 240, startPoint y: 241, endPoint x: 340, endPoint y: 225, distance: 101.1
click at [240, 242] on button "Prueba de vida" at bounding box center [260, 235] width 150 height 28
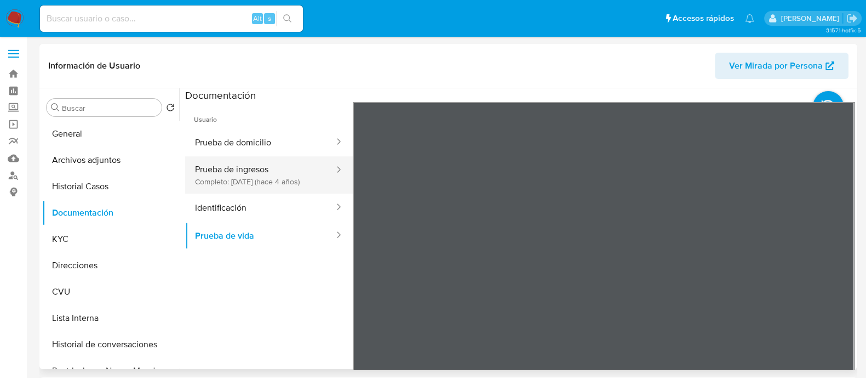
click at [254, 179] on button "Prueba de ingresos Completo: 07/09/2021 (hace 4 años)" at bounding box center [260, 174] width 150 height 37
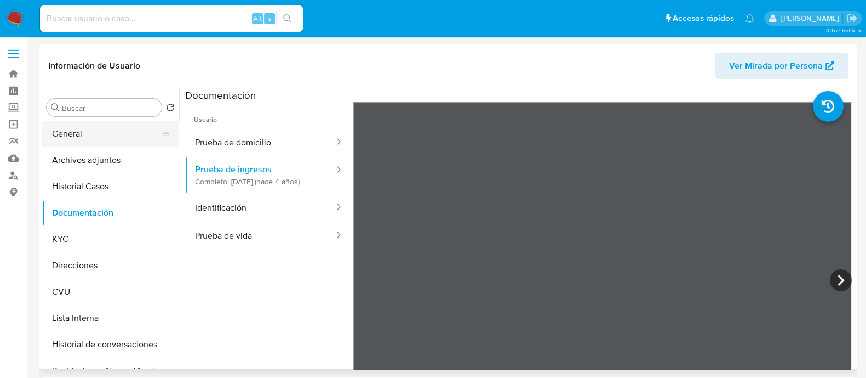
click at [71, 135] on button "General" at bounding box center [106, 134] width 128 height 26
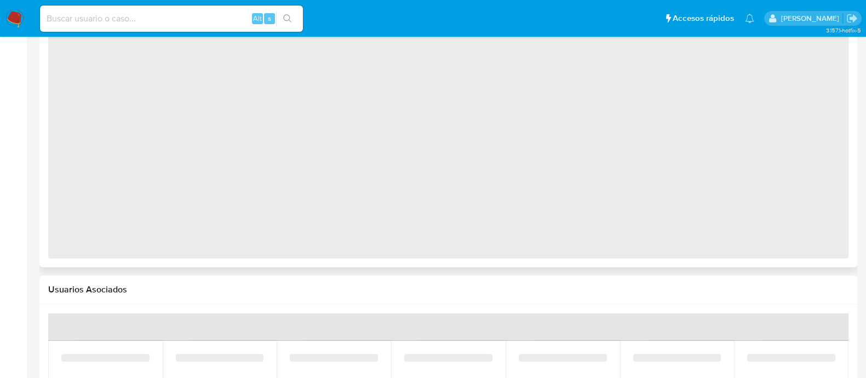
select select "10"
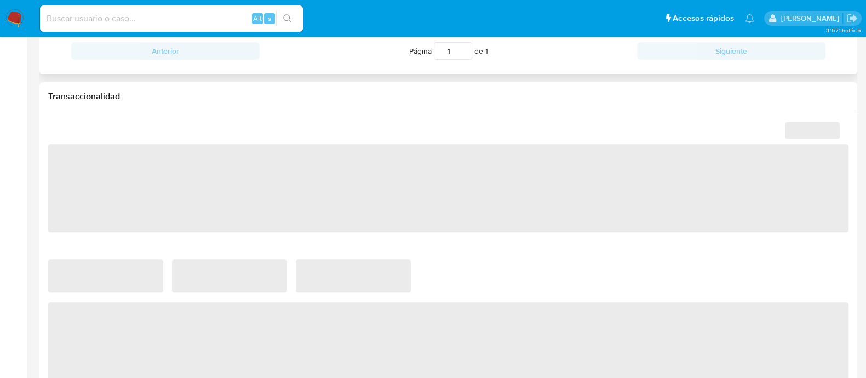
scroll to position [613, 0]
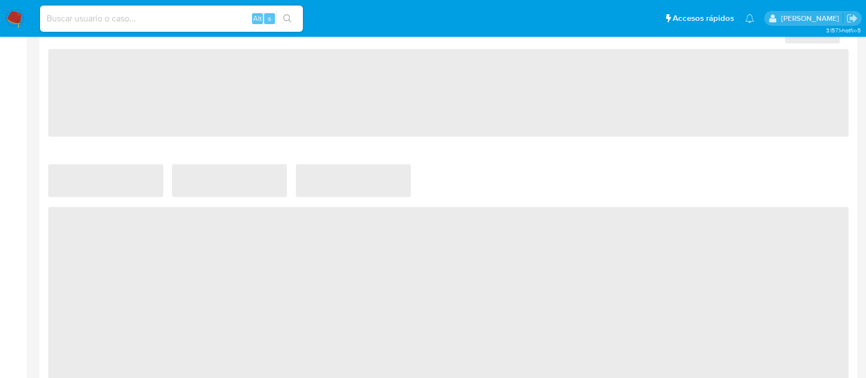
select select "10"
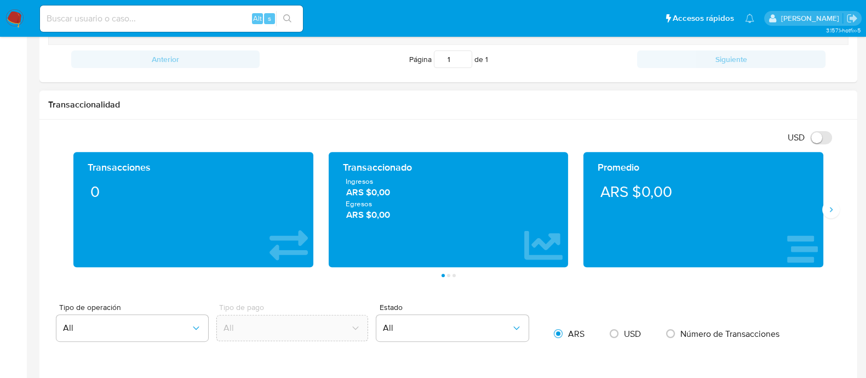
scroll to position [339, 0]
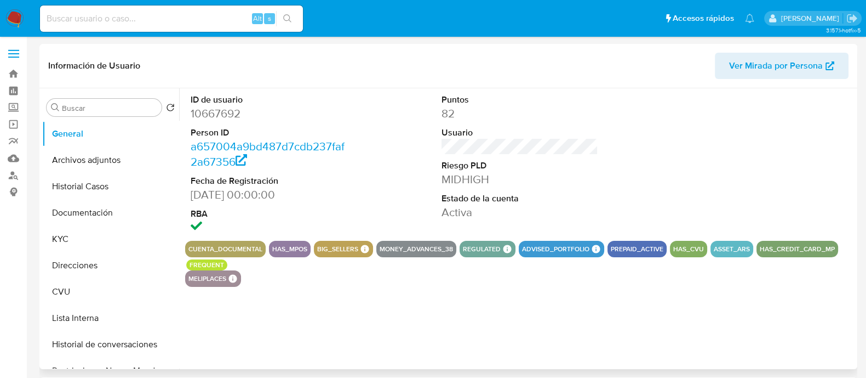
select select "10"
click at [89, 179] on button "Historial Casos" at bounding box center [106, 186] width 128 height 26
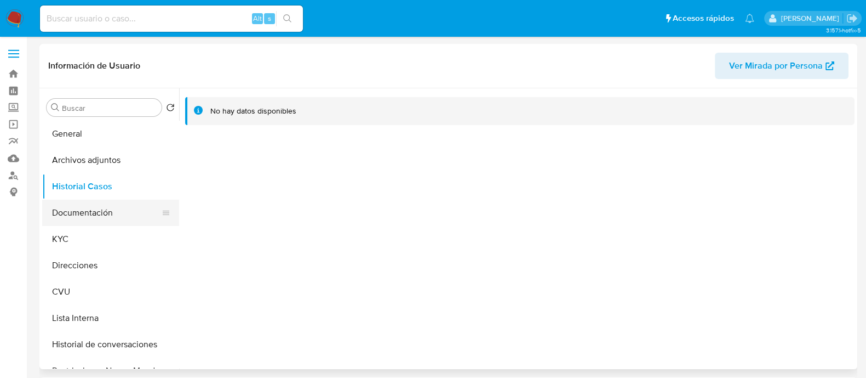
click at [92, 216] on button "Documentación" at bounding box center [106, 212] width 128 height 26
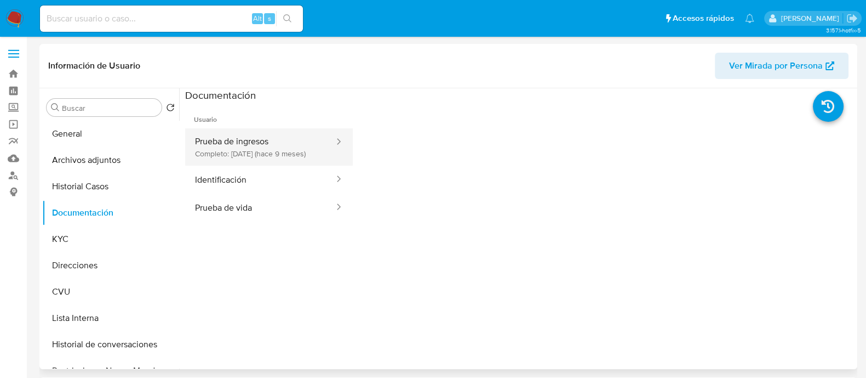
click at [260, 138] on button "Prueba de ingresos Completo: [DATE] (hace 9 meses)" at bounding box center [260, 146] width 150 height 37
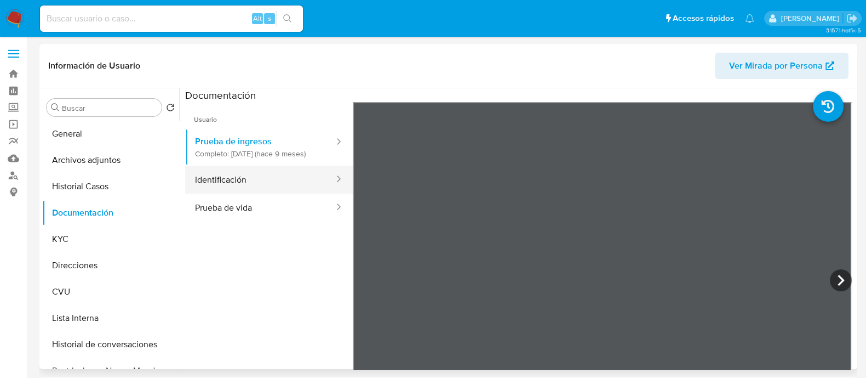
click at [253, 192] on button "Identificación" at bounding box center [260, 180] width 150 height 28
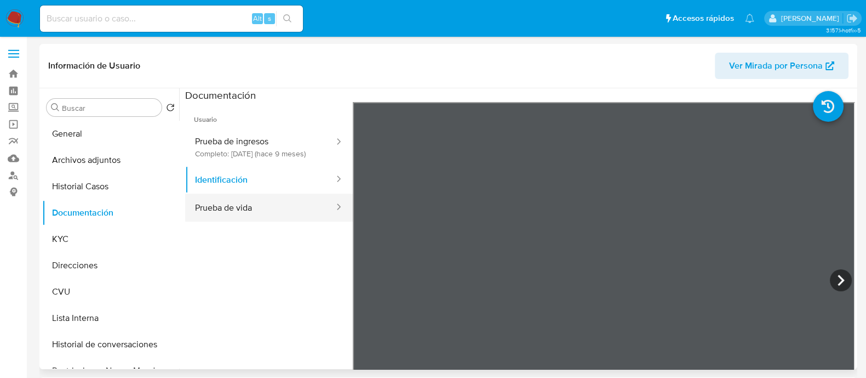
click at [269, 211] on button "Prueba de vida" at bounding box center [260, 207] width 150 height 28
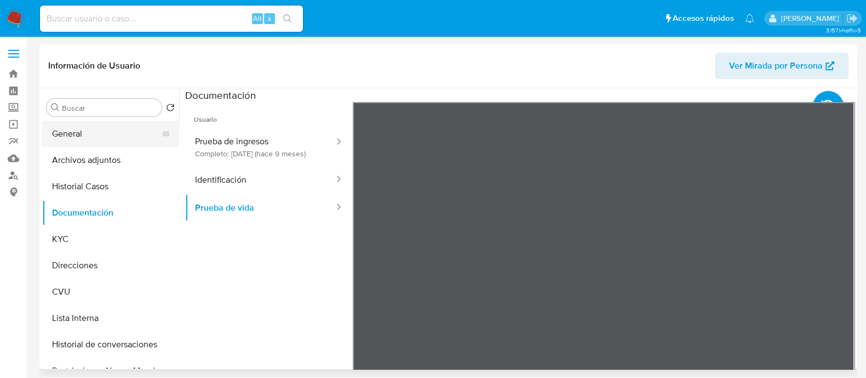
click at [113, 133] on button "General" at bounding box center [106, 134] width 128 height 26
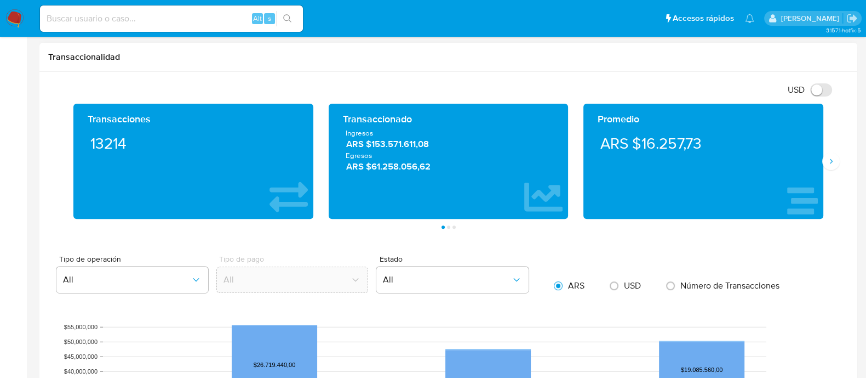
scroll to position [479, 0]
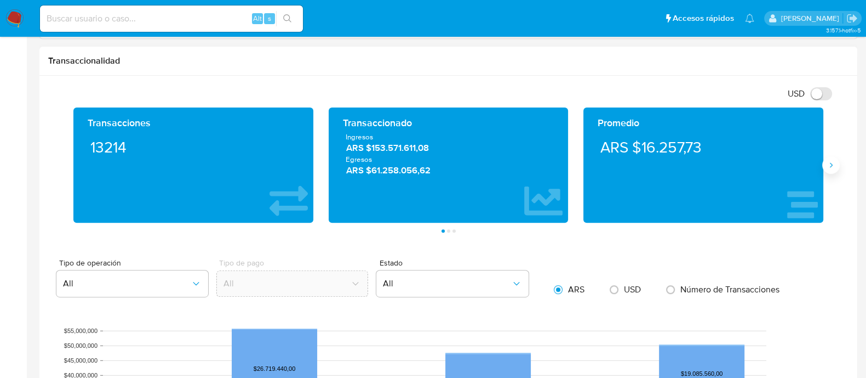
click at [827, 171] on button "Siguiente" at bounding box center [832, 165] width 18 height 18
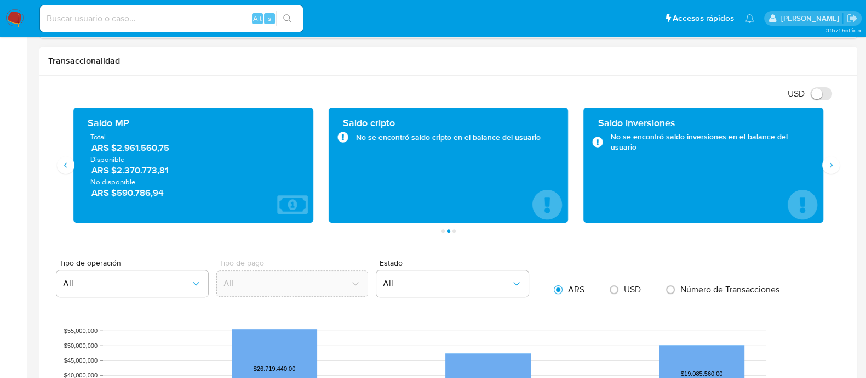
click at [73, 158] on div "Saldo MP Total ARS $2.961.560,75 Disponible ARS $2.370.773,81 No disponible ARS…" at bounding box center [193, 164] width 240 height 115
click at [69, 163] on icon "Anterior" at bounding box center [65, 165] width 9 height 9
